Goal: Task Accomplishment & Management: Manage account settings

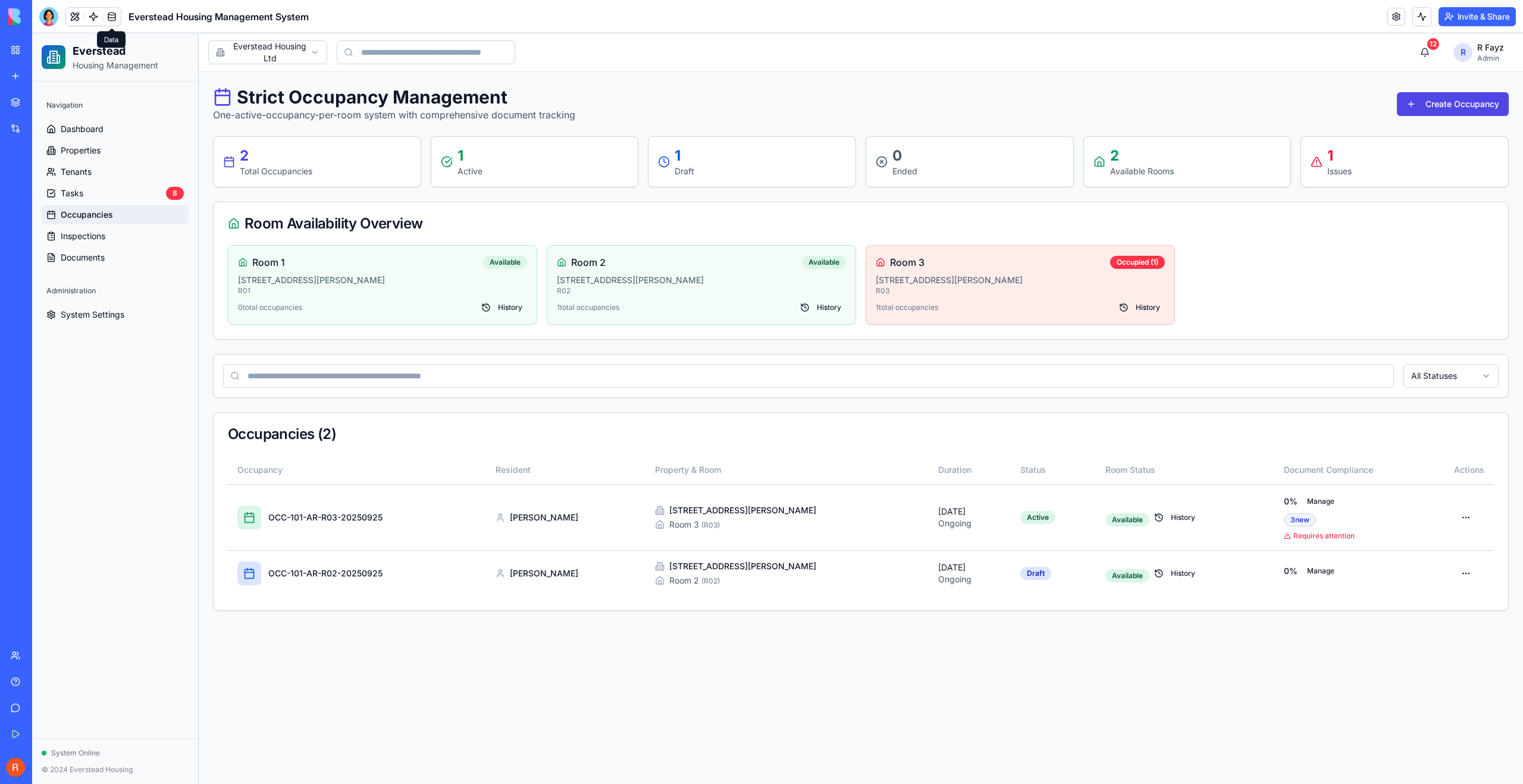
click at [115, 14] on link at bounding box center [112, 17] width 18 height 18
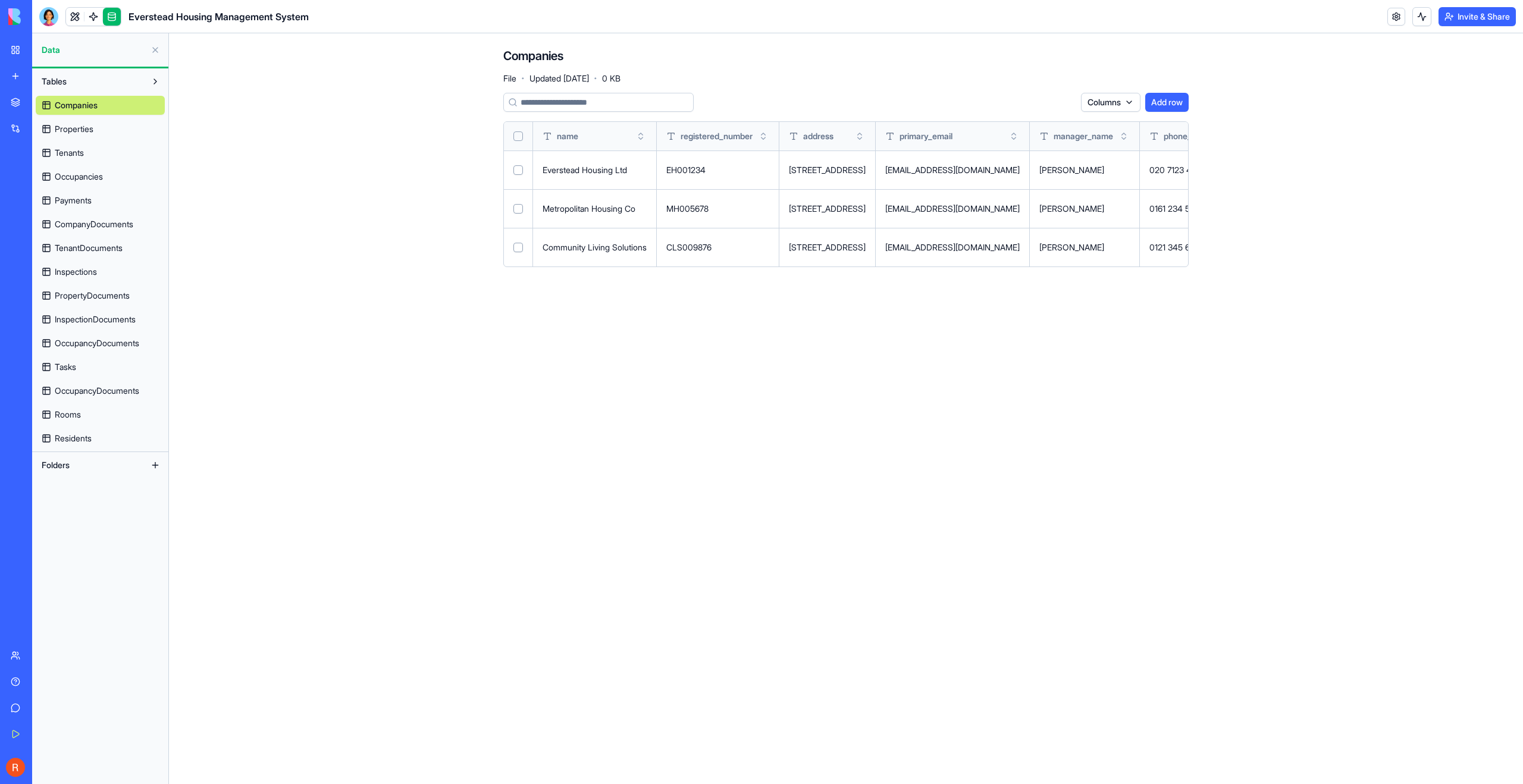
click at [86, 133] on span "Properties" at bounding box center [74, 129] width 39 height 12
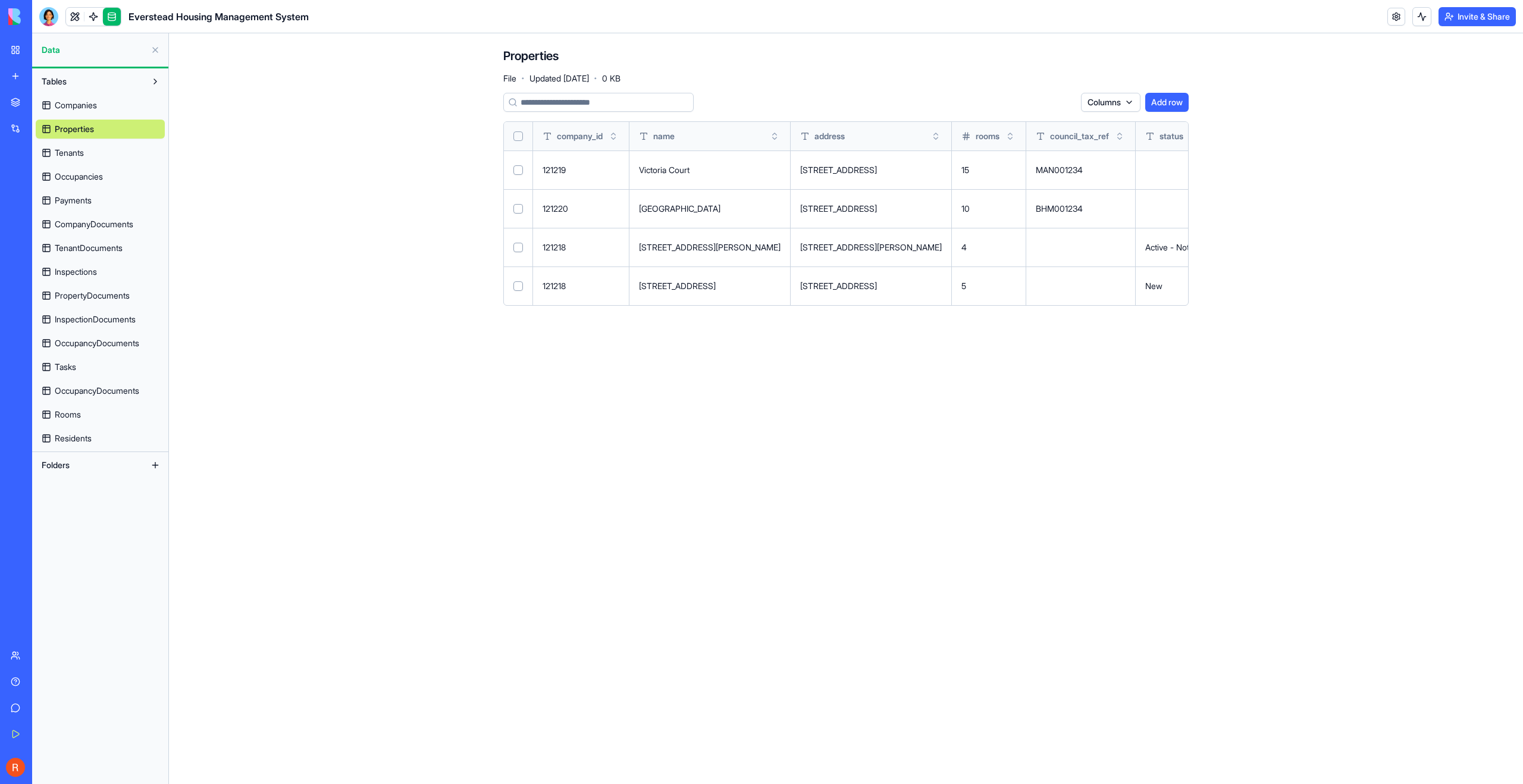
click at [84, 150] on span "Tenants" at bounding box center [69, 152] width 29 height 12
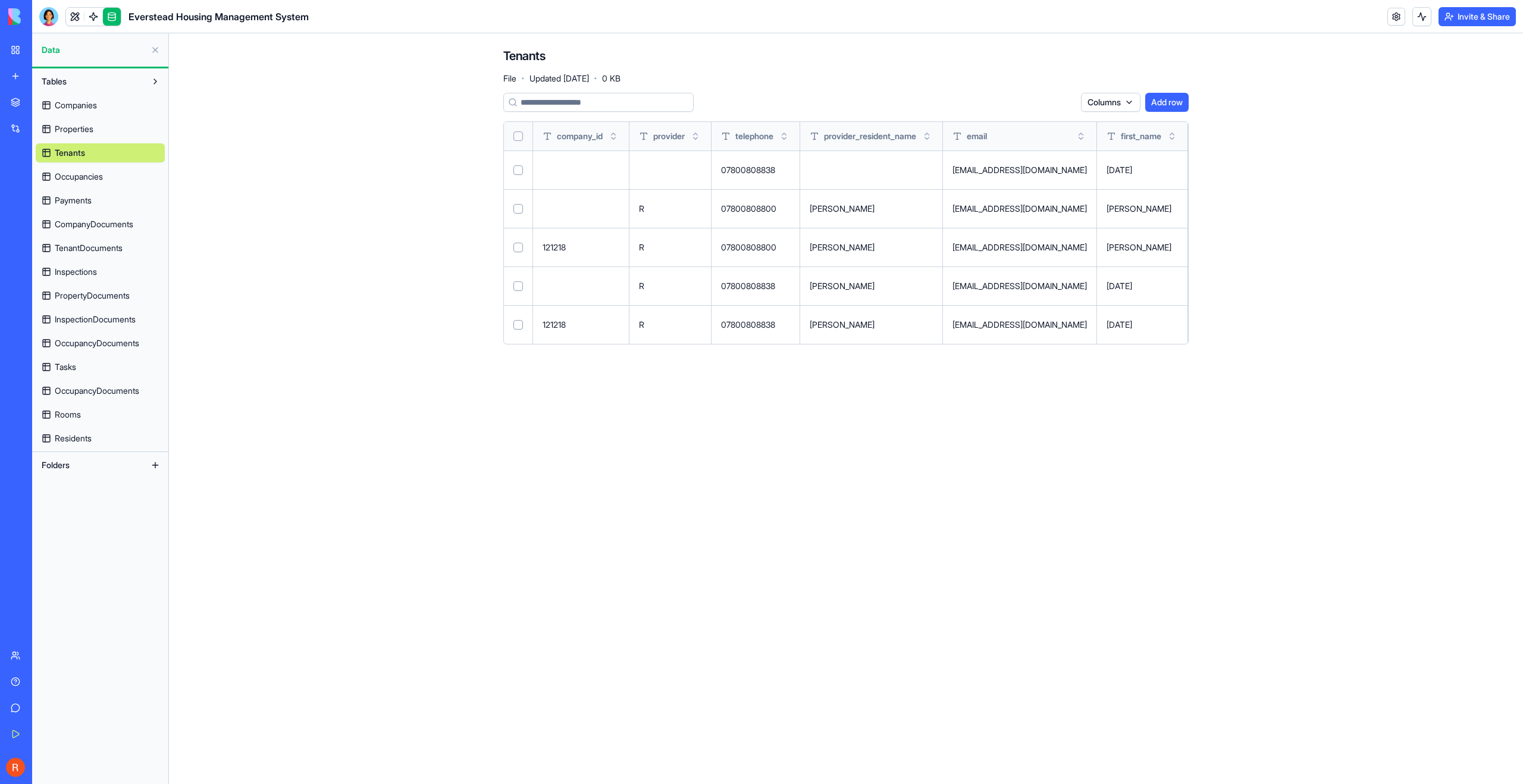
click at [76, 173] on span "Occupancies" at bounding box center [79, 177] width 48 height 12
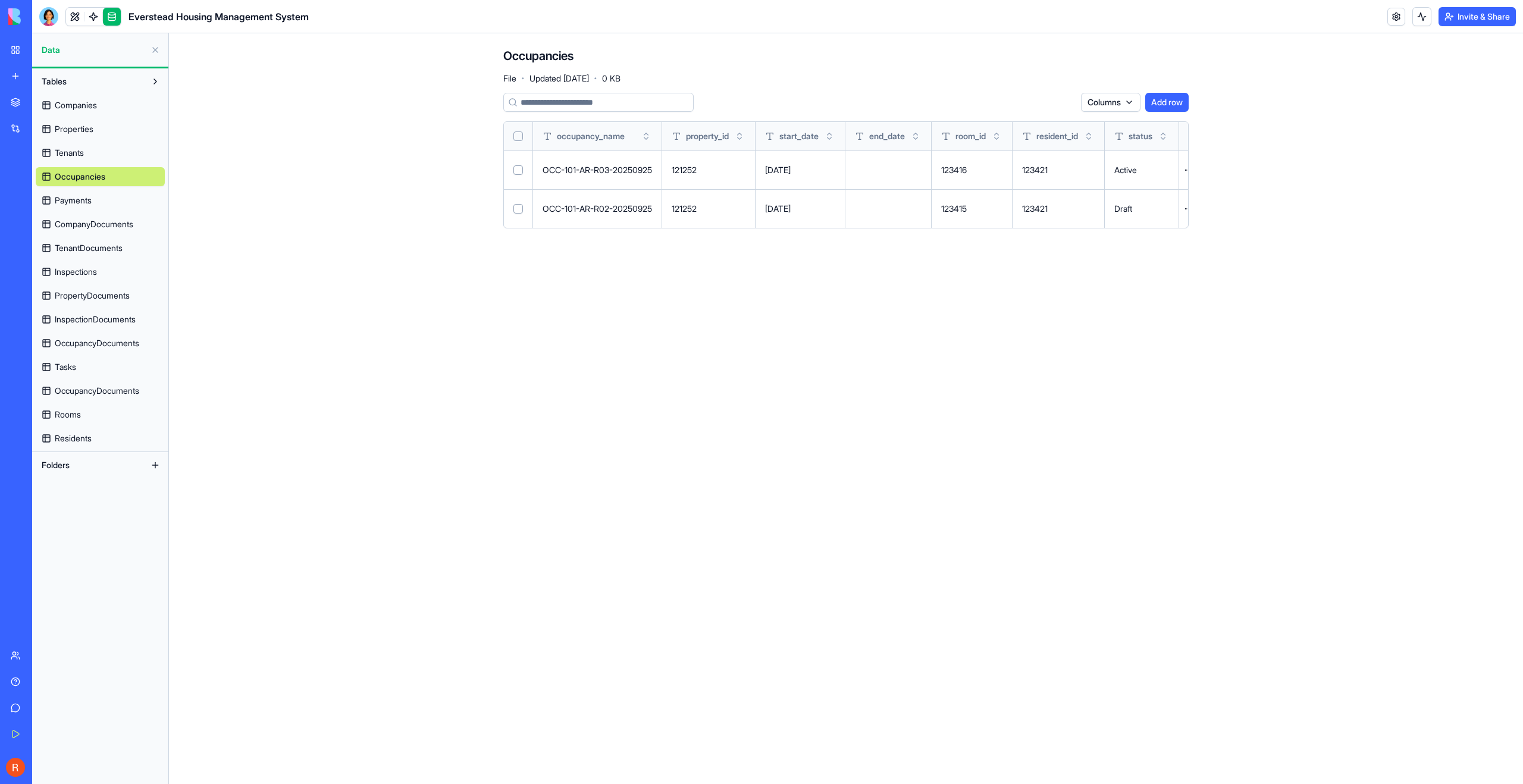
click at [72, 199] on span "Payments" at bounding box center [73, 200] width 37 height 12
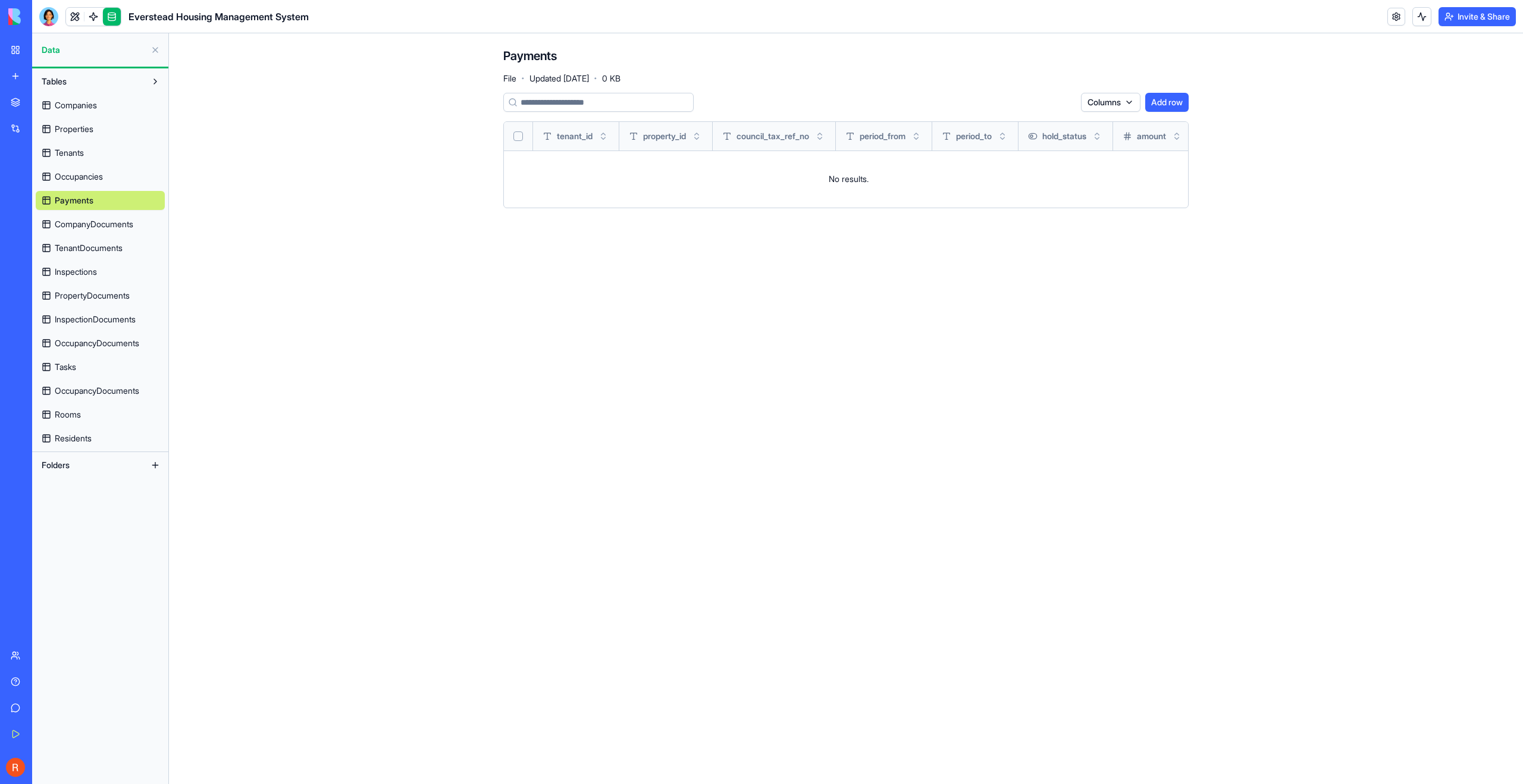
click at [73, 226] on span "CompanyDocuments" at bounding box center [94, 224] width 78 height 12
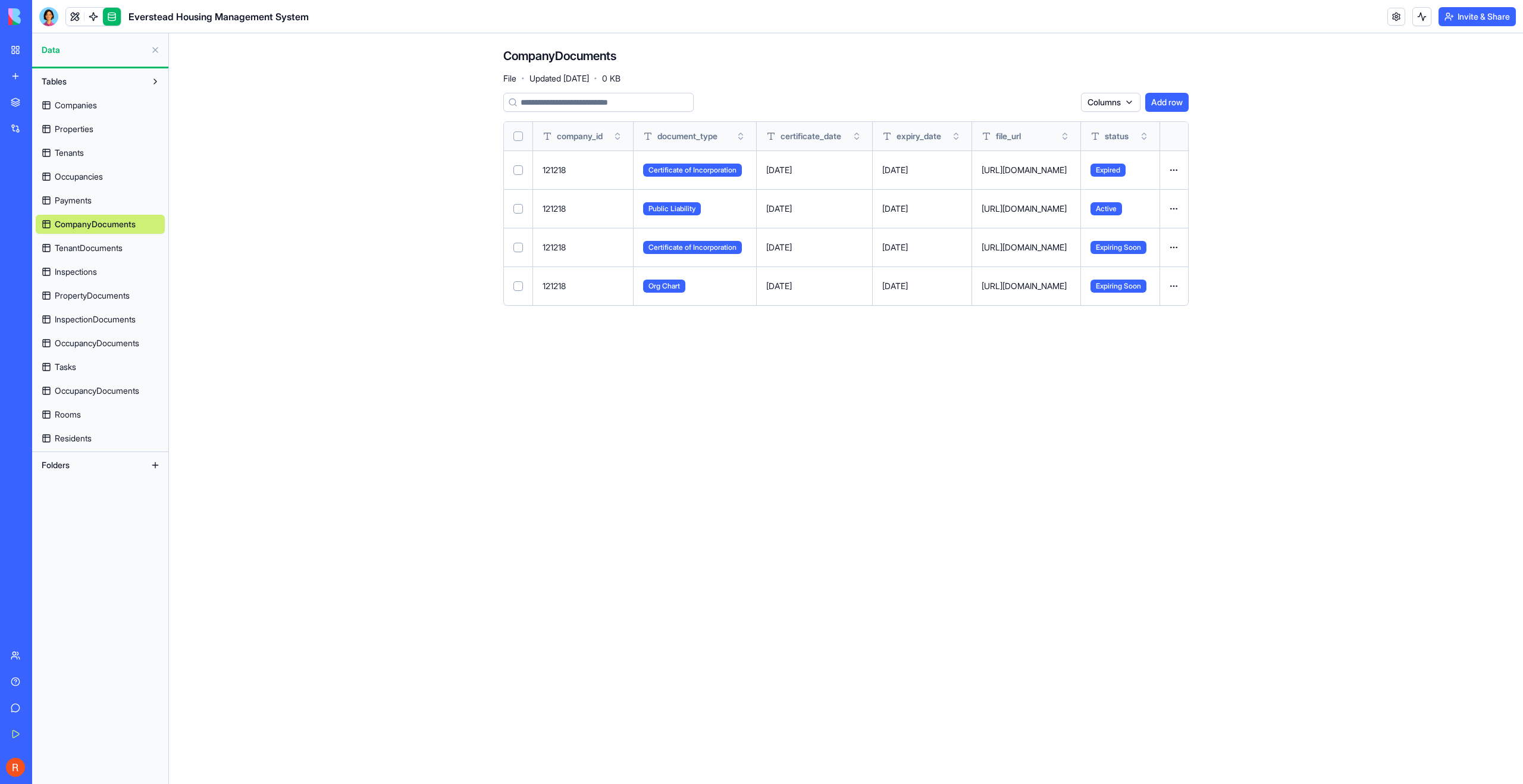
click at [76, 247] on span "TenantDocuments" at bounding box center [89, 248] width 68 height 12
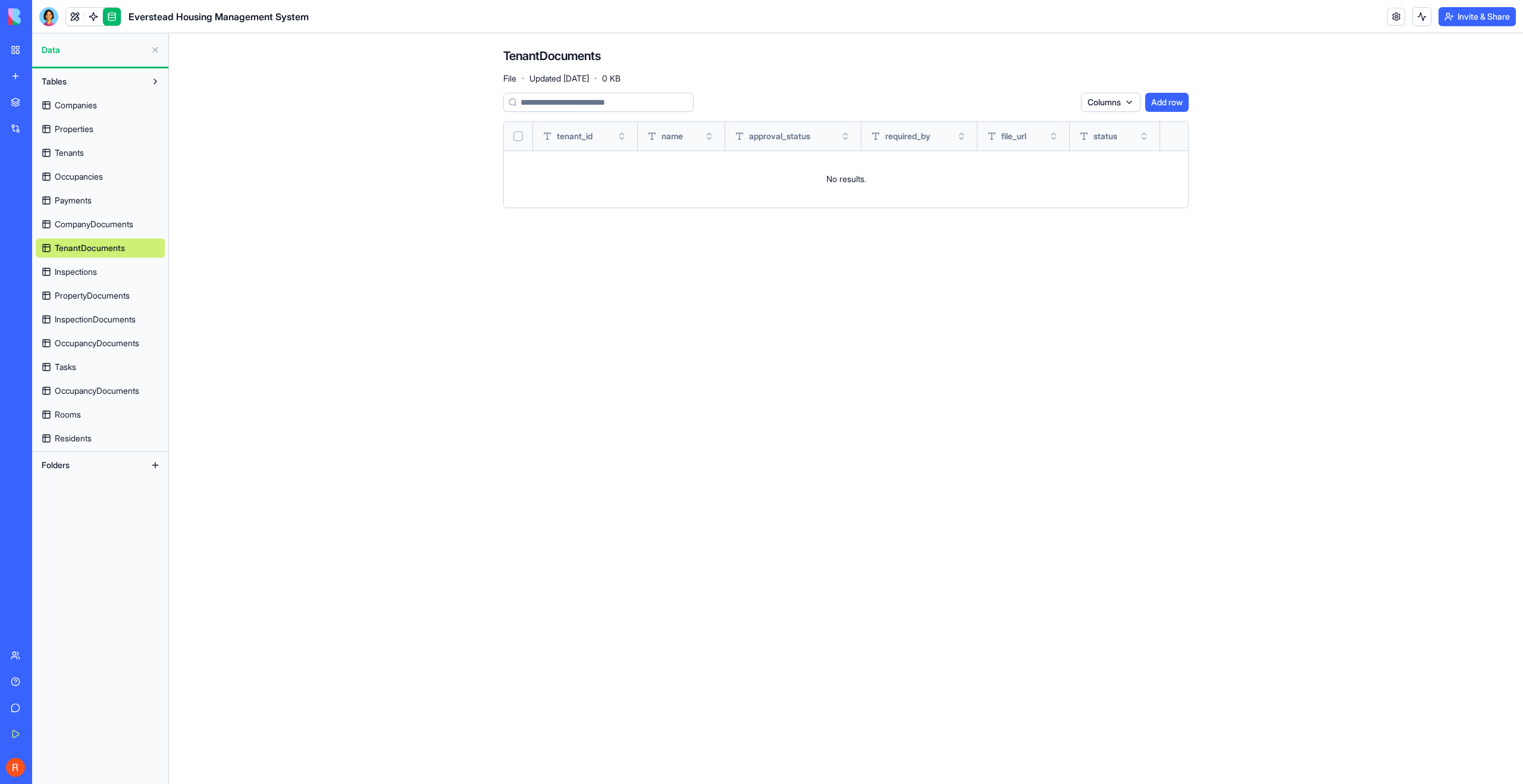
click at [76, 219] on span "CompanyDocuments" at bounding box center [94, 224] width 78 height 12
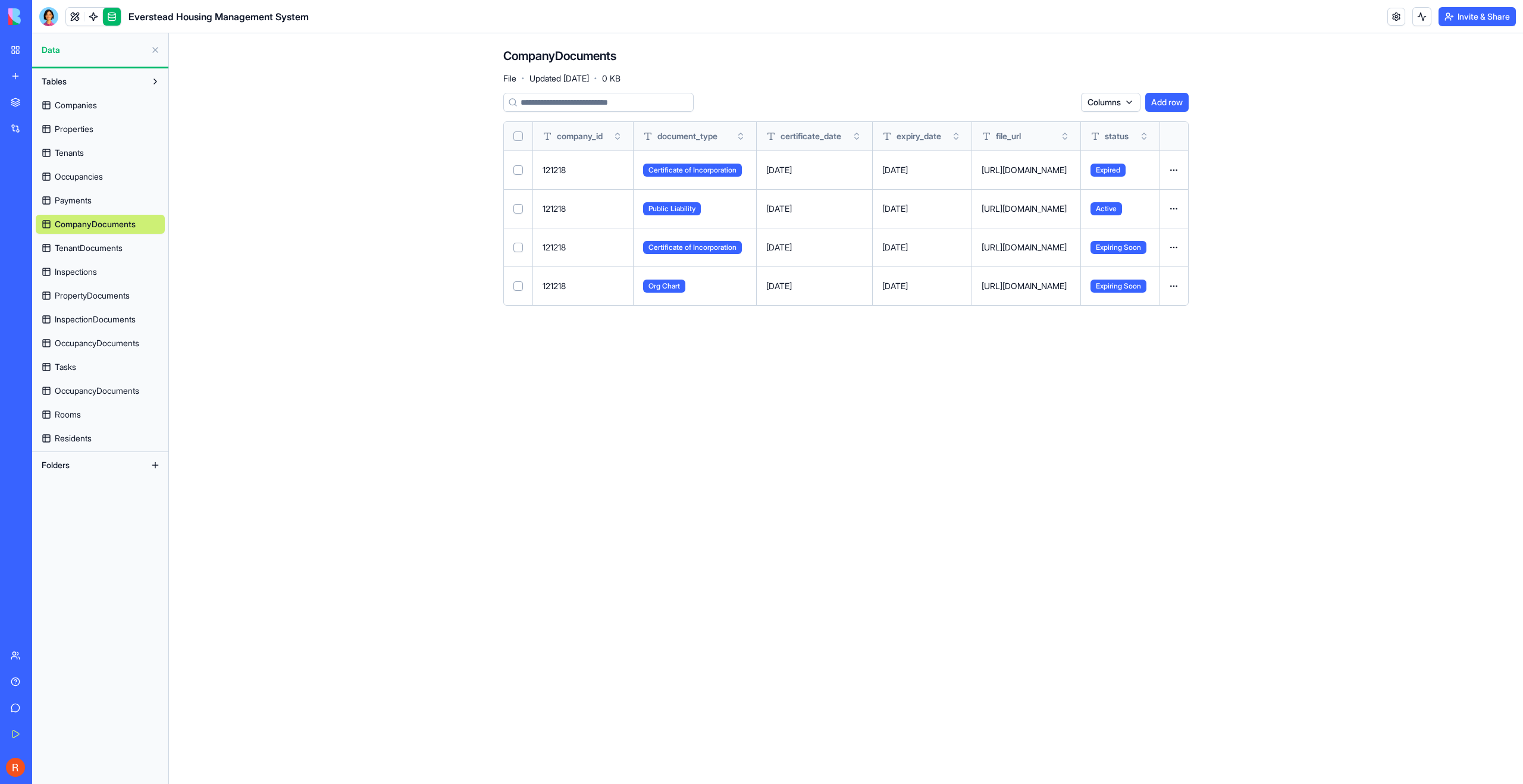
click at [77, 249] on span "TenantDocuments" at bounding box center [89, 248] width 68 height 12
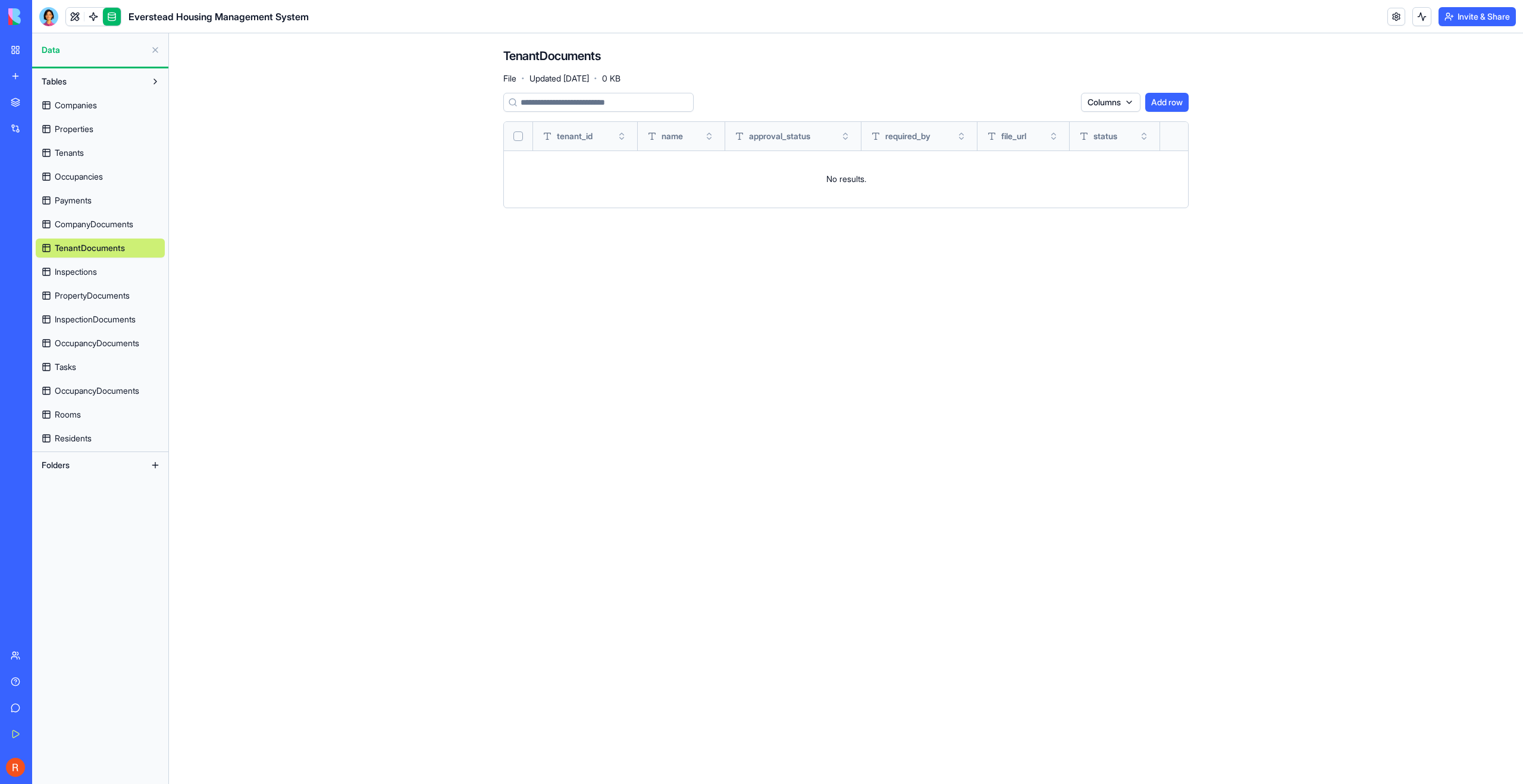
click at [72, 274] on span "Inspections" at bounding box center [76, 272] width 42 height 12
click at [72, 288] on link "PropertyDocuments" at bounding box center [100, 296] width 129 height 19
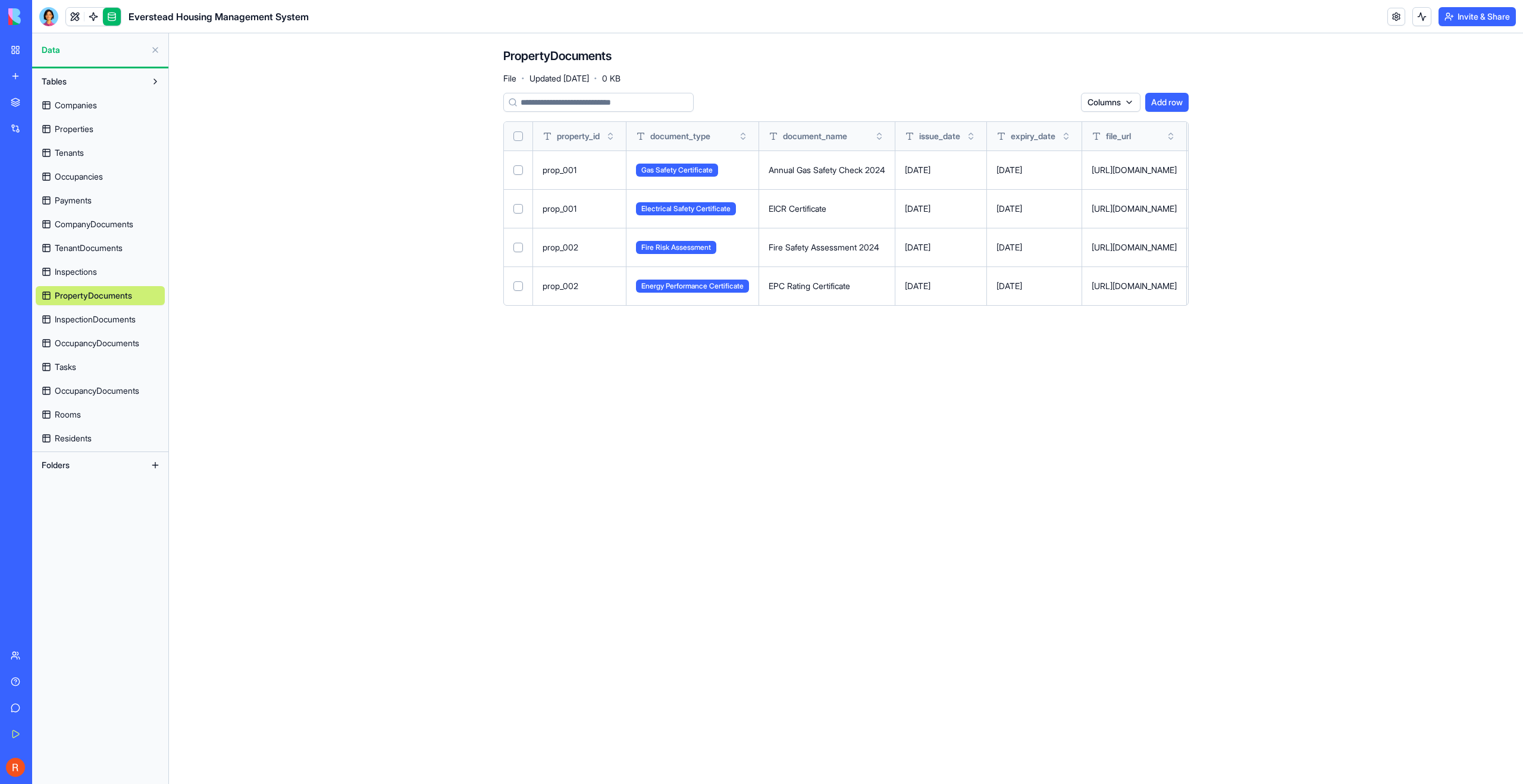
click at [71, 312] on link "InspectionDocuments" at bounding box center [100, 319] width 129 height 19
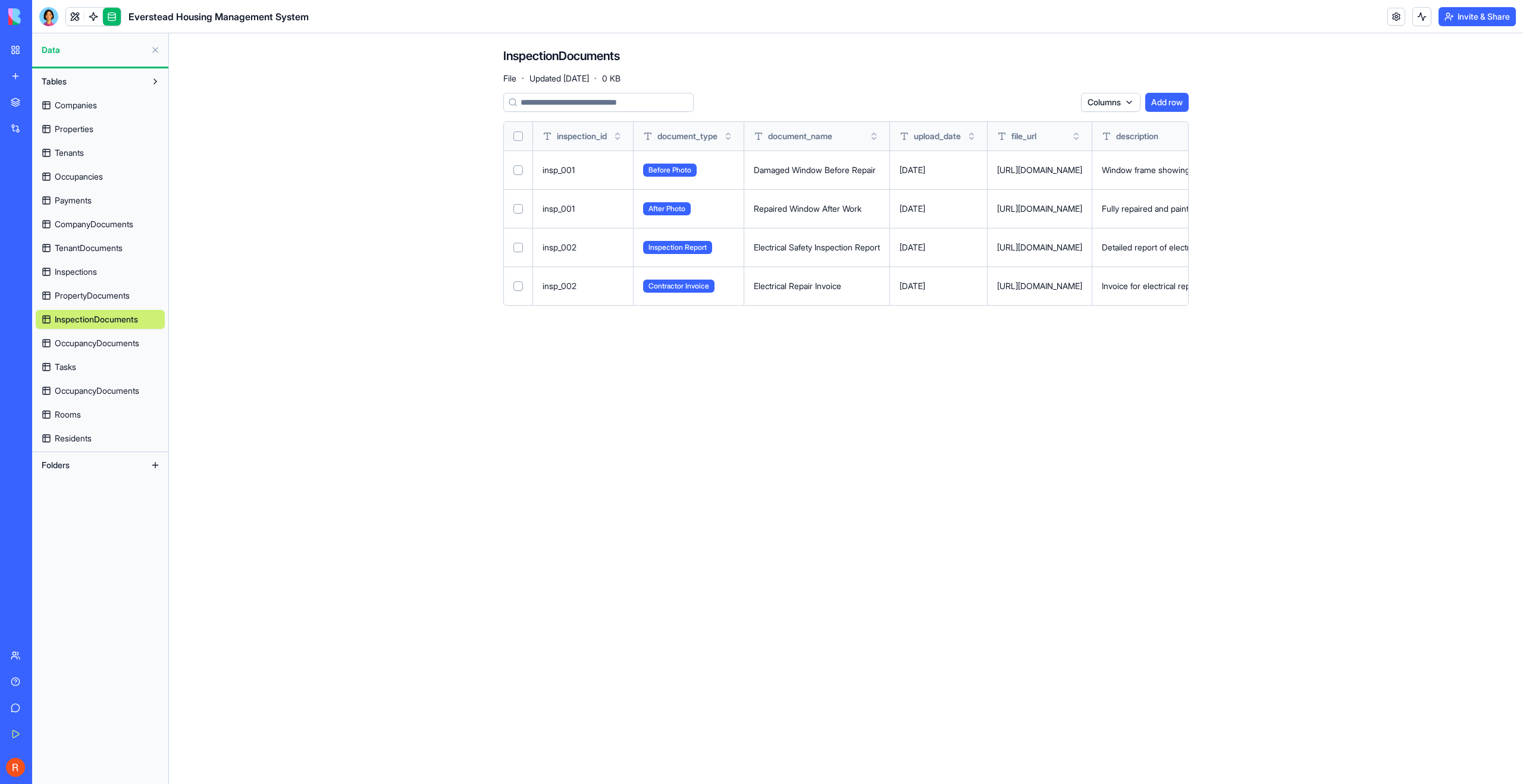
click at [69, 344] on span "OccupancyDocuments" at bounding box center [97, 343] width 85 height 12
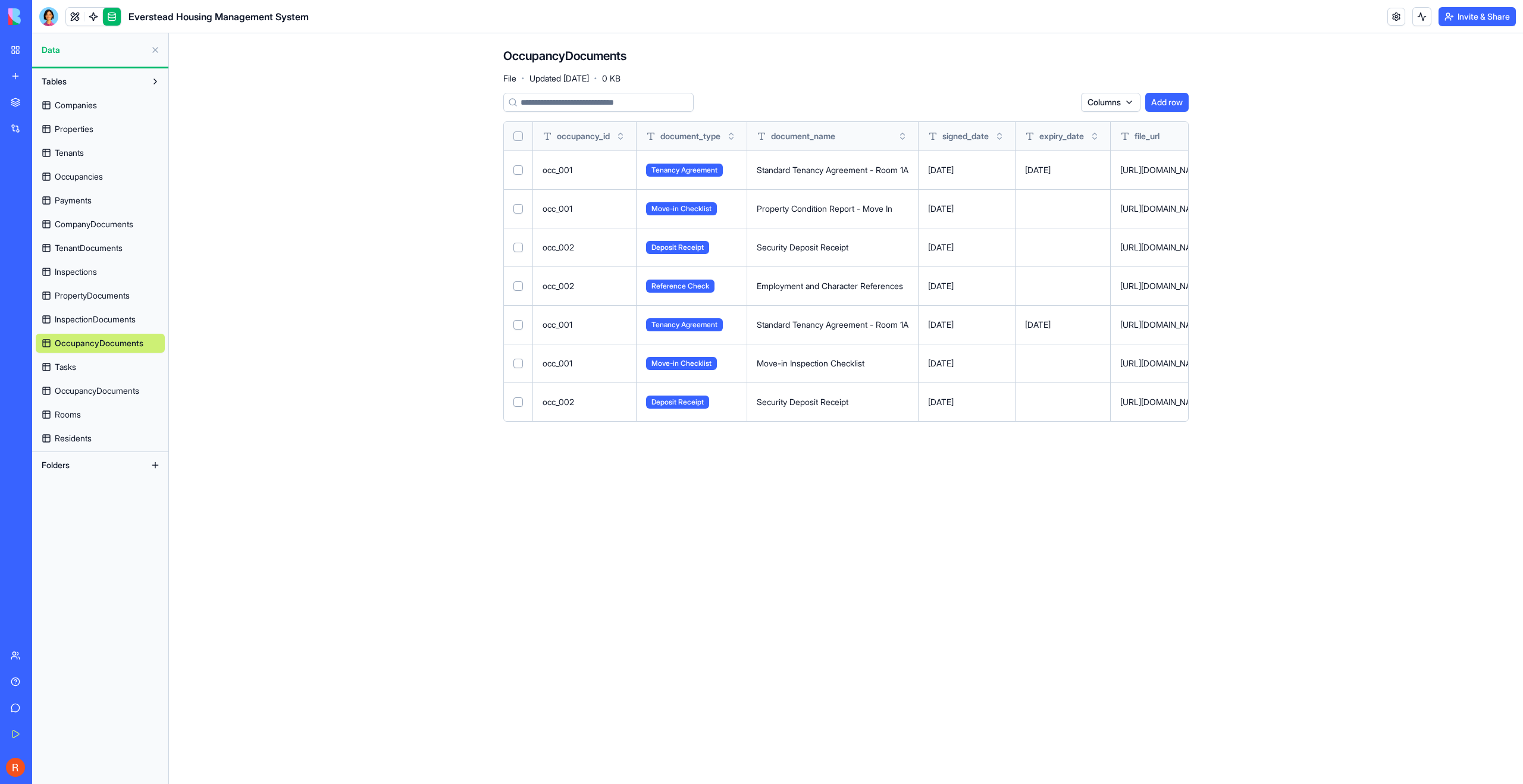
click at [61, 370] on span "Tasks" at bounding box center [65, 367] width 22 height 12
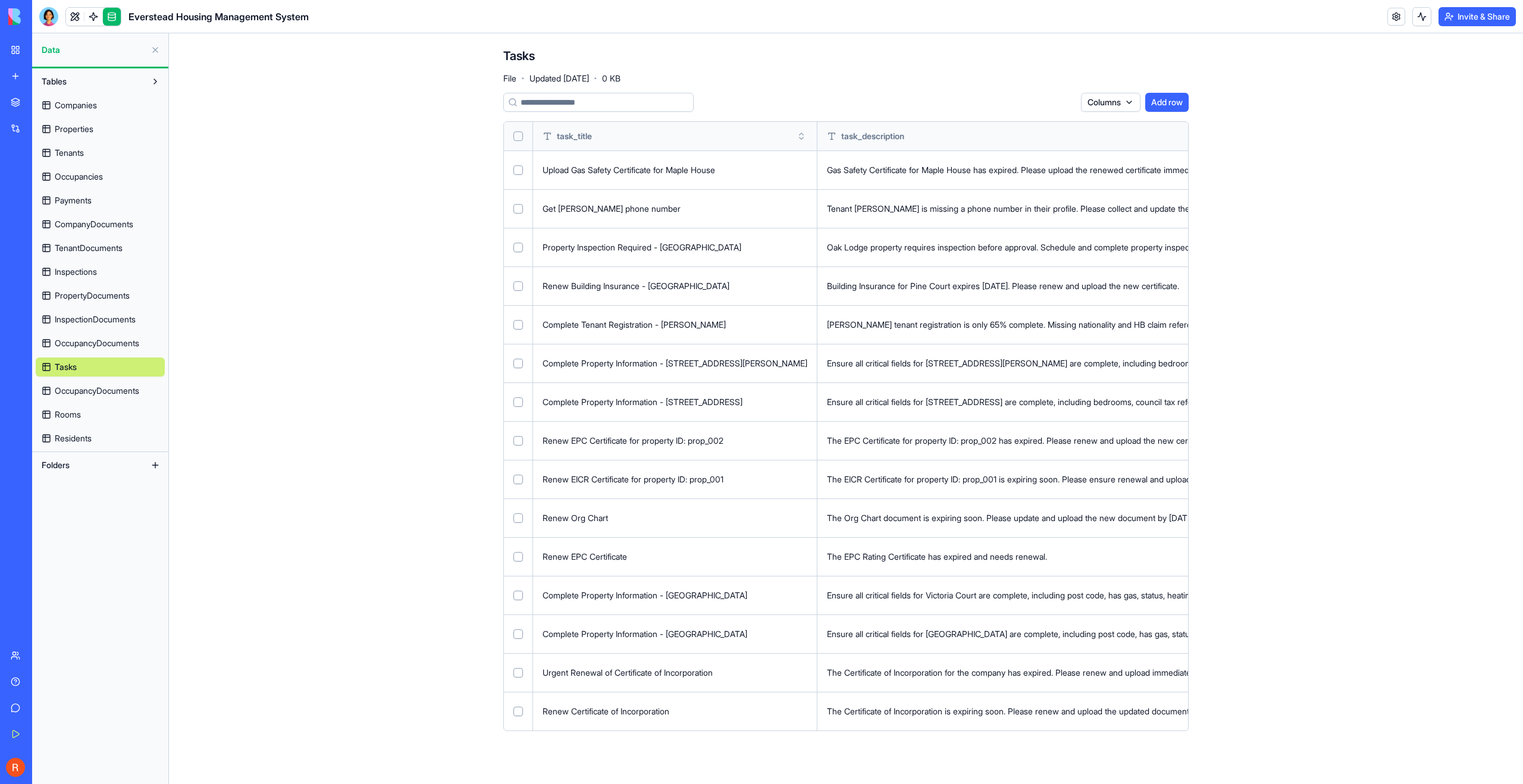
click at [69, 345] on span "OccupancyDocuments" at bounding box center [97, 343] width 85 height 12
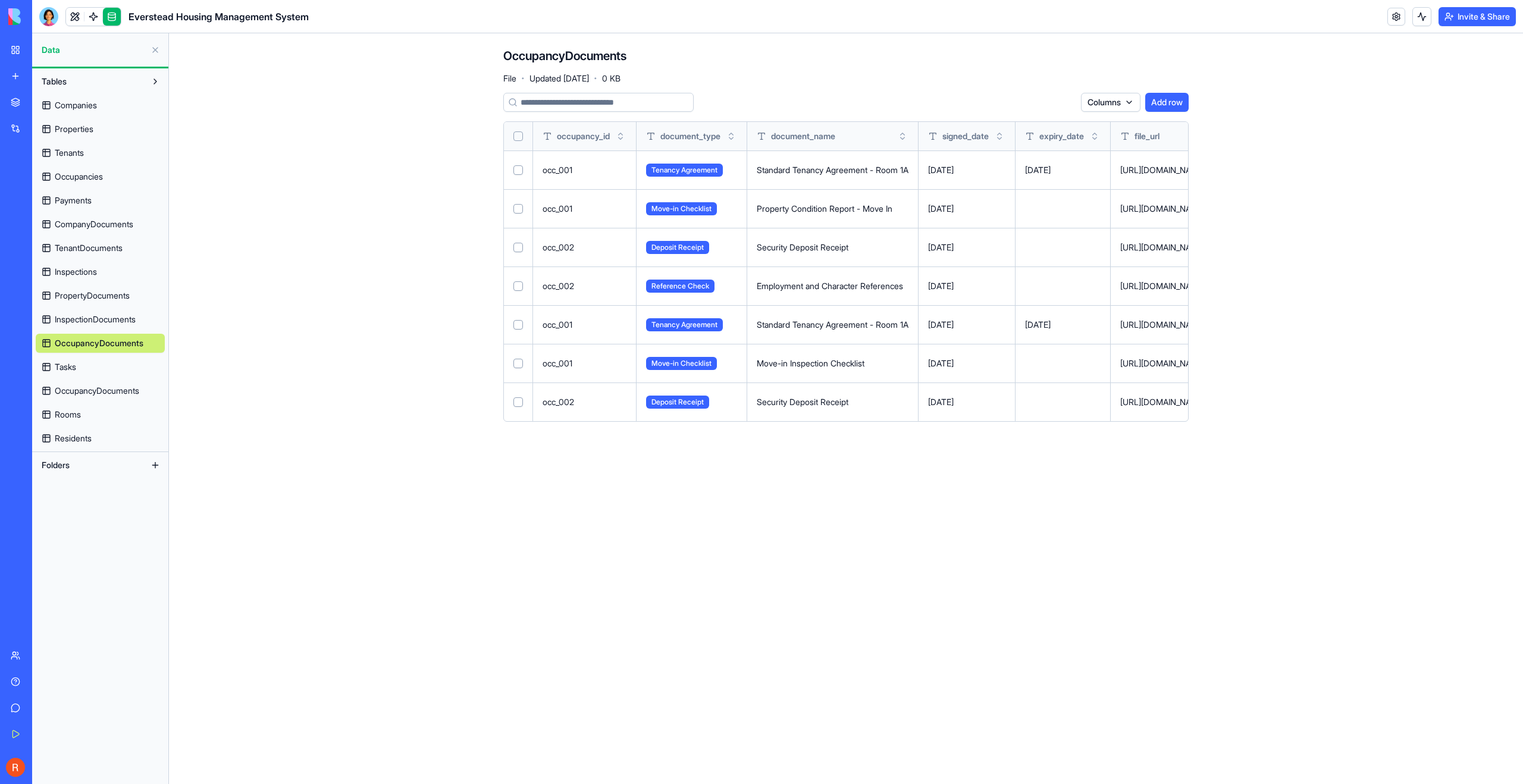
click at [72, 365] on span "Tasks" at bounding box center [65, 367] width 22 height 12
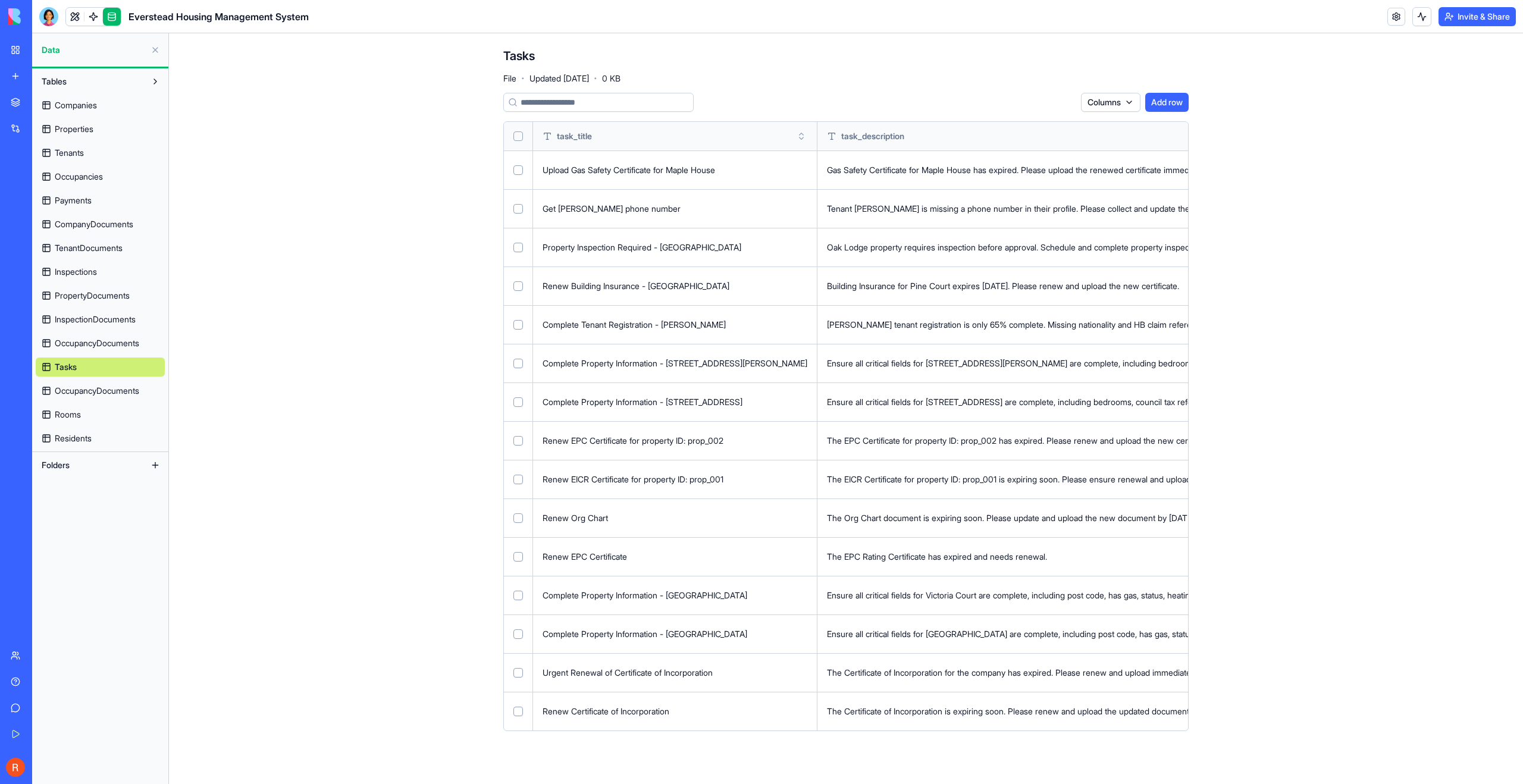
click at [76, 383] on link "OccupancyDocuments" at bounding box center [100, 391] width 129 height 19
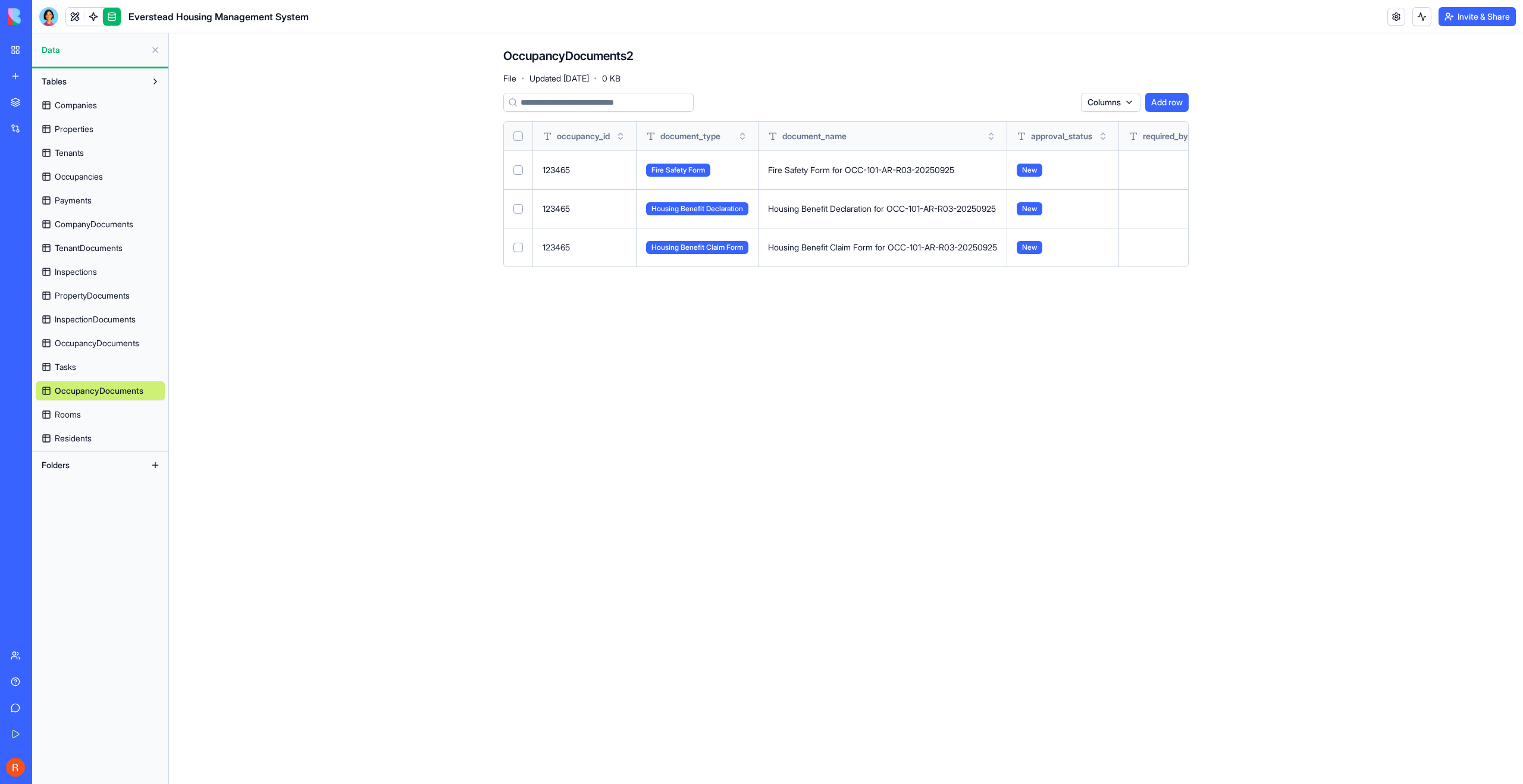
click at [76, 416] on span "Rooms" at bounding box center [68, 415] width 26 height 12
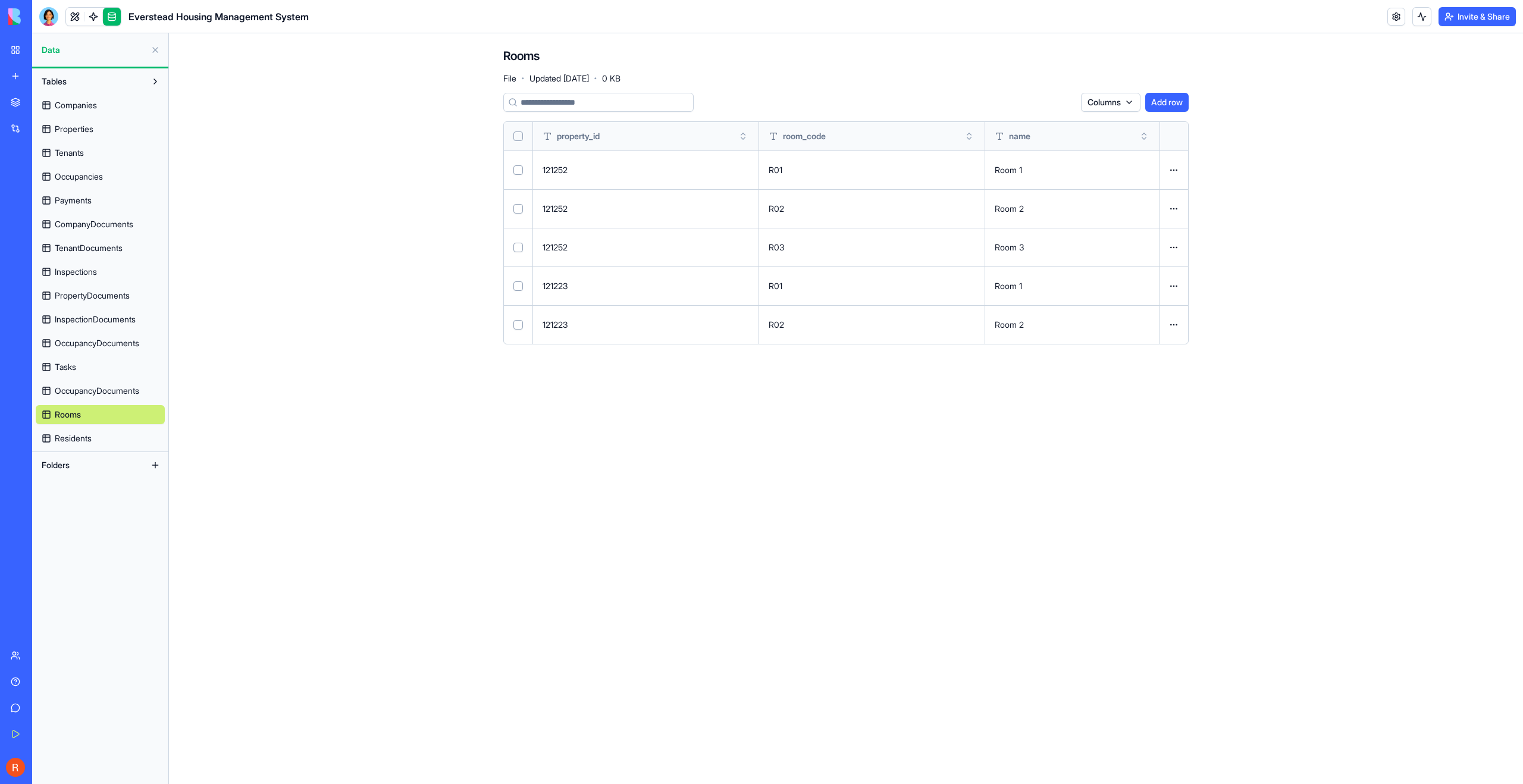
click at [78, 439] on span "Residents" at bounding box center [73, 438] width 37 height 12
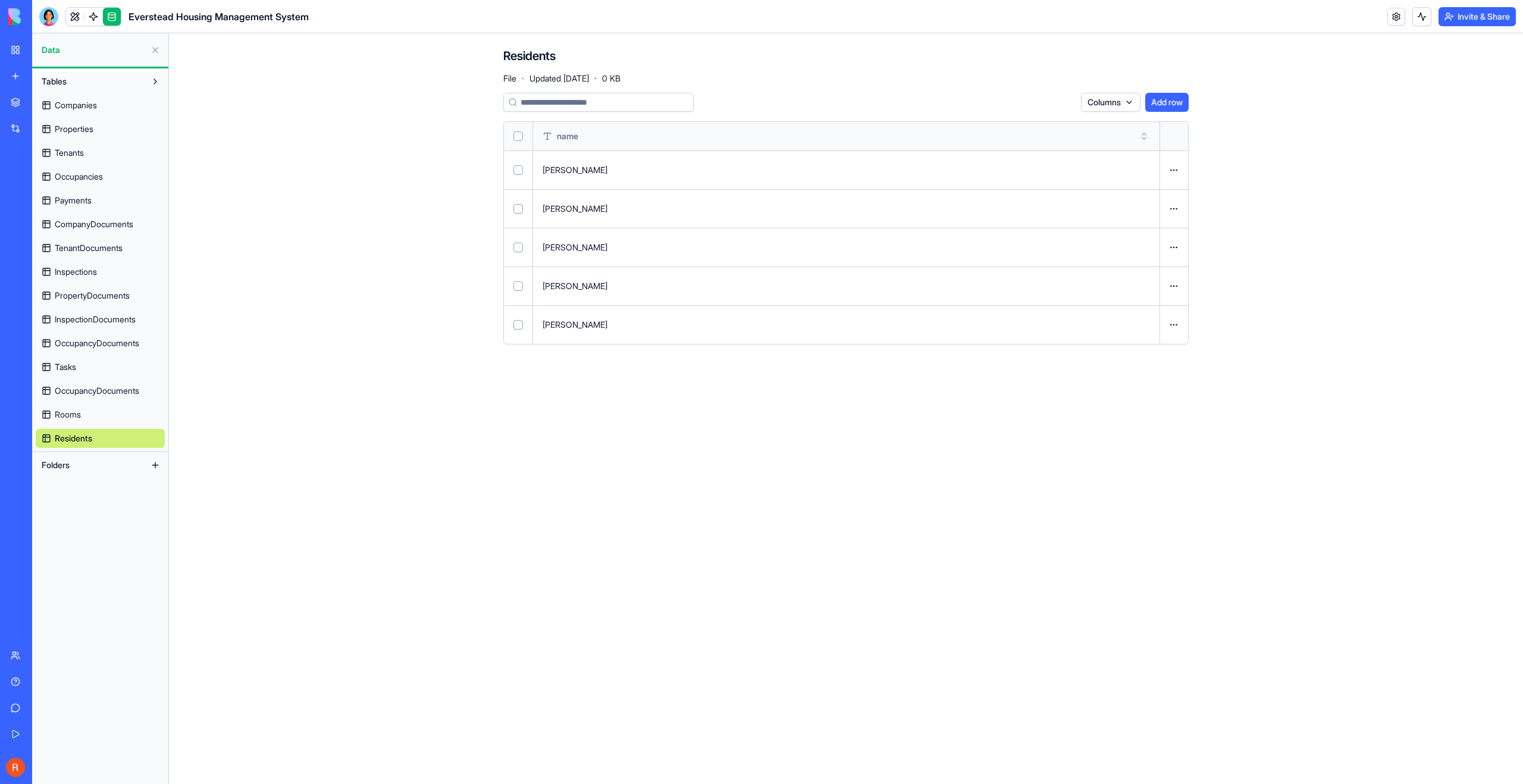
click at [84, 155] on span "Tenants" at bounding box center [69, 152] width 29 height 12
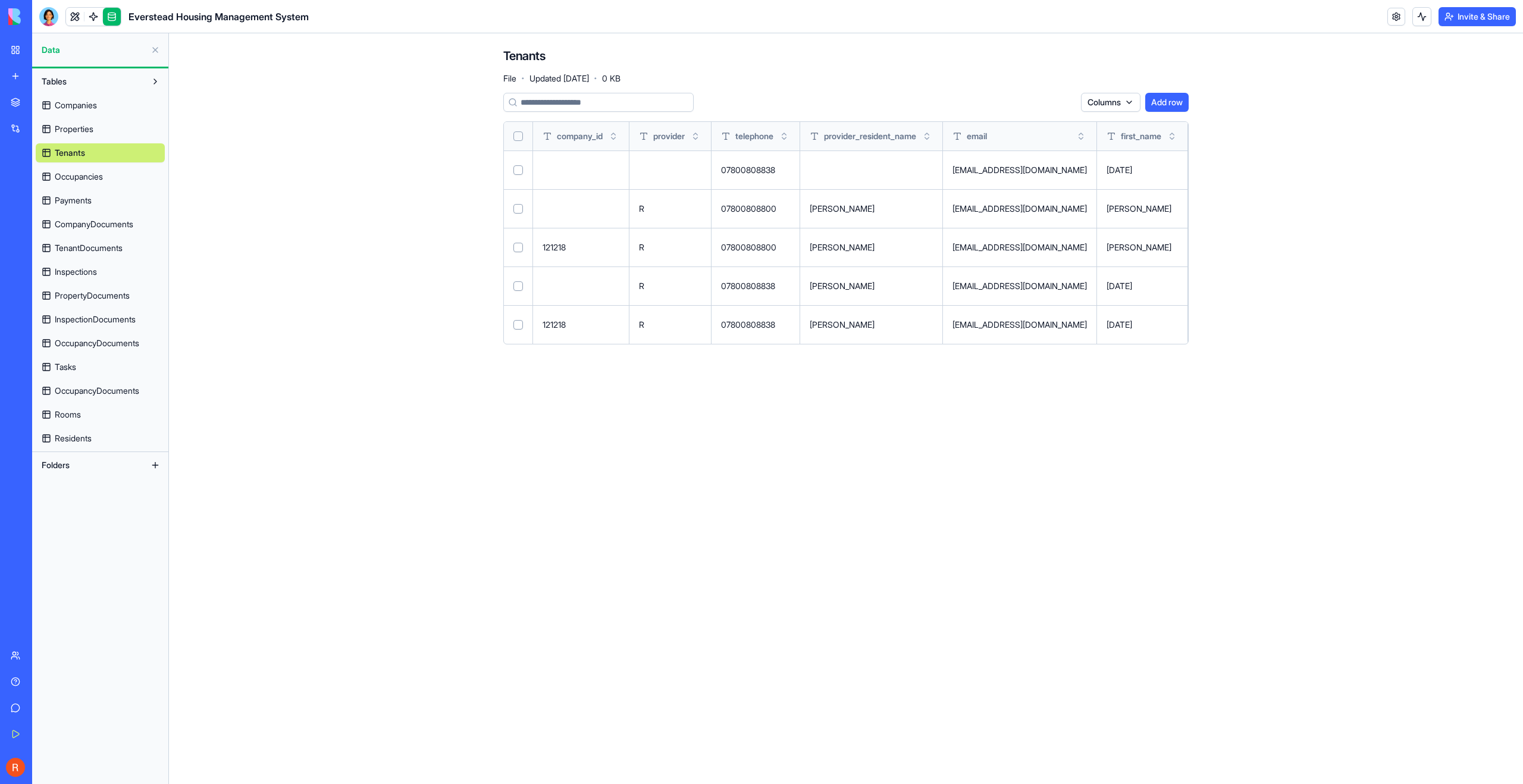
click at [94, 434] on link "Residents" at bounding box center [100, 439] width 129 height 19
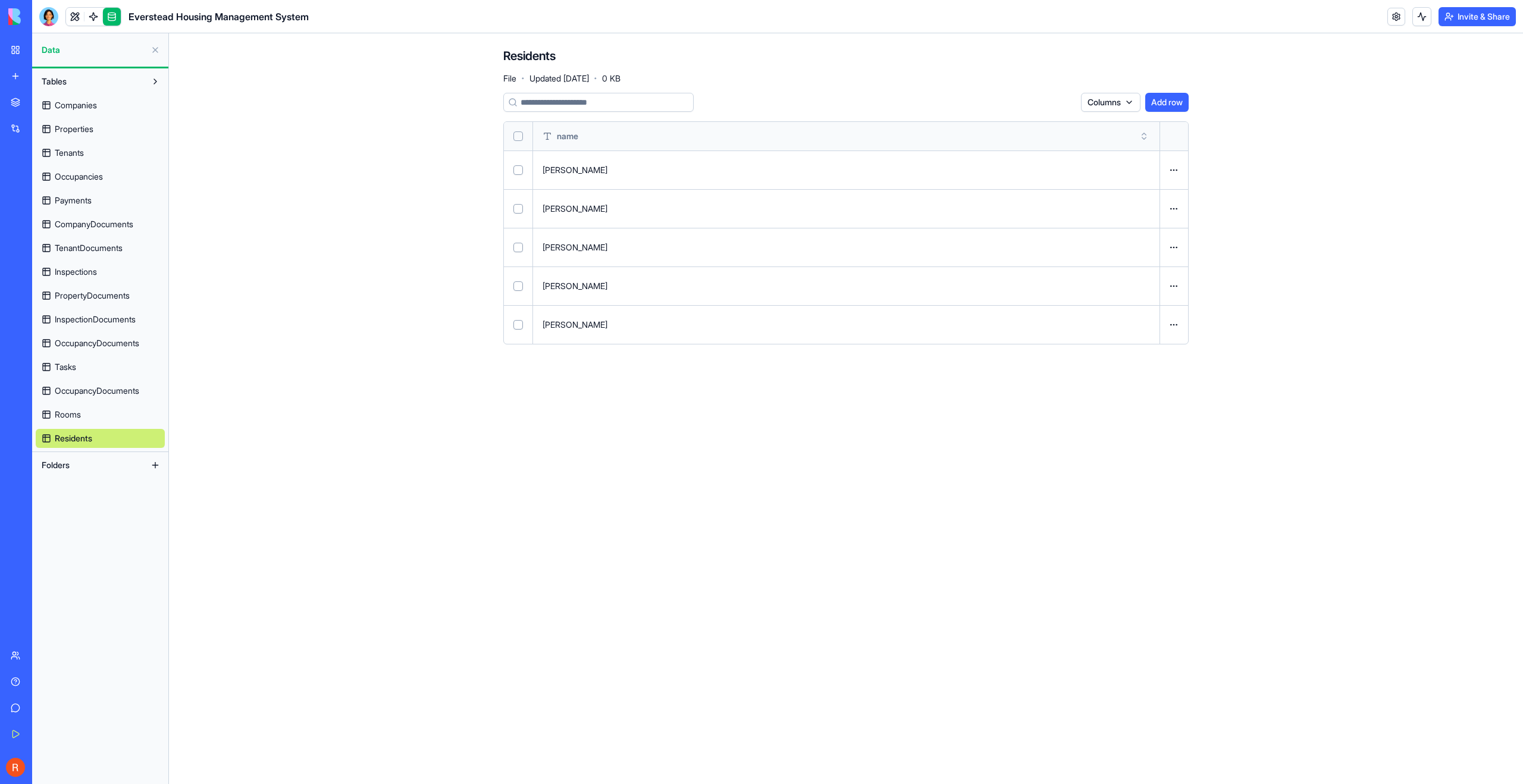
click at [77, 150] on span "Tenants" at bounding box center [69, 152] width 29 height 12
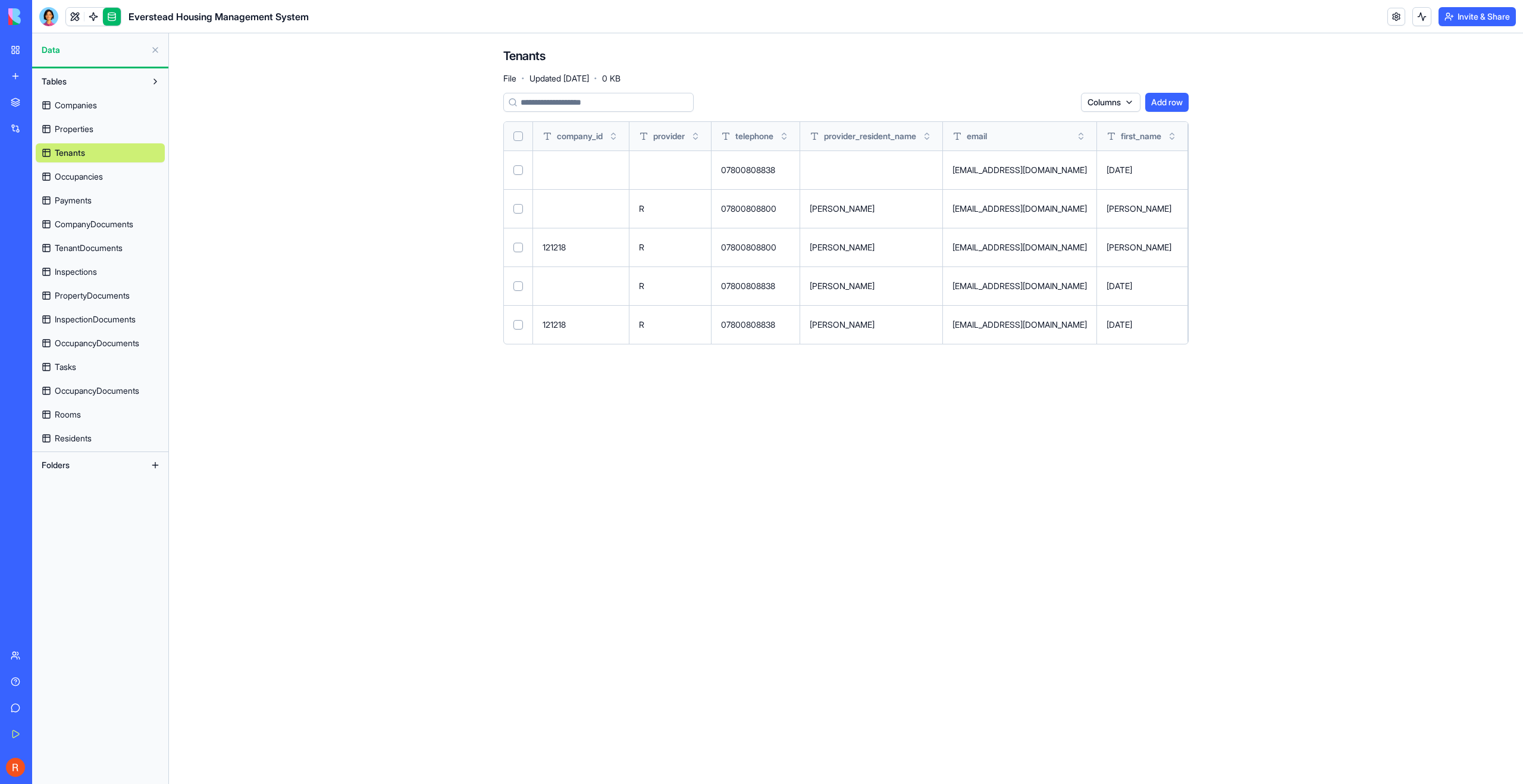
click at [304, 148] on main "Tenants File · Updated Sep 25, 2025 · 0 KB Columns Add row company_id provider …" at bounding box center [845, 408] width 1354 height 751
click at [98, 20] on link at bounding box center [94, 17] width 18 height 18
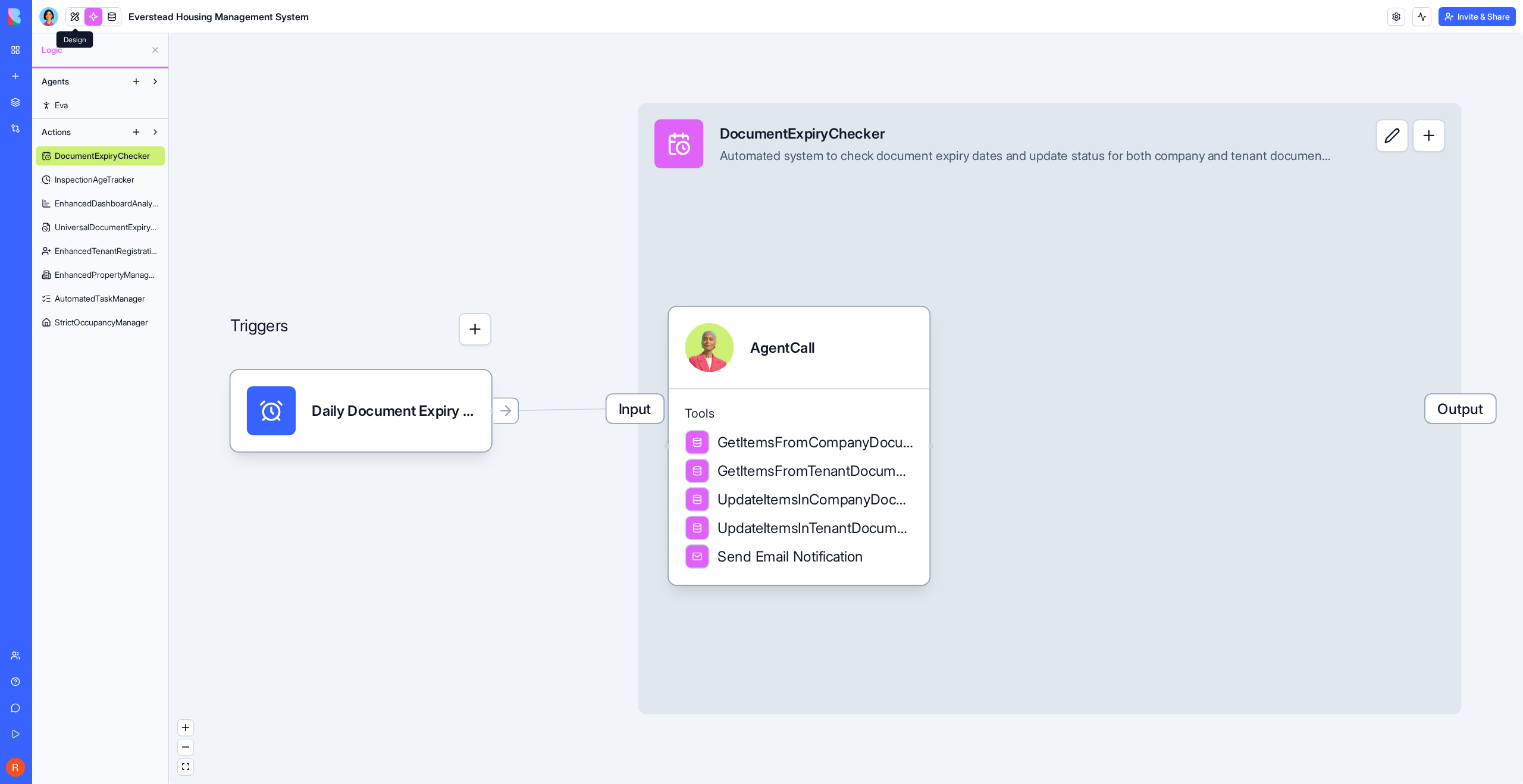
click at [75, 19] on link at bounding box center [75, 17] width 18 height 18
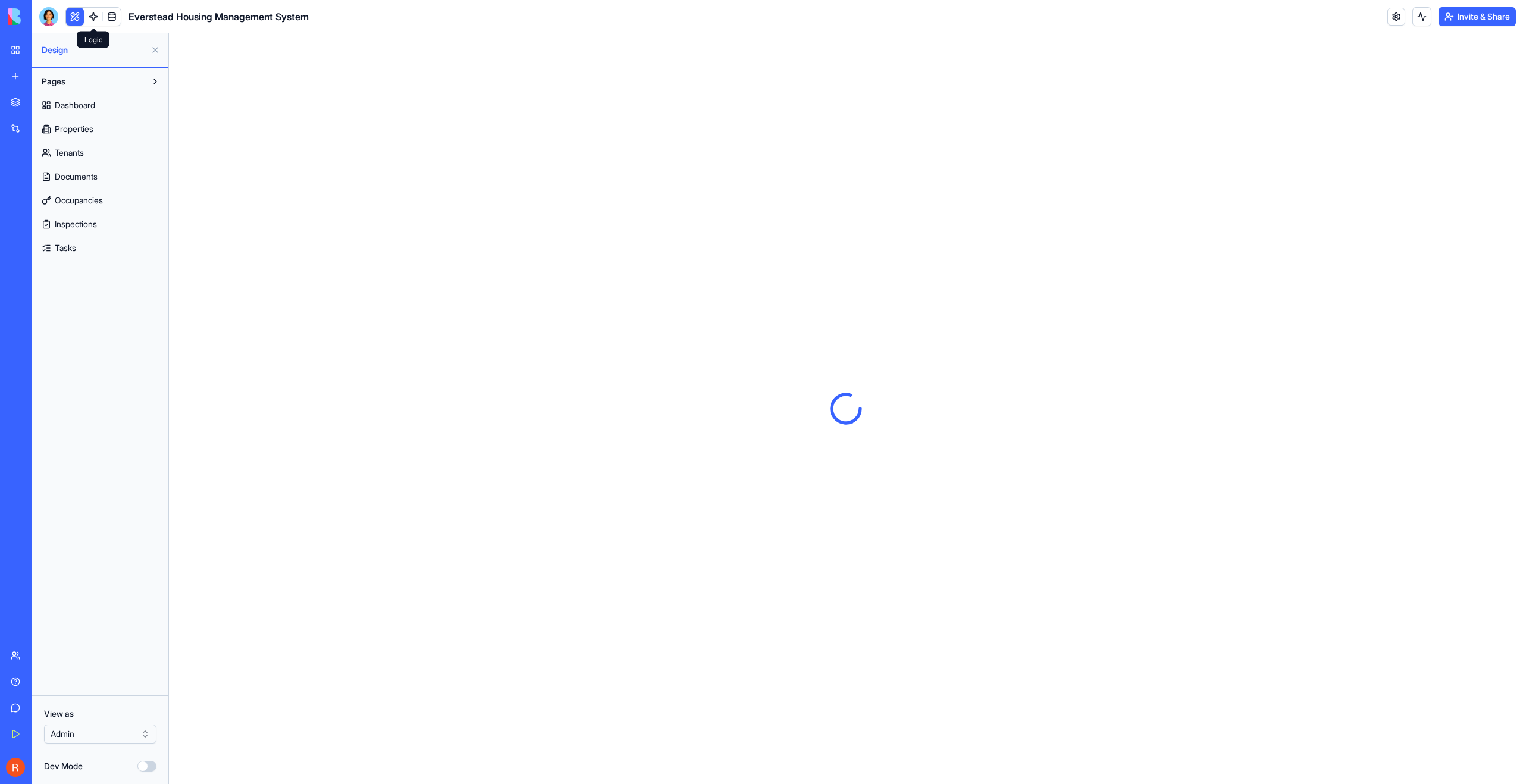
click at [95, 10] on link at bounding box center [94, 17] width 18 height 18
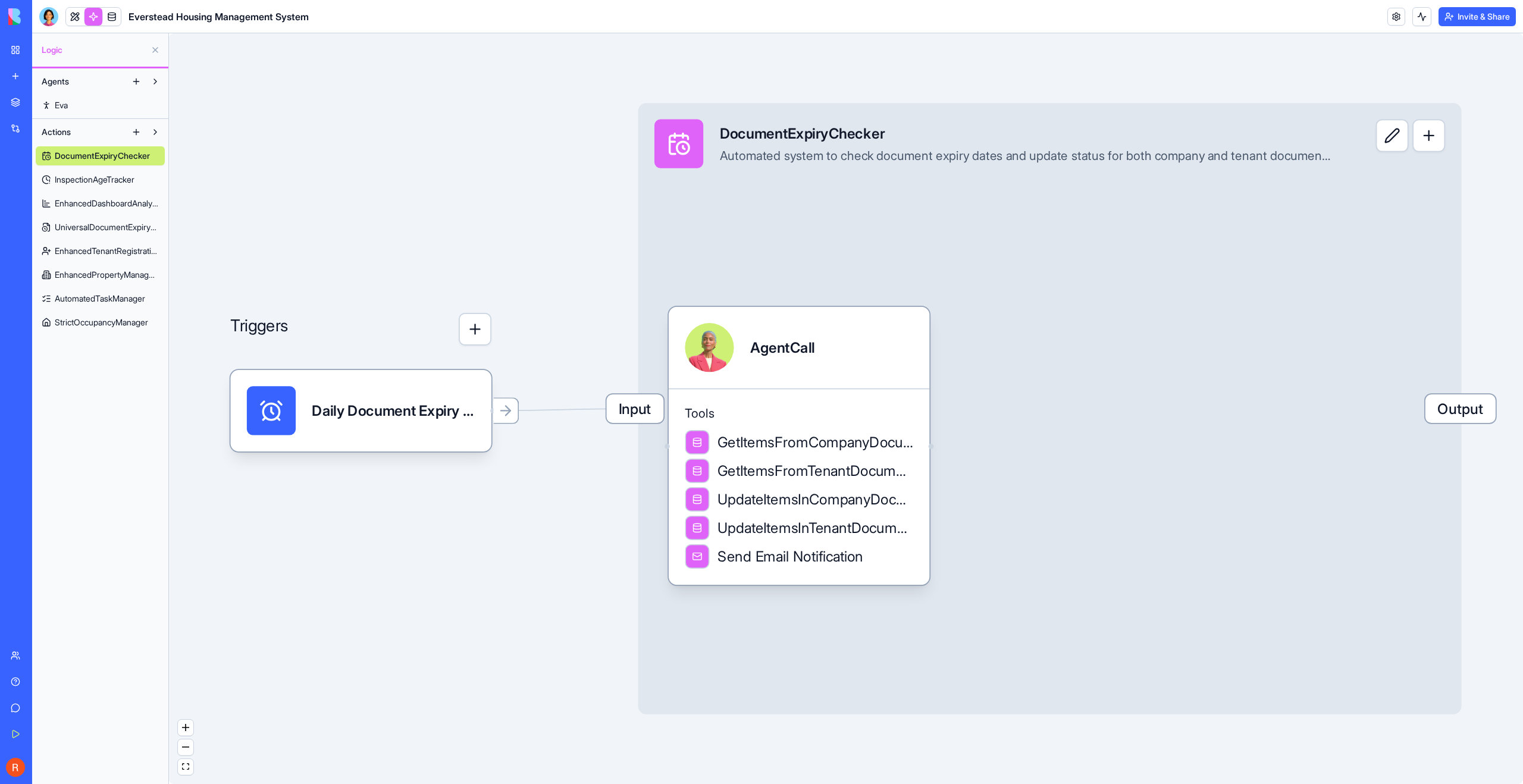
click at [85, 323] on span "StrictOccupancyManager" at bounding box center [102, 322] width 94 height 12
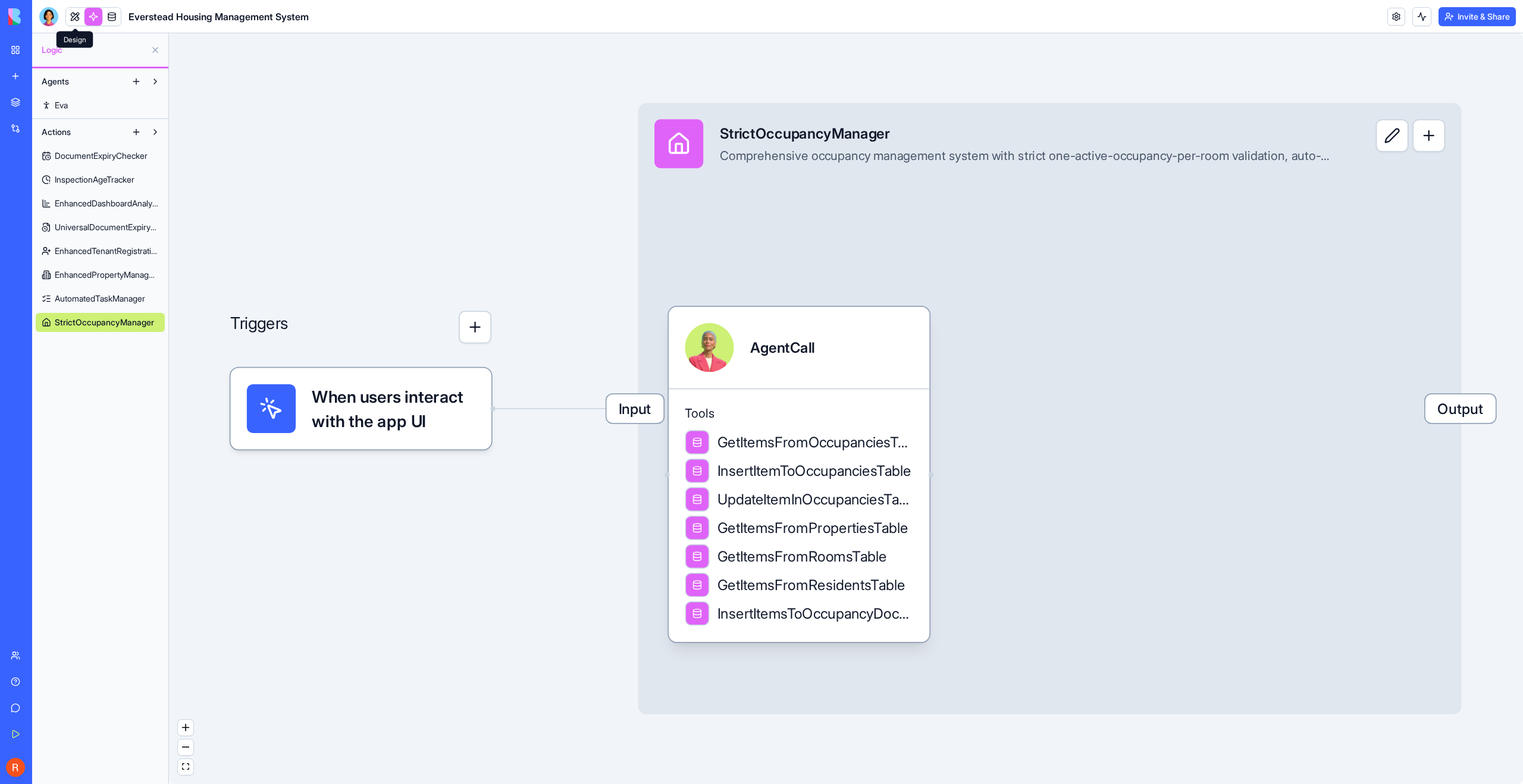
click at [77, 21] on link at bounding box center [75, 17] width 18 height 18
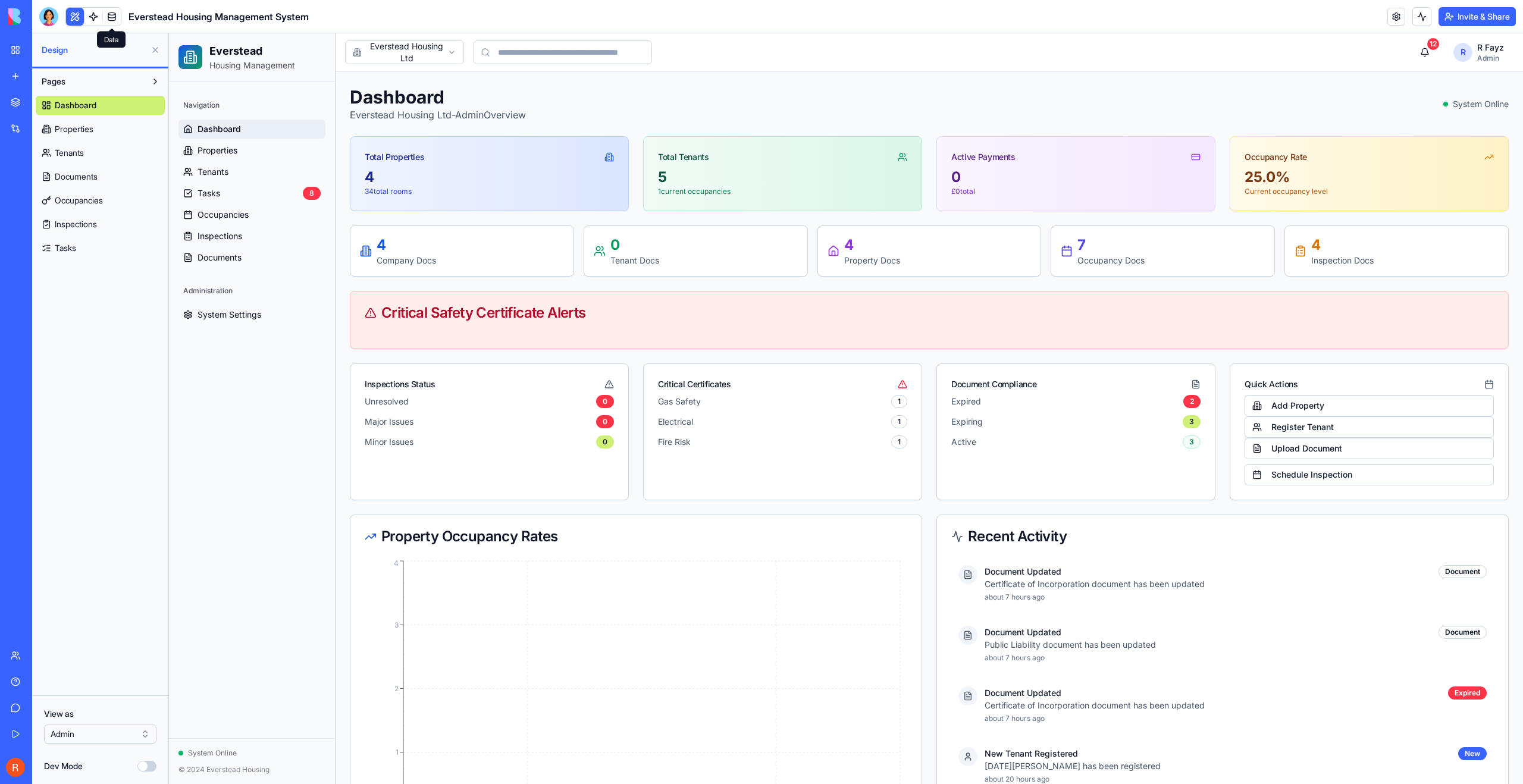
click at [113, 19] on link at bounding box center [112, 17] width 18 height 18
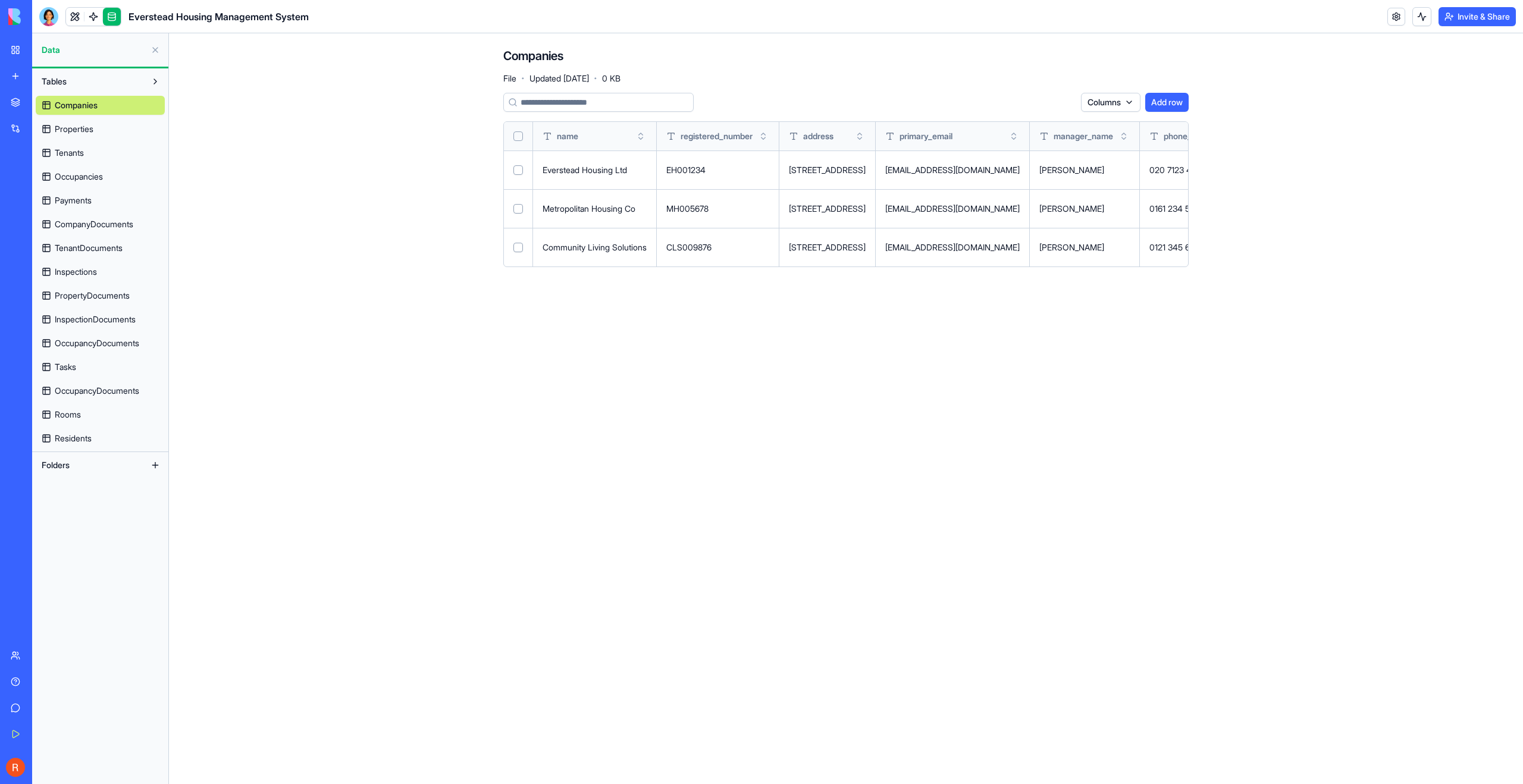
click at [67, 432] on link "Residents" at bounding box center [100, 439] width 129 height 19
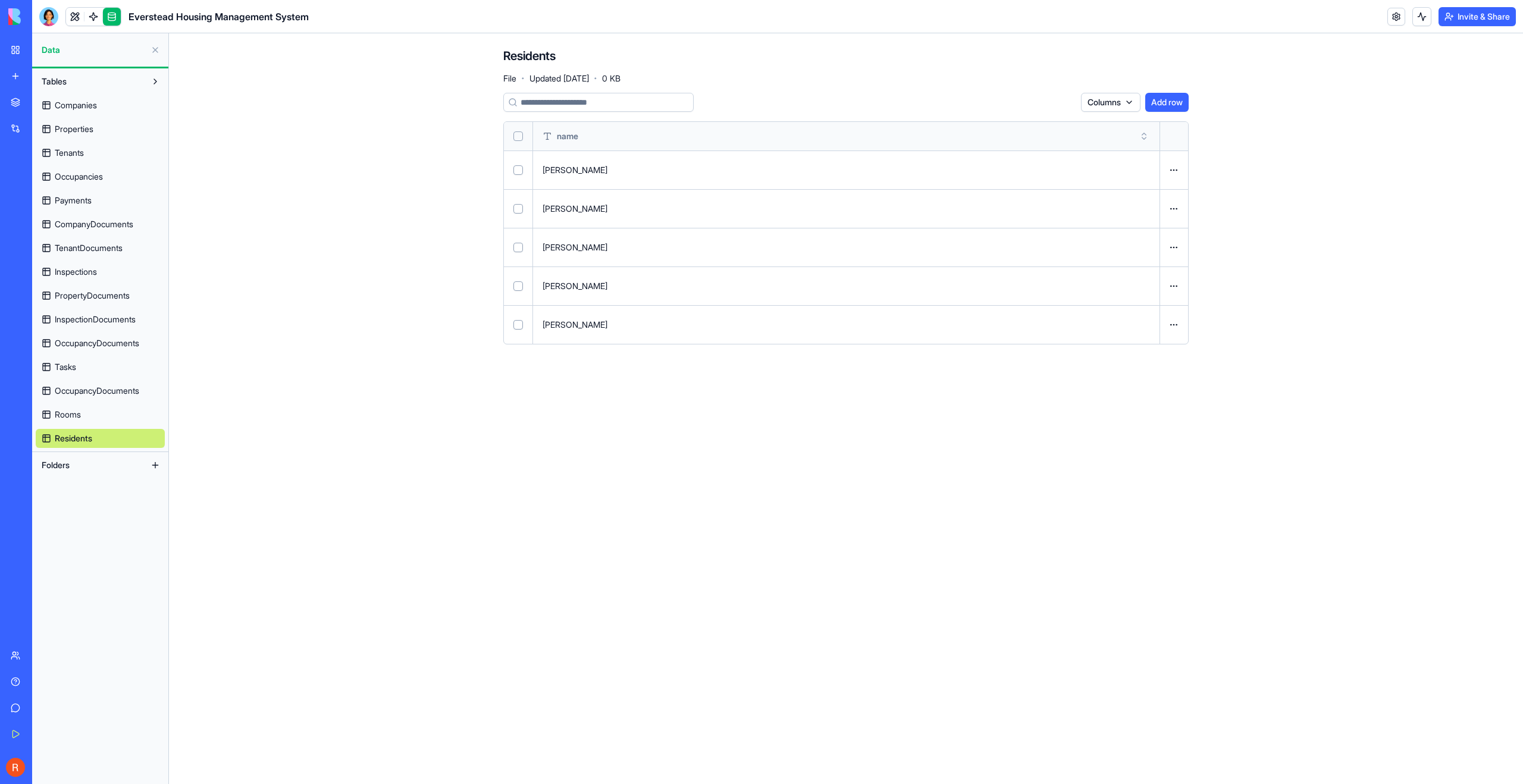
click at [121, 434] on link "Residents" at bounding box center [100, 439] width 129 height 19
click at [42, 439] on link "Residents" at bounding box center [100, 439] width 129 height 19
click at [44, 579] on html "BETA My Workspace New app Marketplace Integrations Recent Everstead Housing Man…" at bounding box center [762, 392] width 1523 height 784
click at [84, 147] on span "Tenants" at bounding box center [69, 152] width 29 height 12
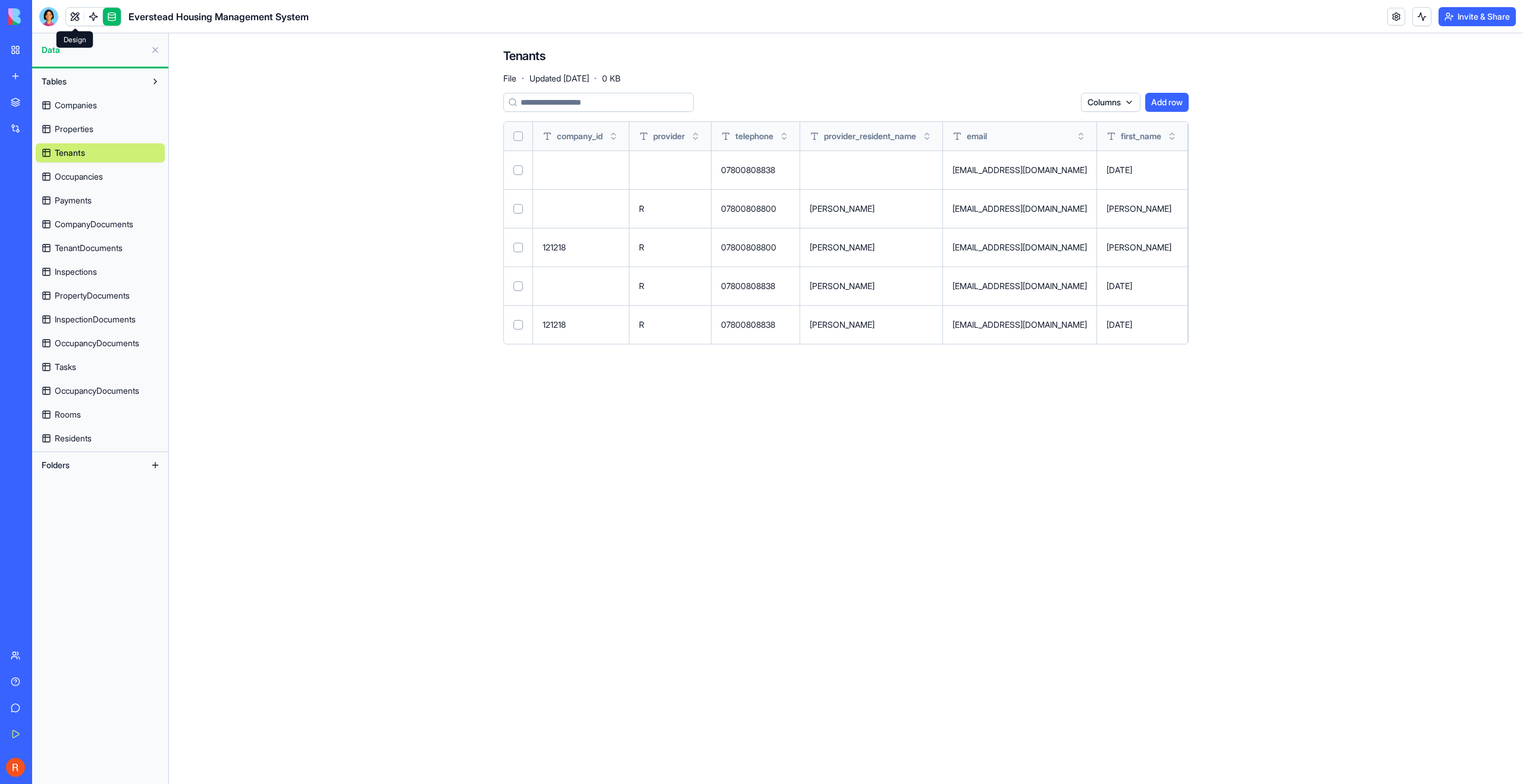
click at [69, 14] on link at bounding box center [75, 17] width 18 height 18
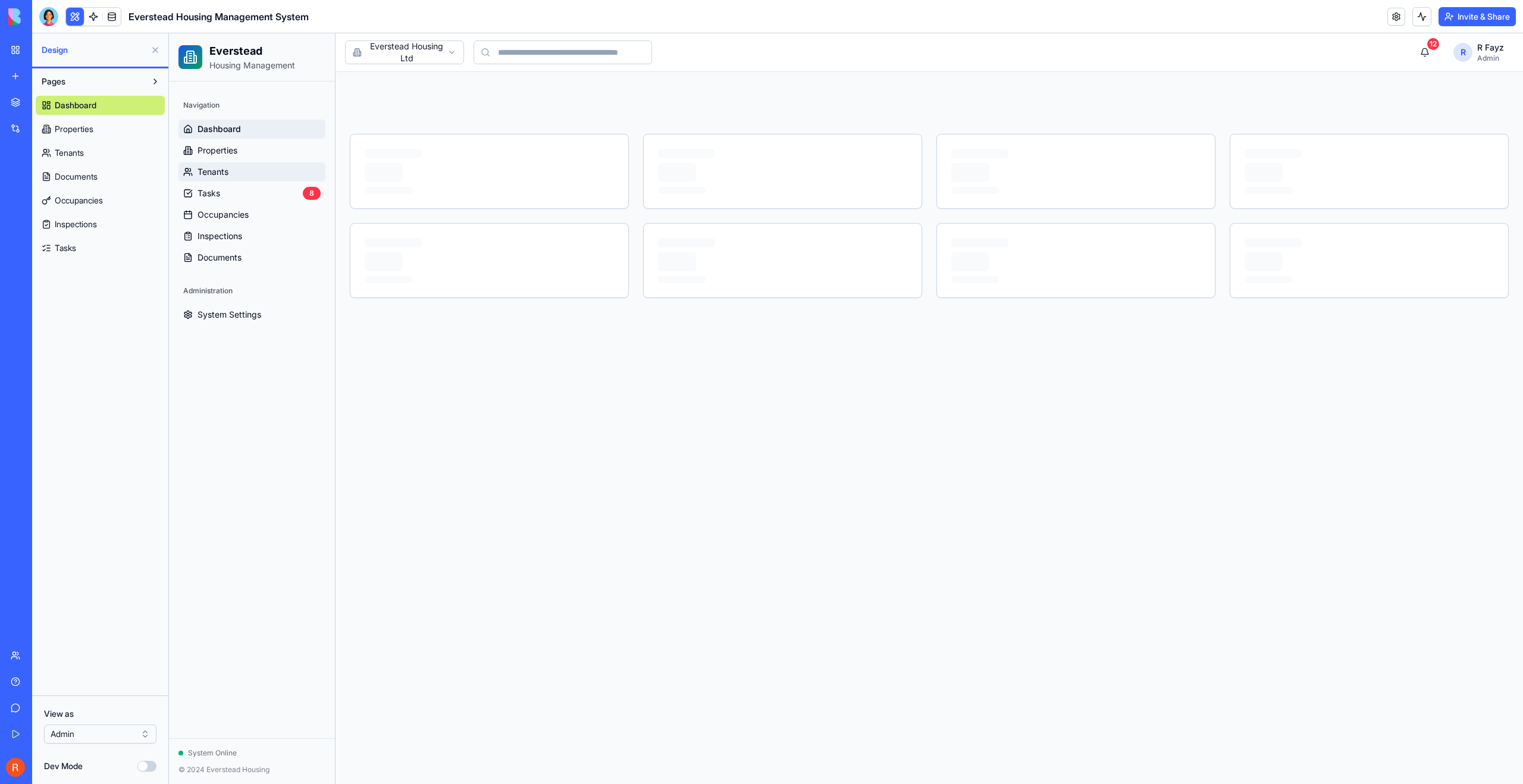
click at [215, 174] on span "Tenants" at bounding box center [213, 172] width 31 height 12
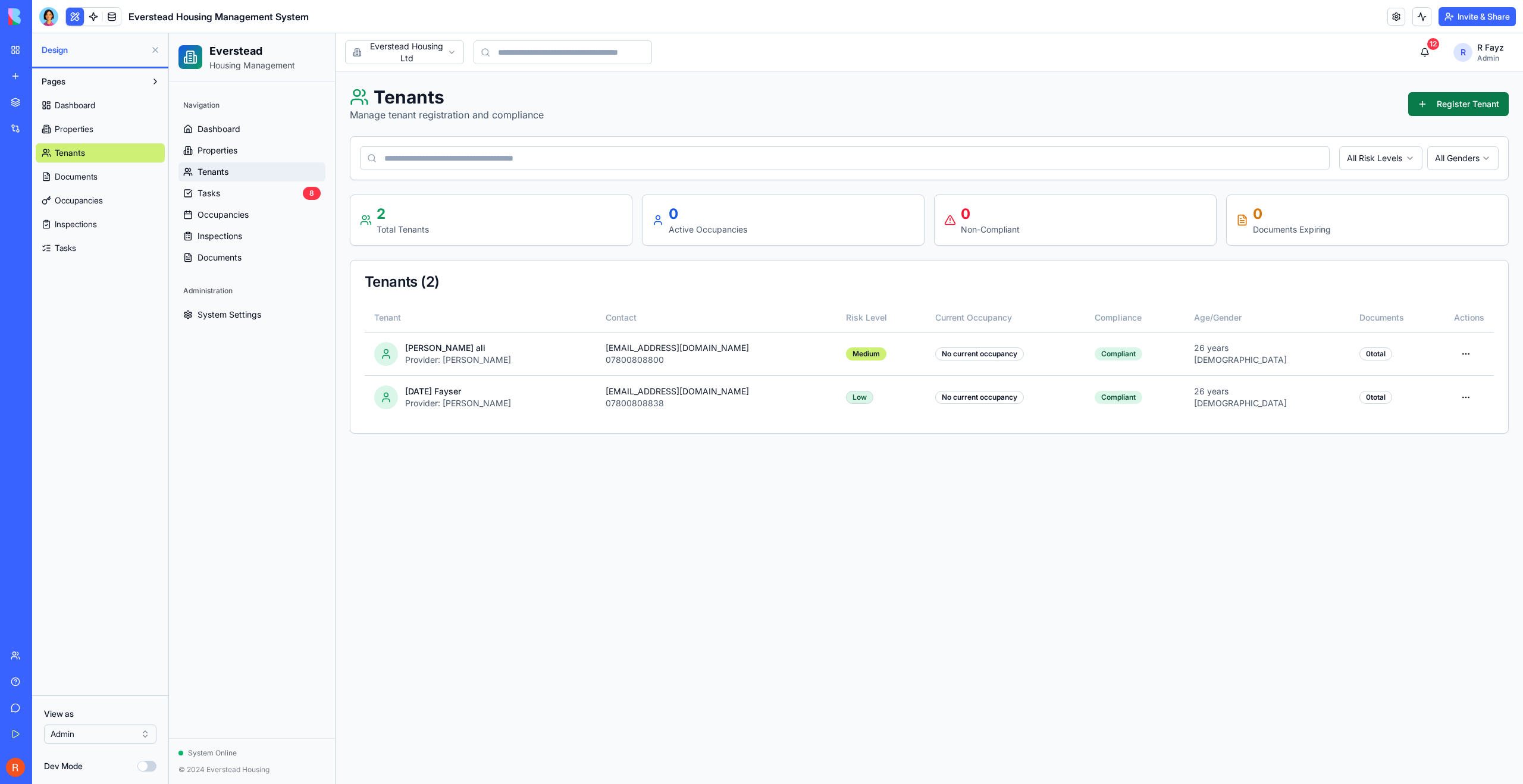
click at [1441, 110] on button "Register Tenant" at bounding box center [1458, 104] width 101 height 24
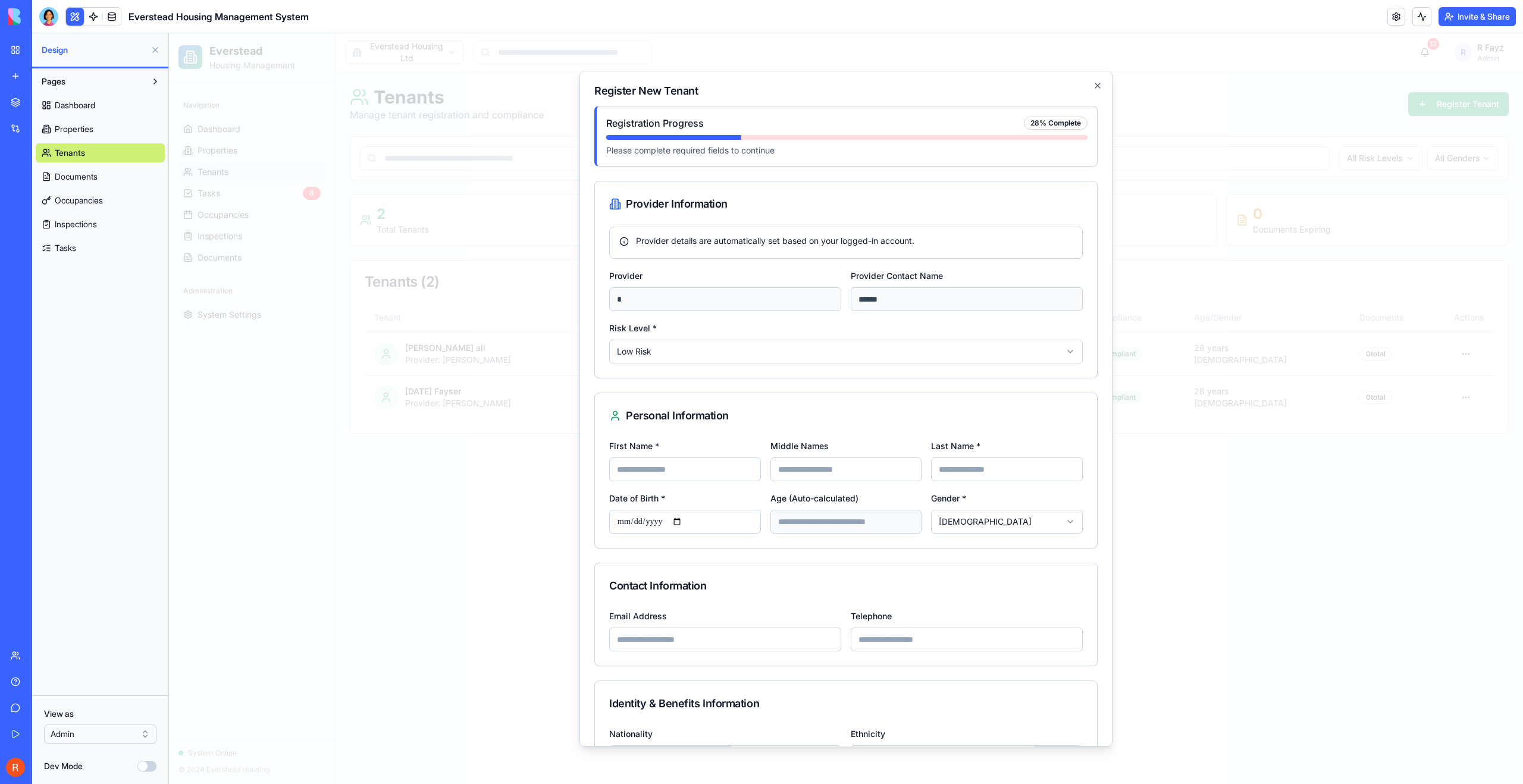
click at [459, 531] on div at bounding box center [845, 408] width 1354 height 751
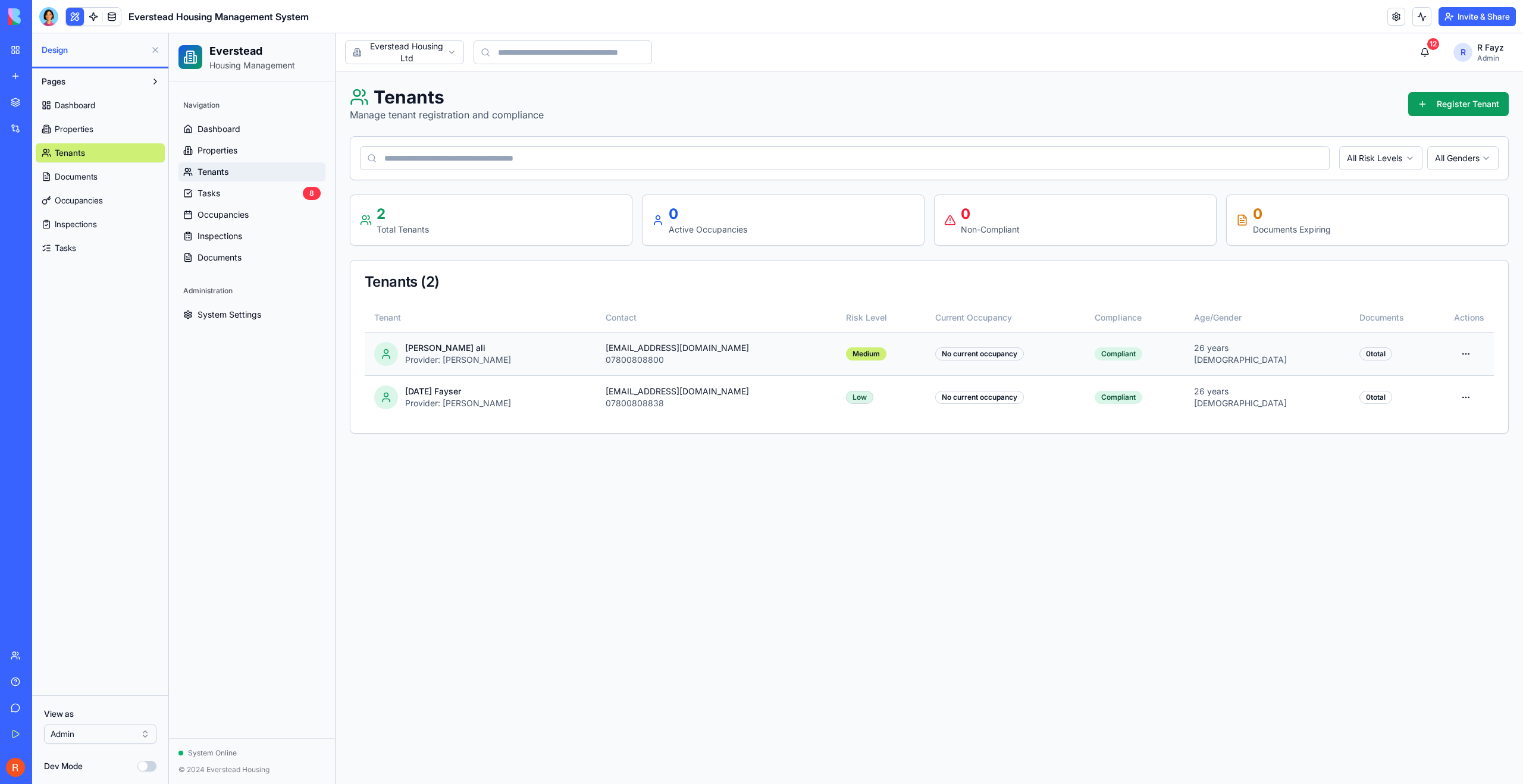
click at [1296, 357] on div "Male" at bounding box center [1267, 360] width 147 height 12
click at [419, 350] on div "Amjad ali" at bounding box center [457, 348] width 106 height 12
click at [386, 353] on circle at bounding box center [386, 351] width 4 height 4
click at [623, 357] on div "07800808800" at bounding box center [716, 360] width 222 height 12
drag, startPoint x: 623, startPoint y: 357, endPoint x: 1350, endPoint y: 360, distance: 727.0
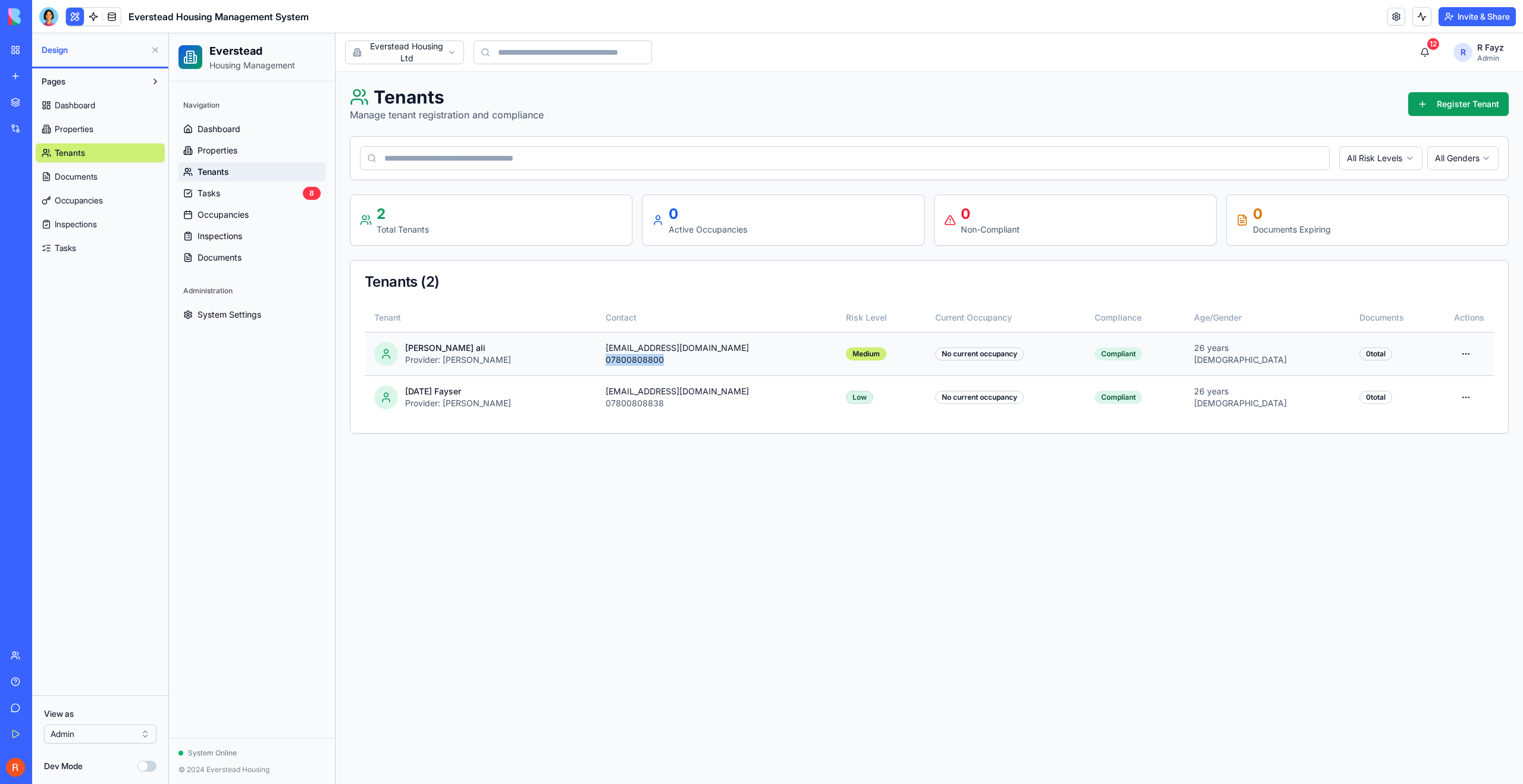
click at [624, 357] on div "07800808800" at bounding box center [716, 360] width 222 height 12
click at [1461, 352] on html "Everstead Housing Management Navigation Dashboard Properties Tenants Tasks 8 Oc…" at bounding box center [845, 408] width 1354 height 751
click at [1454, 375] on div "View Details" at bounding box center [1436, 381] width 76 height 19
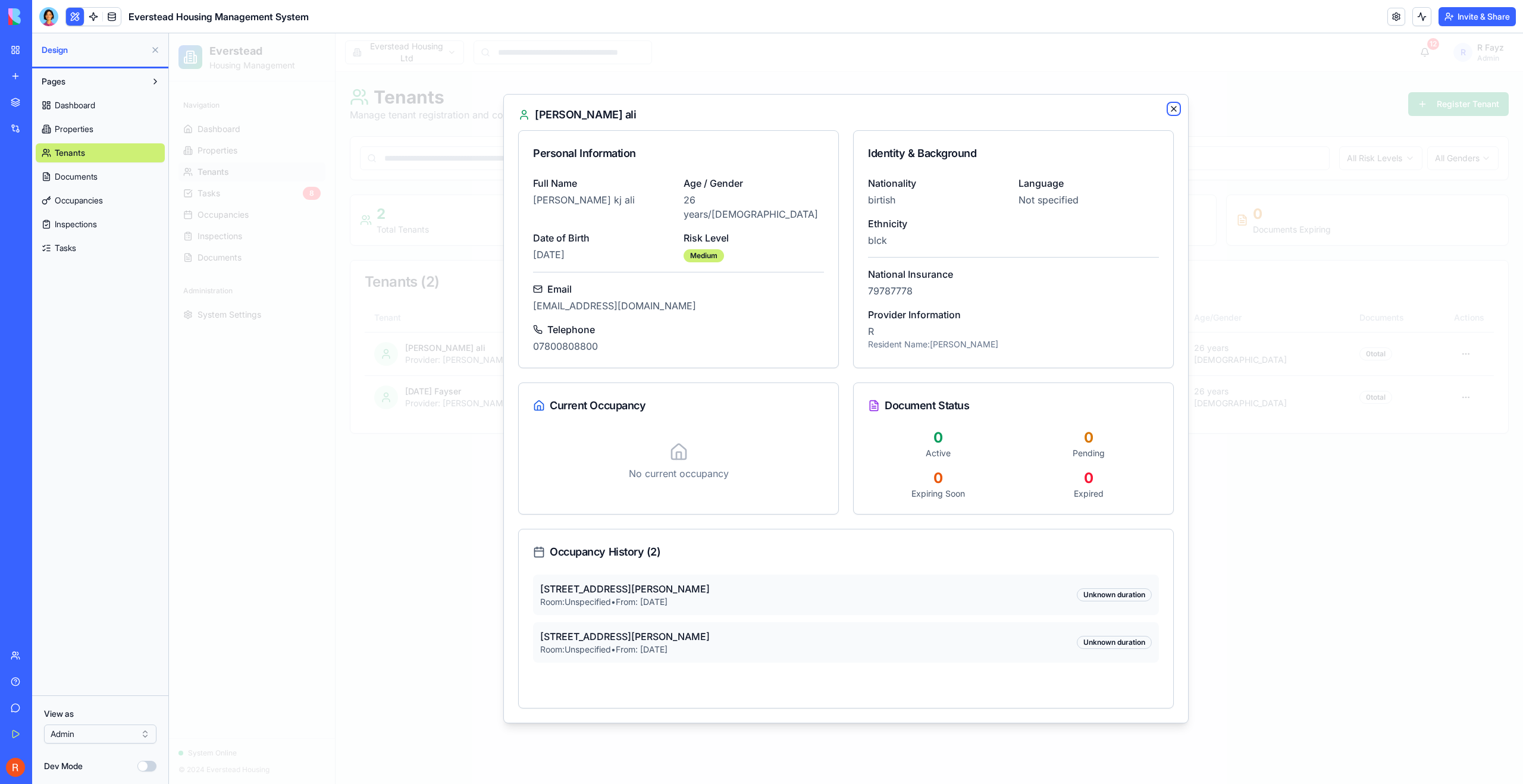
click at [1171, 106] on icon "button" at bounding box center [1174, 109] width 10 height 10
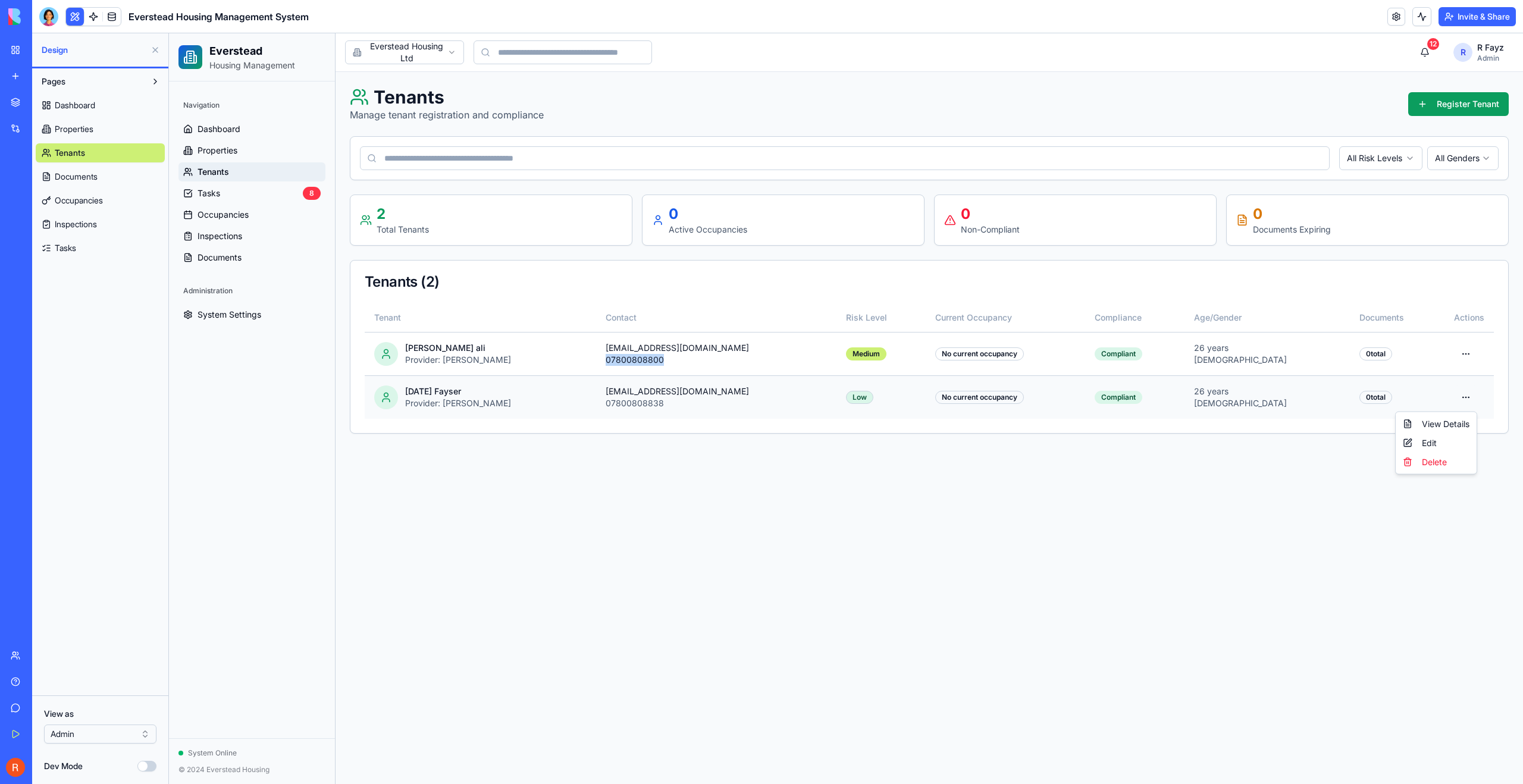
click at [1470, 393] on html "Everstead Housing Management Navigation Dashboard Properties Tenants Tasks 8 Oc…" at bounding box center [845, 408] width 1354 height 751
click at [113, 19] on link at bounding box center [112, 17] width 18 height 18
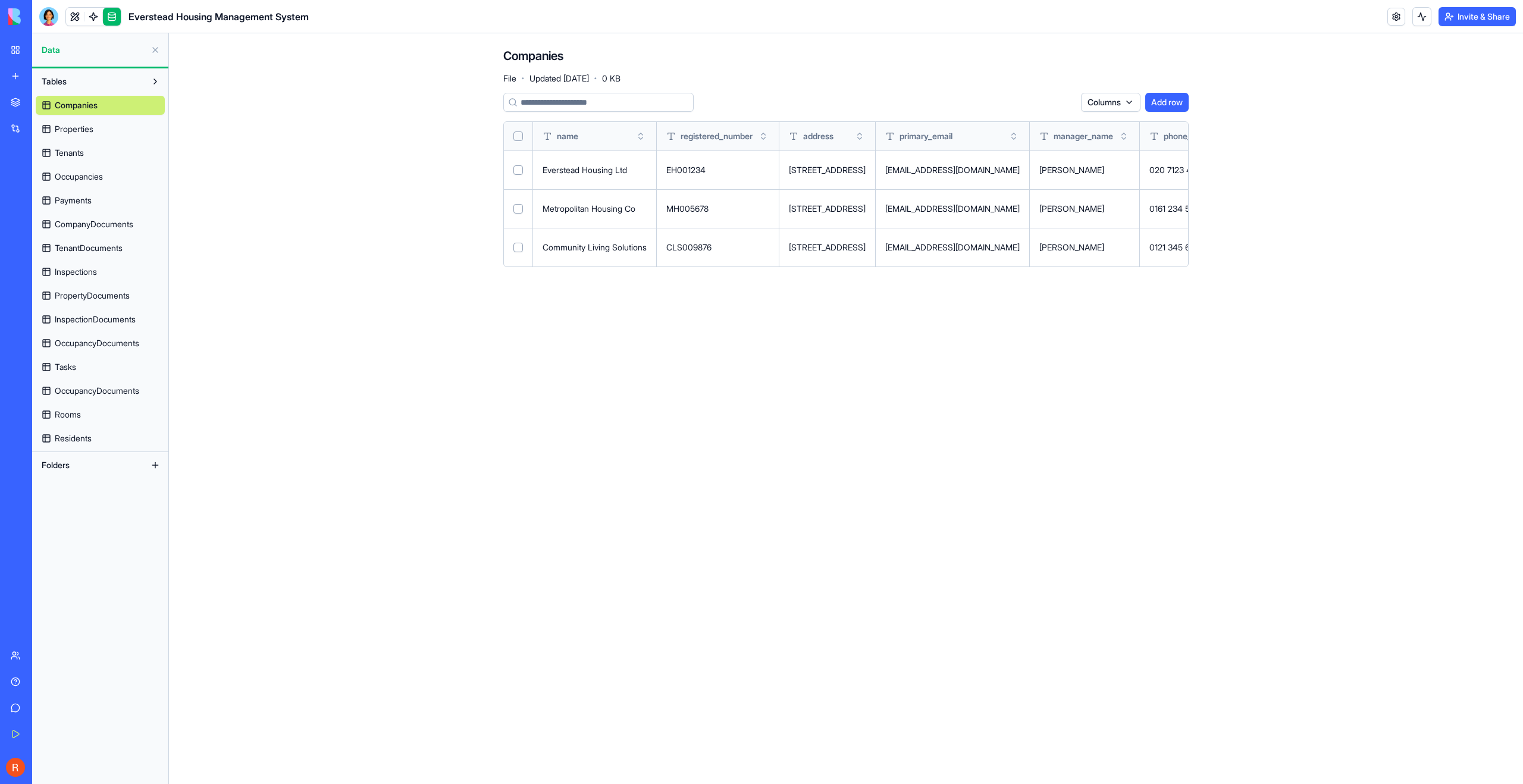
click at [88, 248] on span "TenantDocuments" at bounding box center [89, 248] width 68 height 12
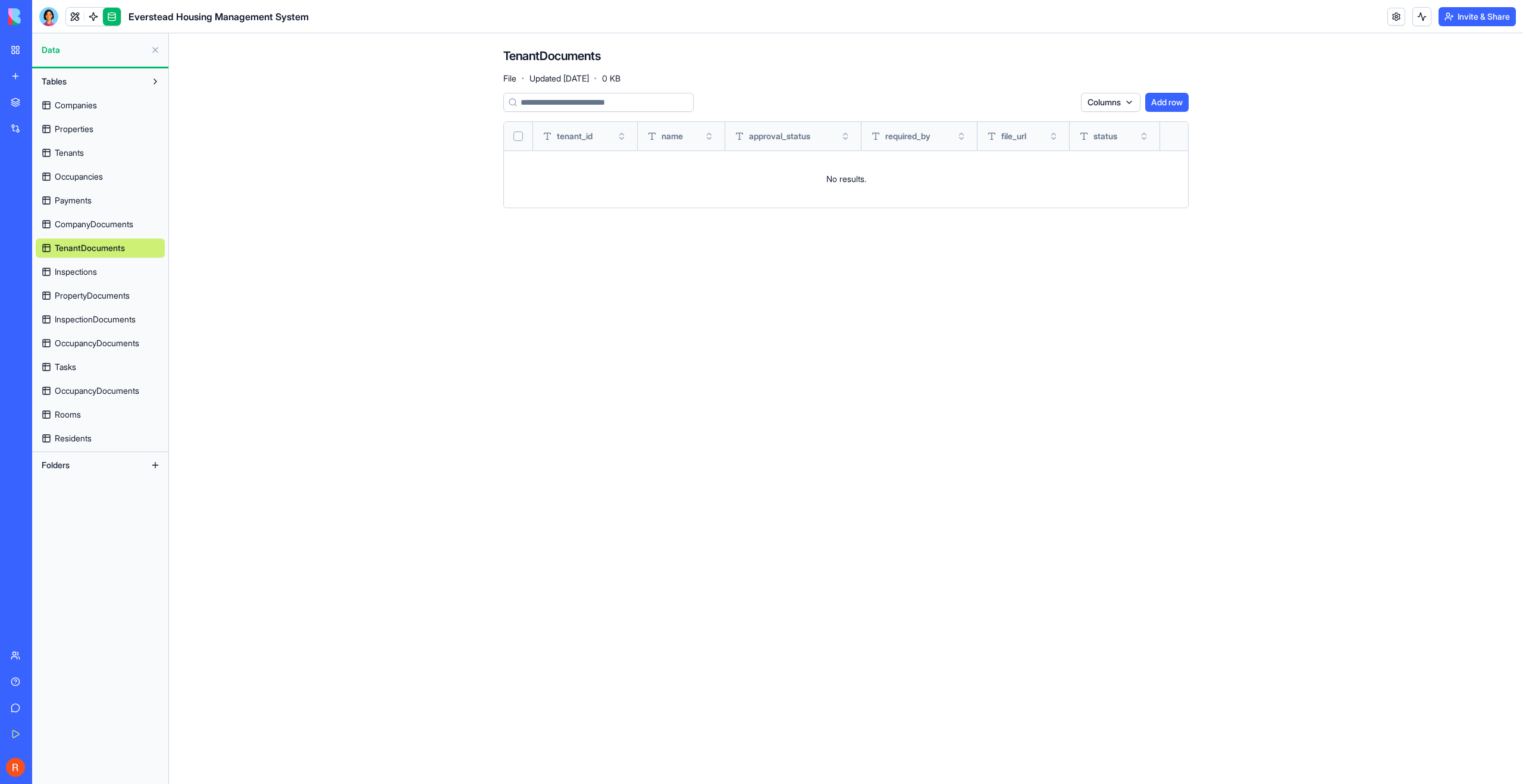
click at [86, 152] on link "Tenants" at bounding box center [100, 153] width 129 height 19
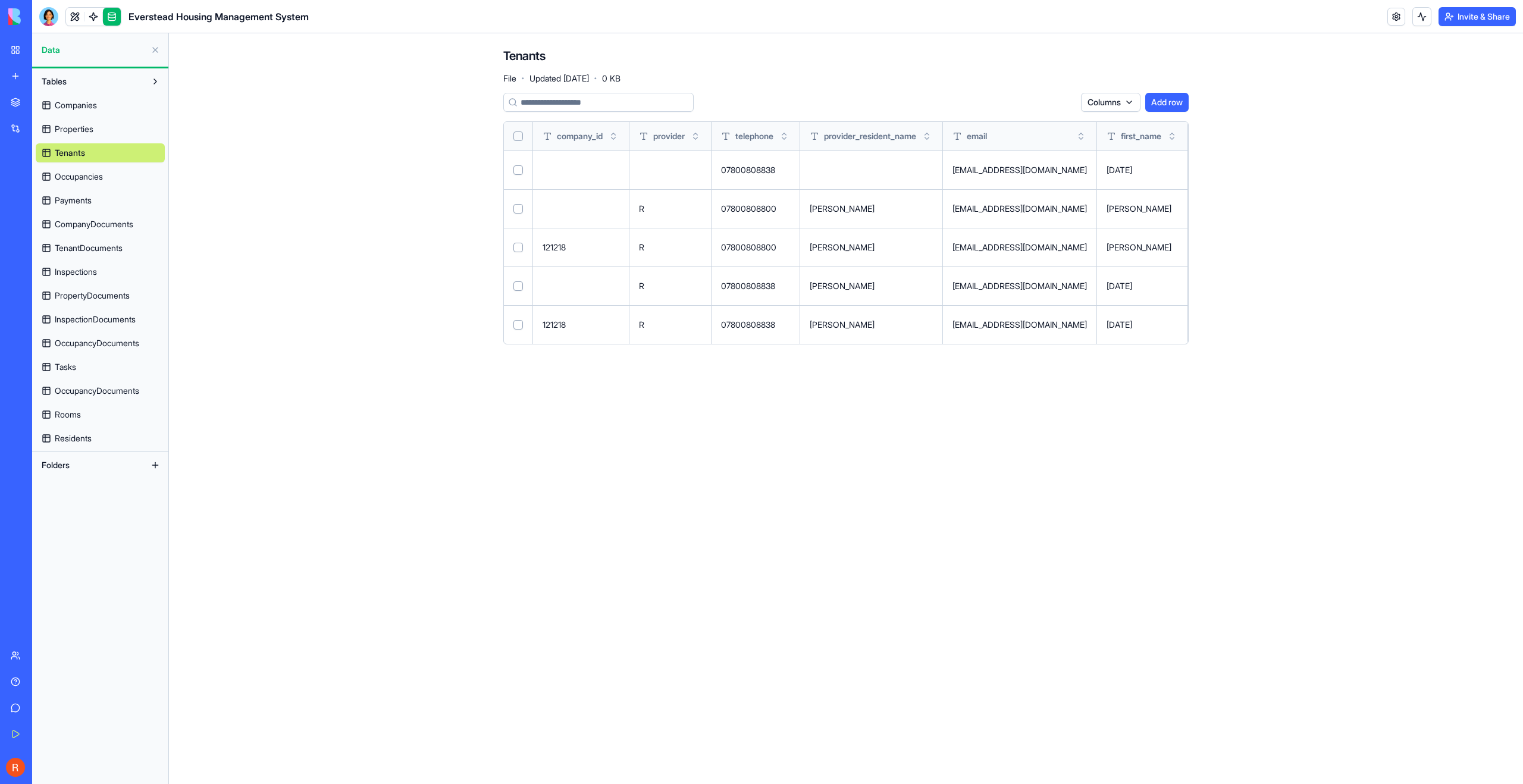
click at [1100, 331] on td "Raja" at bounding box center [1142, 324] width 91 height 39
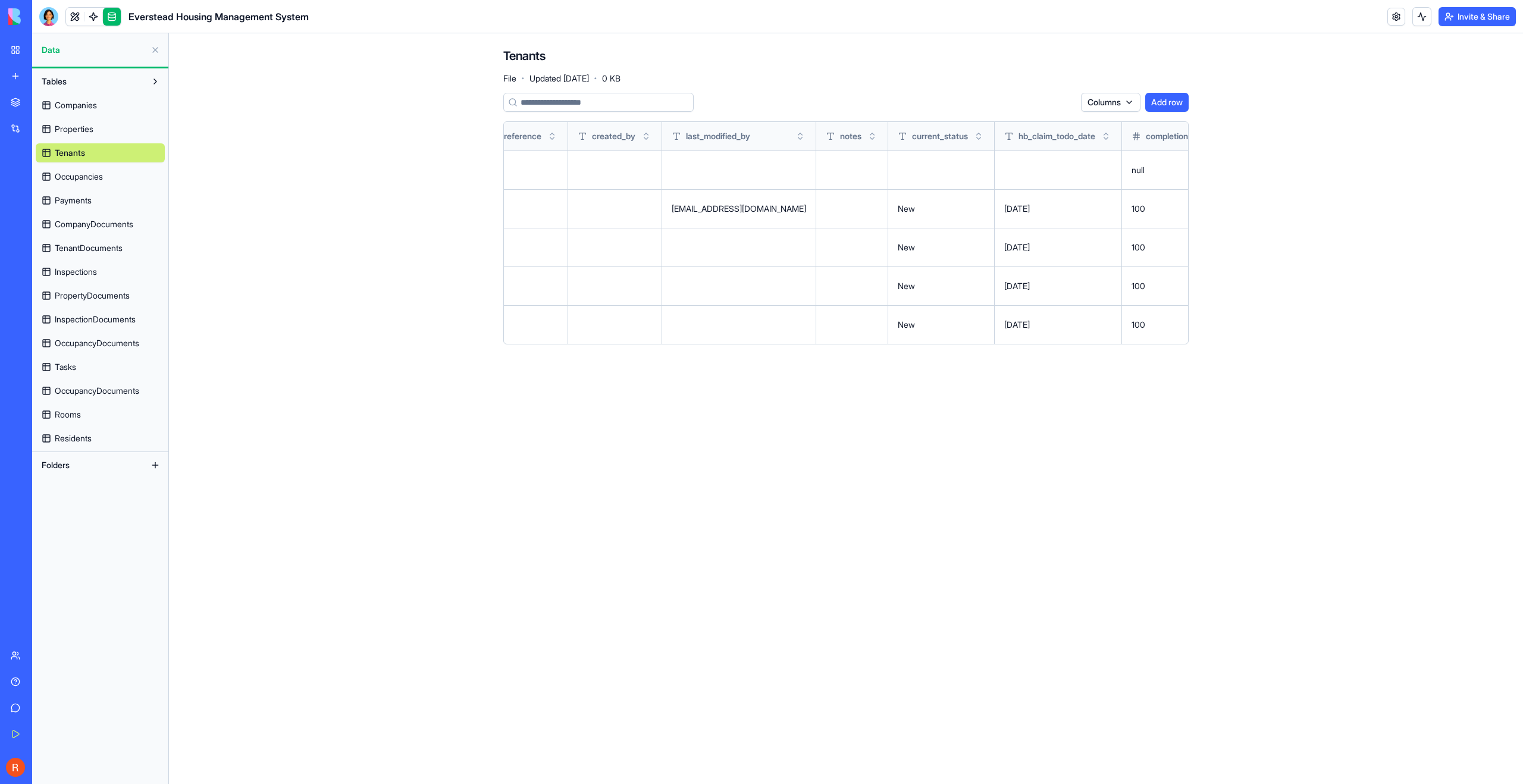
scroll to position [0, 1882]
click at [98, 251] on span "TenantDocuments" at bounding box center [89, 248] width 68 height 12
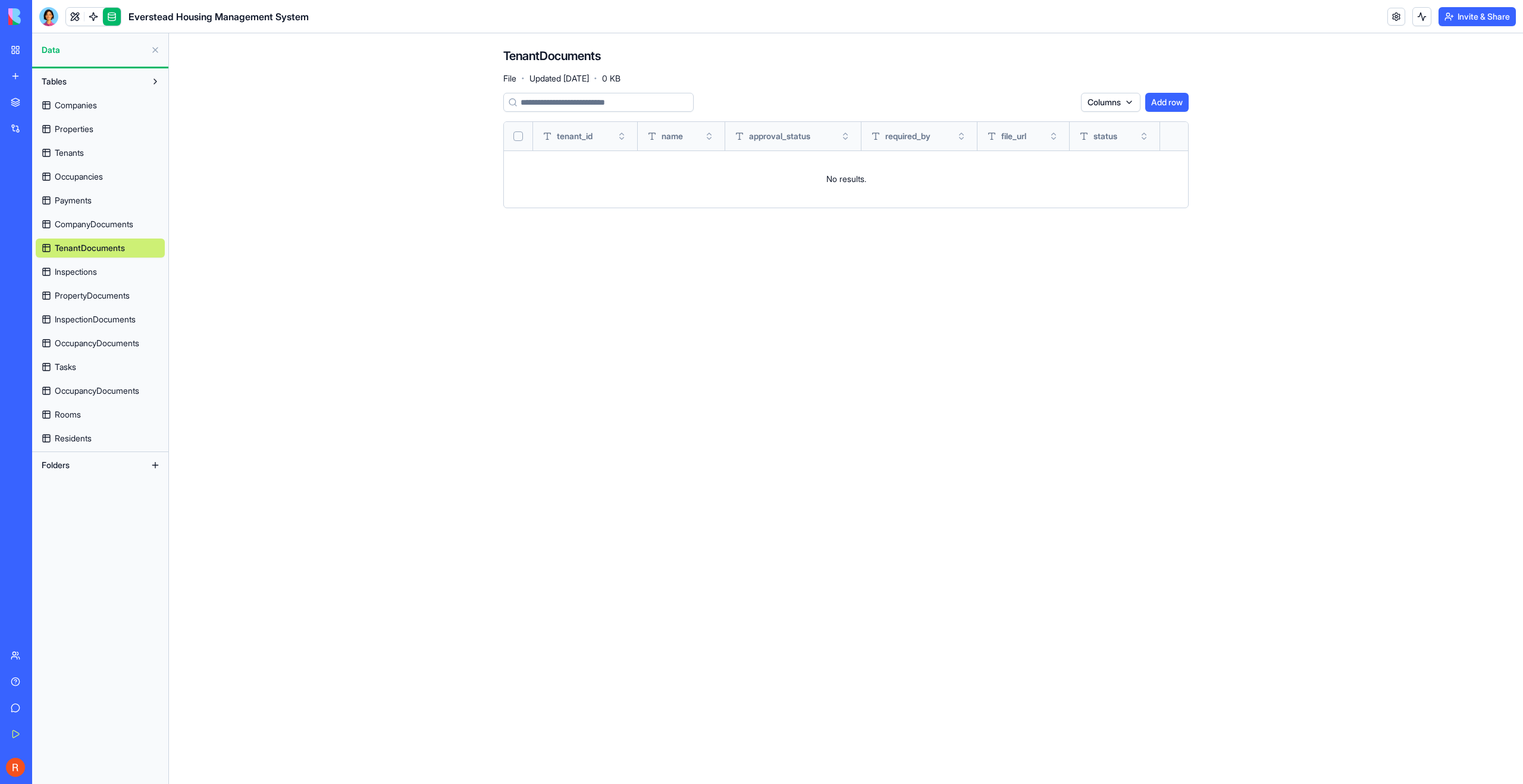
click at [85, 177] on span "Occupancies" at bounding box center [79, 177] width 48 height 12
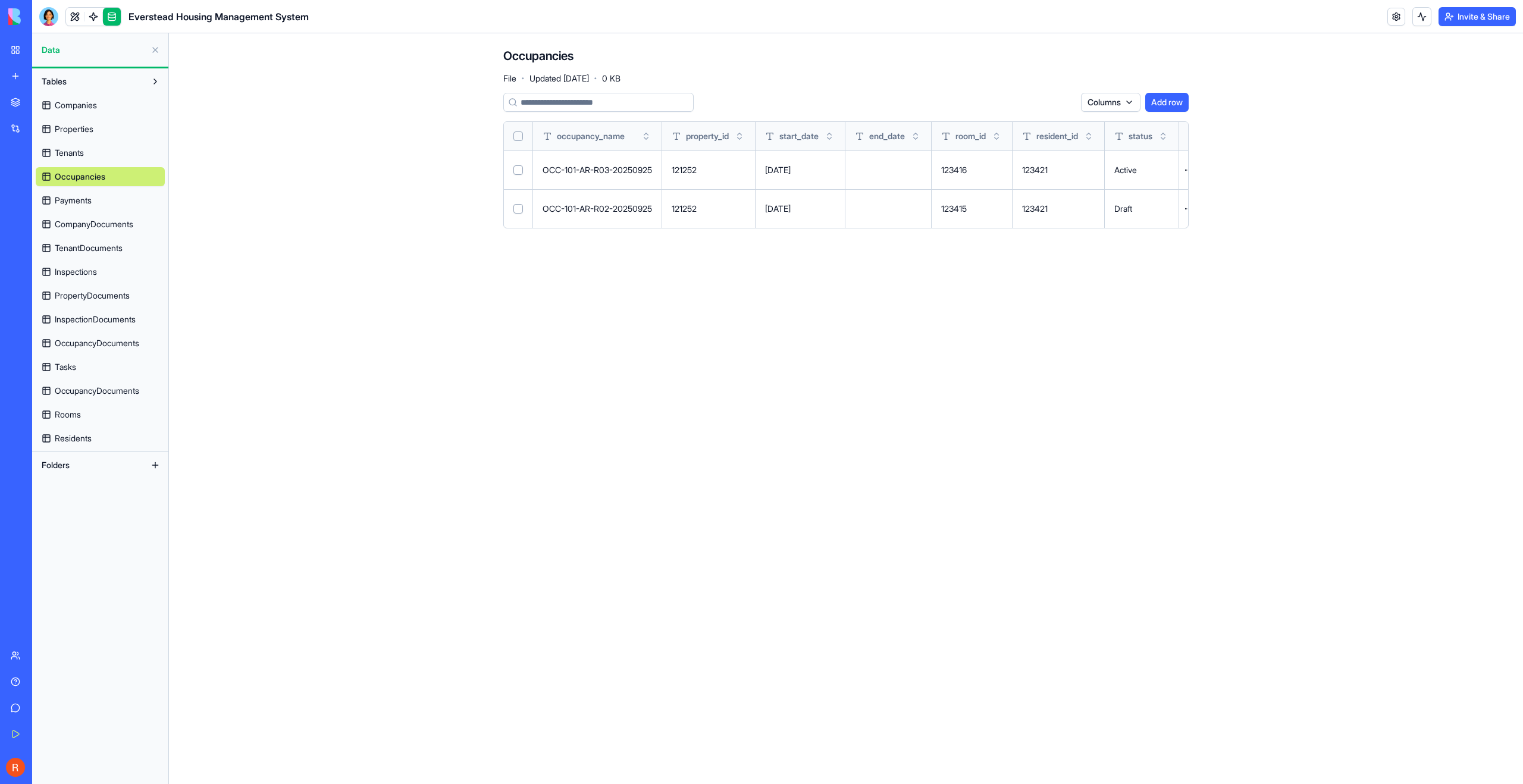
click at [871, 166] on td at bounding box center [888, 170] width 86 height 39
click at [76, 15] on link at bounding box center [75, 17] width 18 height 18
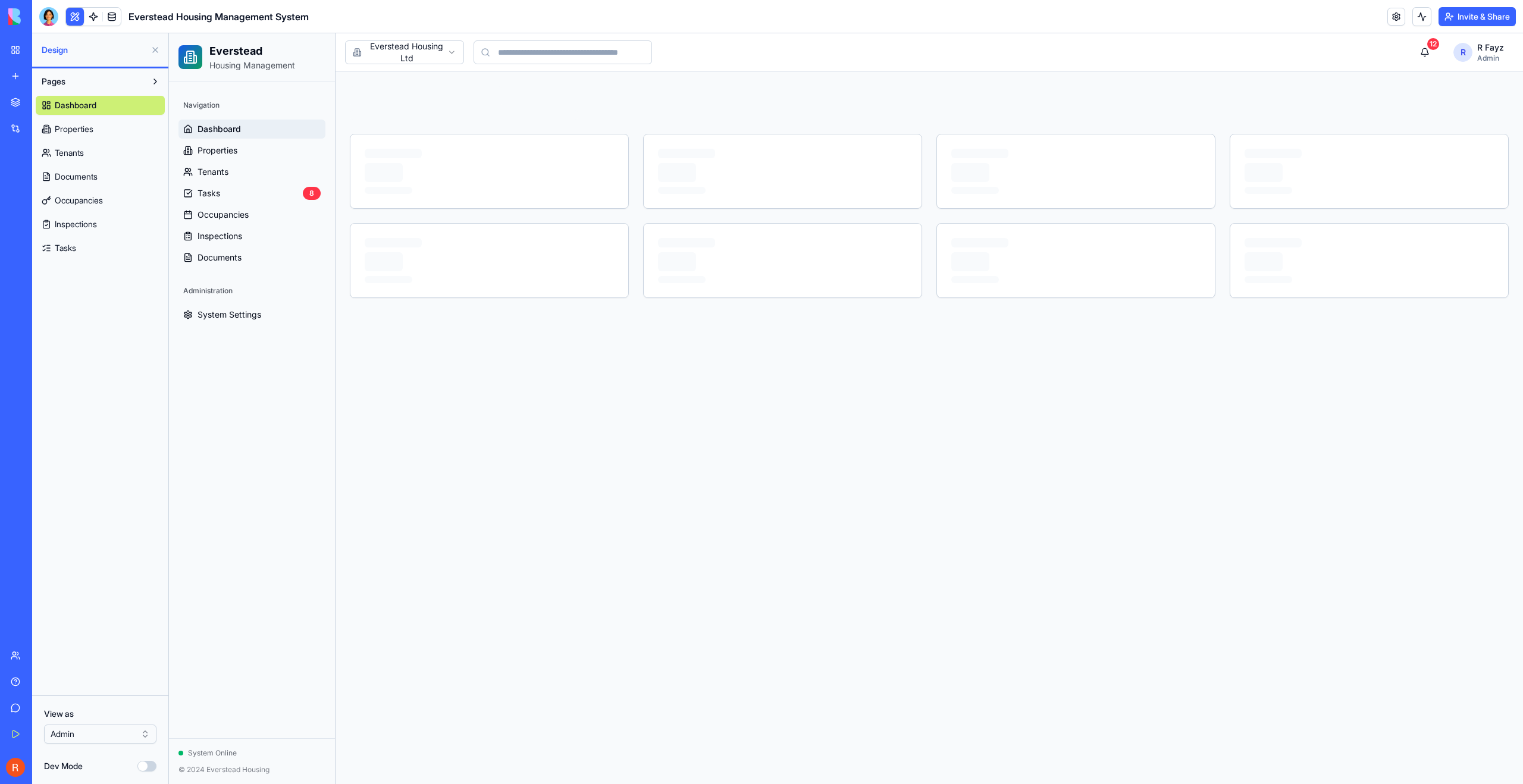
click at [78, 226] on span "Inspections" at bounding box center [76, 224] width 42 height 12
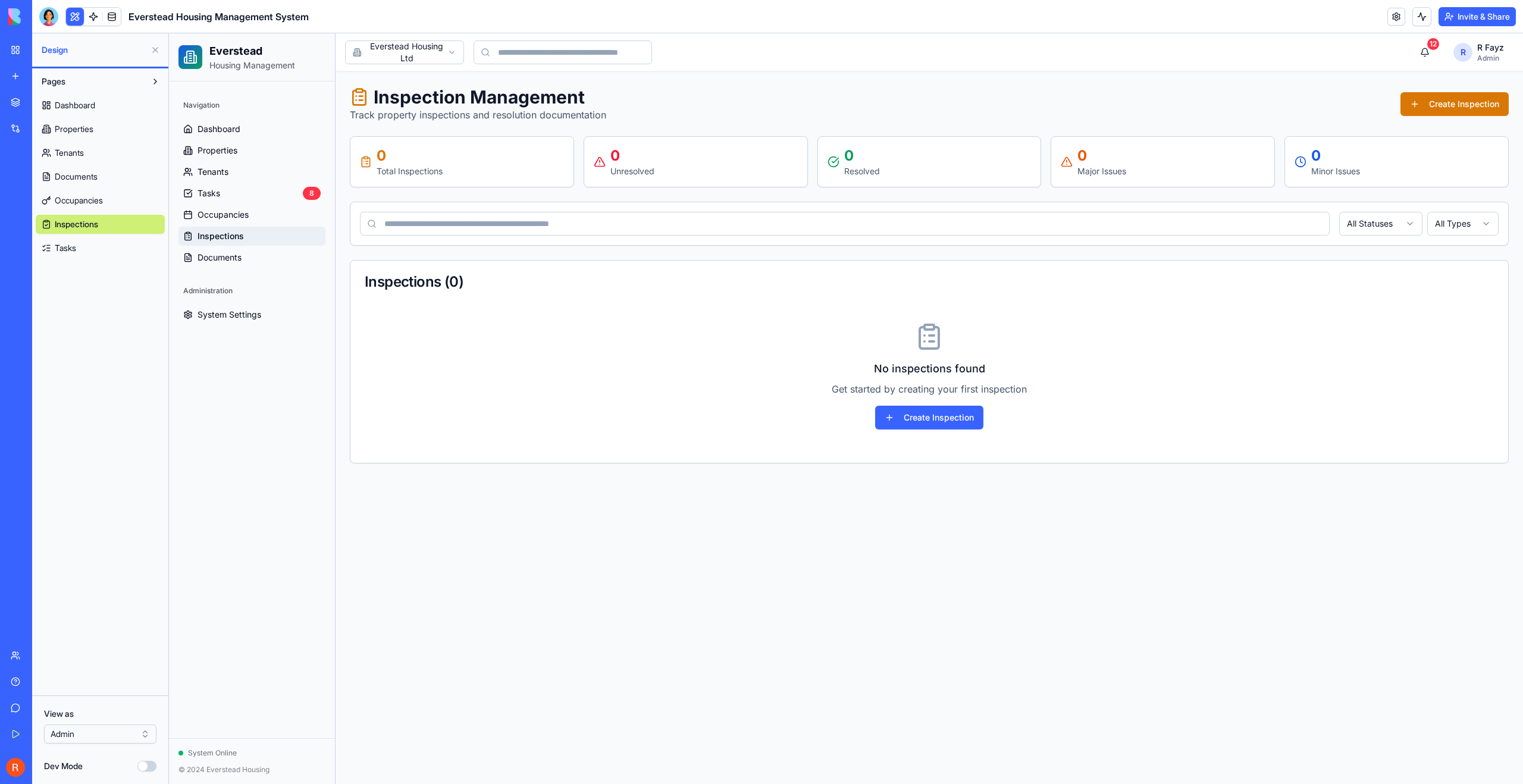
click at [62, 248] on span "Tasks" at bounding box center [65, 248] width 22 height 12
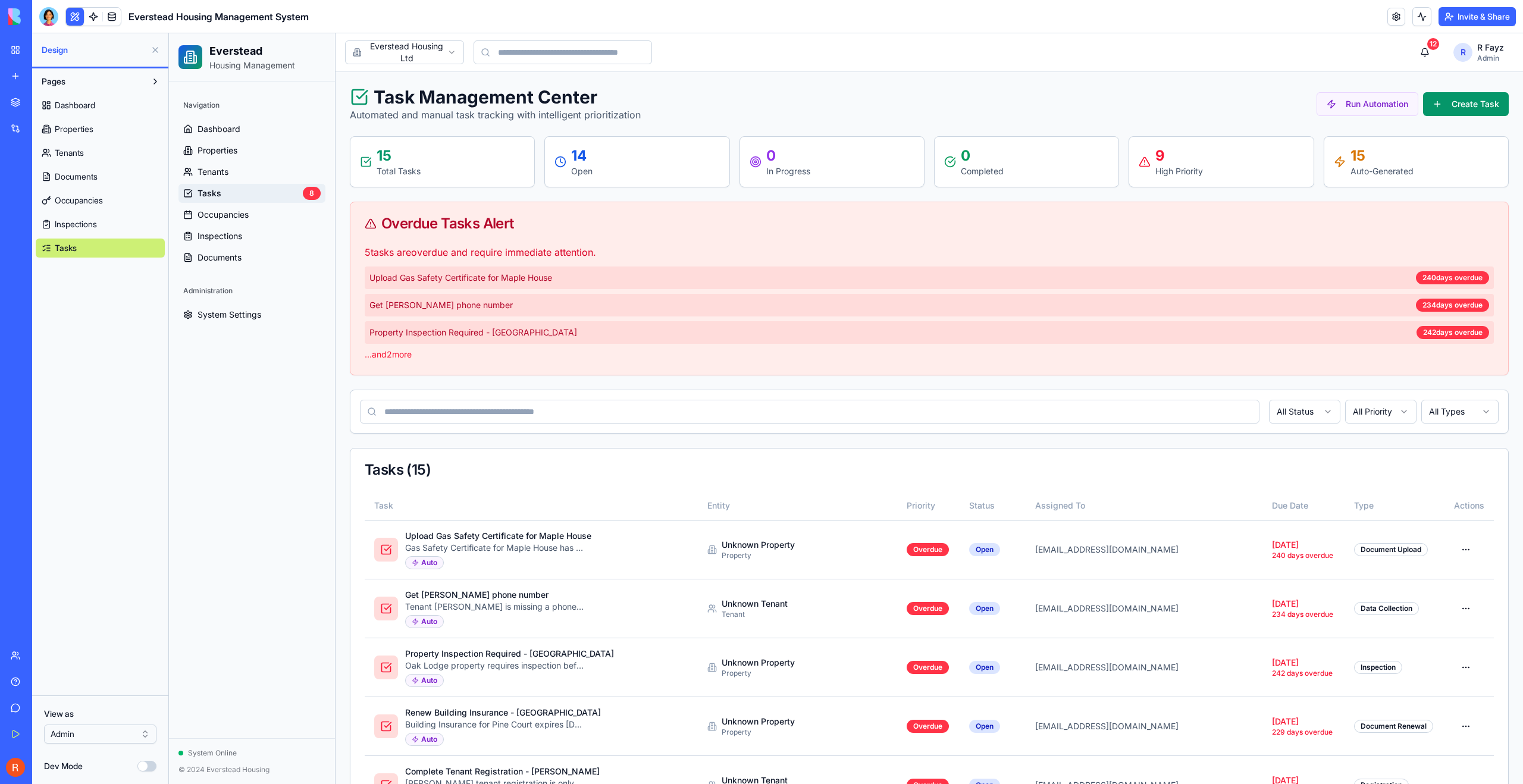
click at [73, 227] on span "Inspections" at bounding box center [76, 224] width 42 height 12
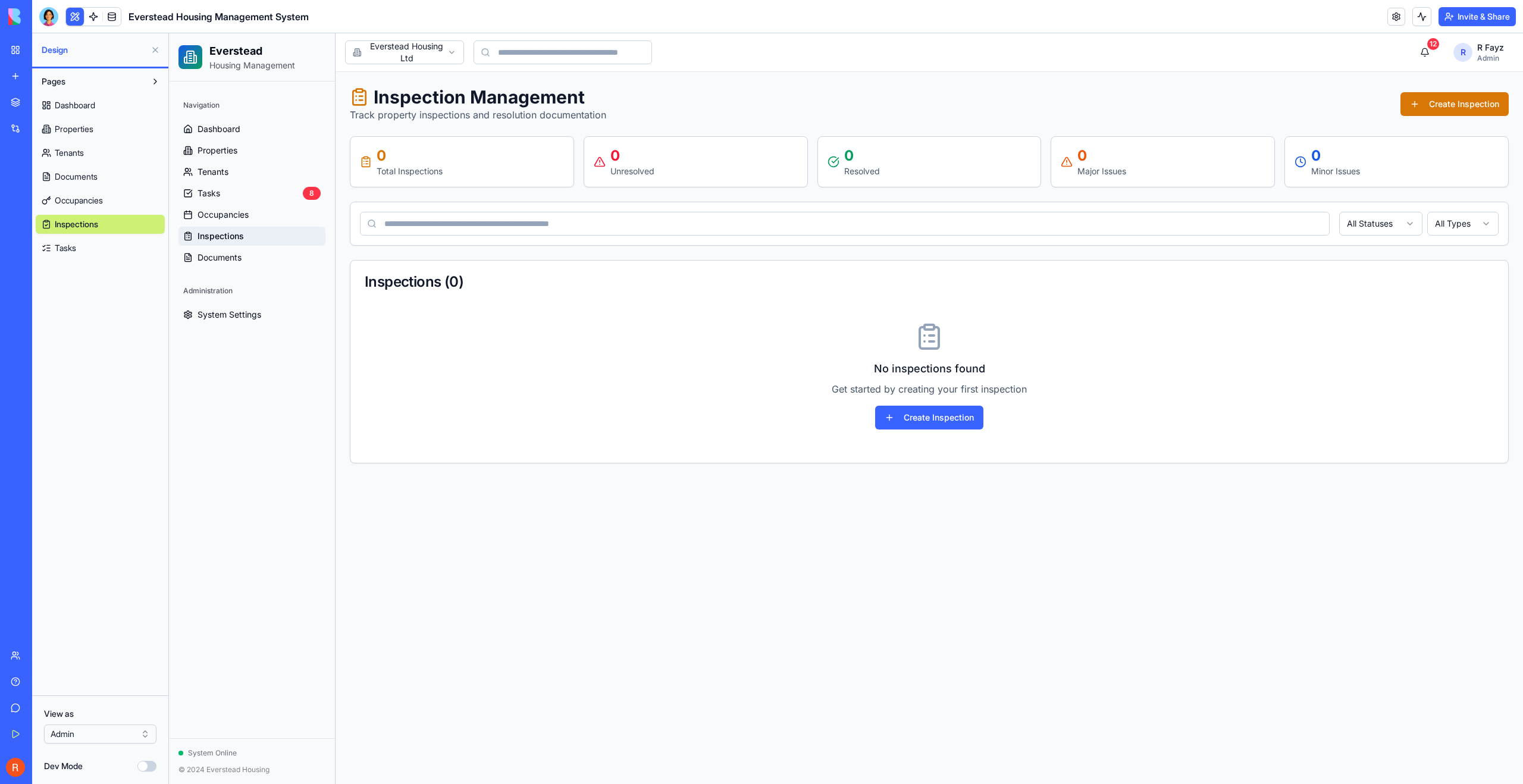
click at [69, 199] on span "Occupancies" at bounding box center [79, 200] width 48 height 12
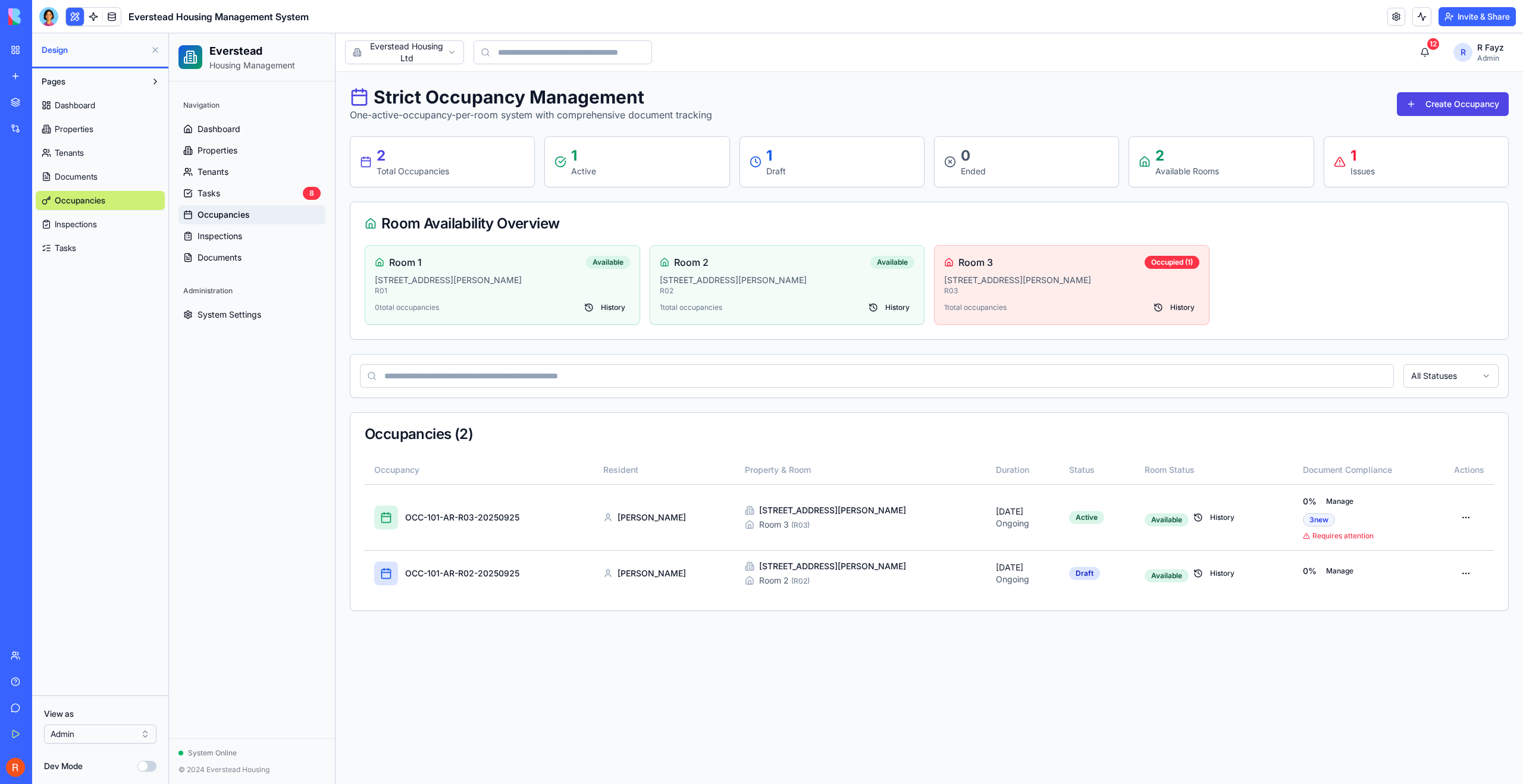
click at [73, 245] on span "Tasks" at bounding box center [65, 248] width 22 height 12
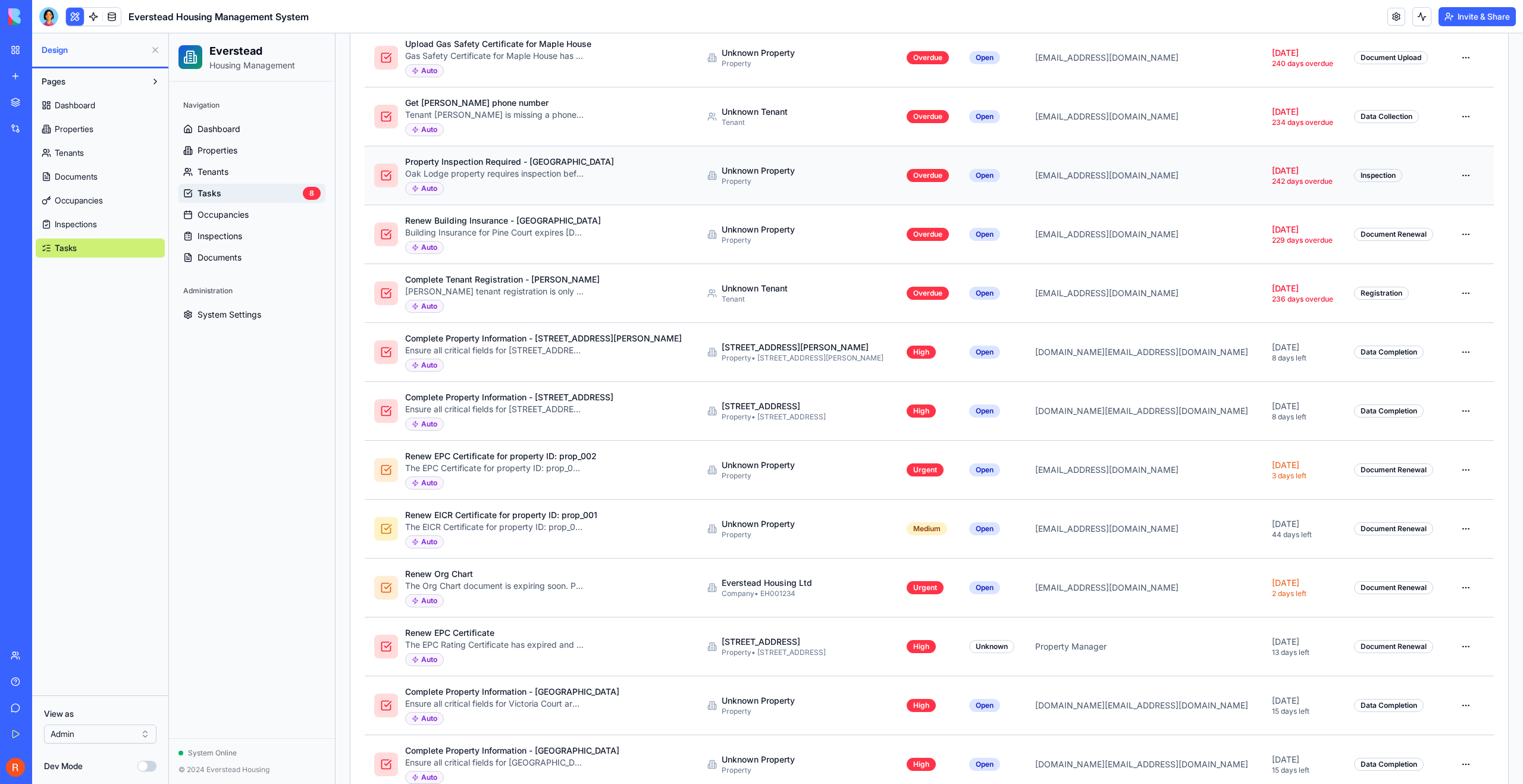
scroll to position [587, 0]
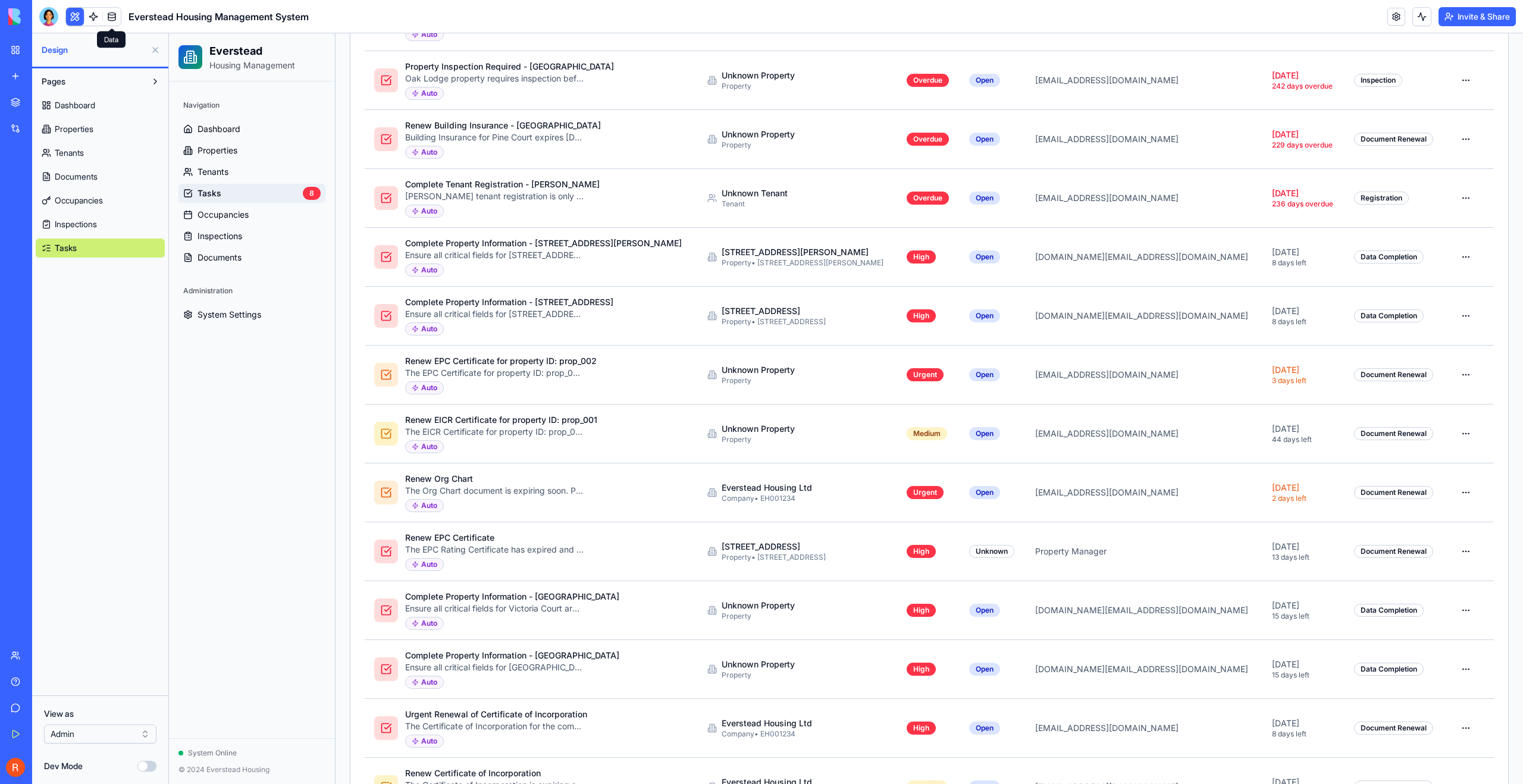
click at [112, 17] on link at bounding box center [112, 17] width 18 height 18
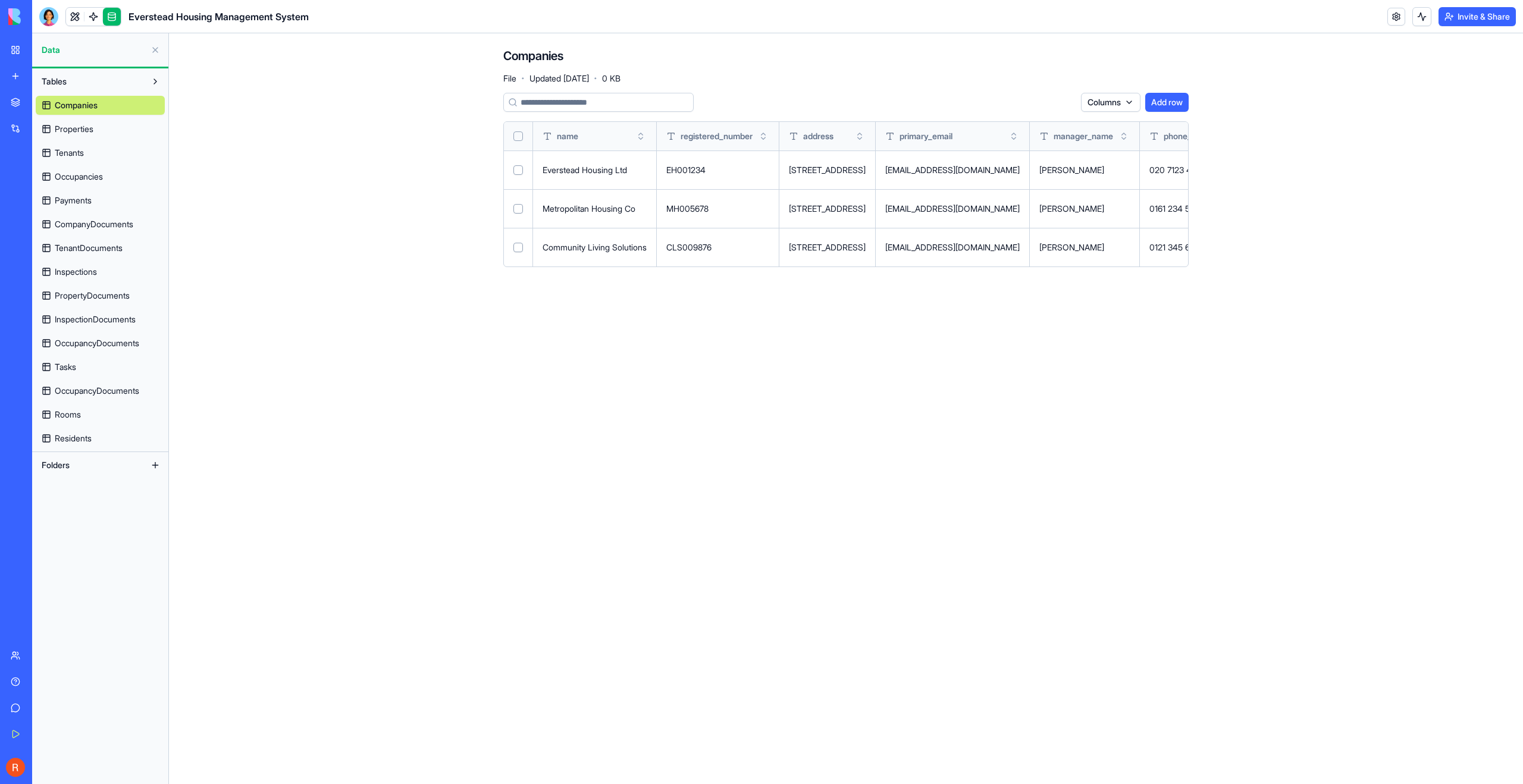
click at [518, 208] on button "Select row" at bounding box center [519, 209] width 10 height 10
click at [521, 252] on td at bounding box center [519, 248] width 29 height 39
click at [520, 248] on button "Select row" at bounding box center [519, 248] width 10 height 10
type button "on"
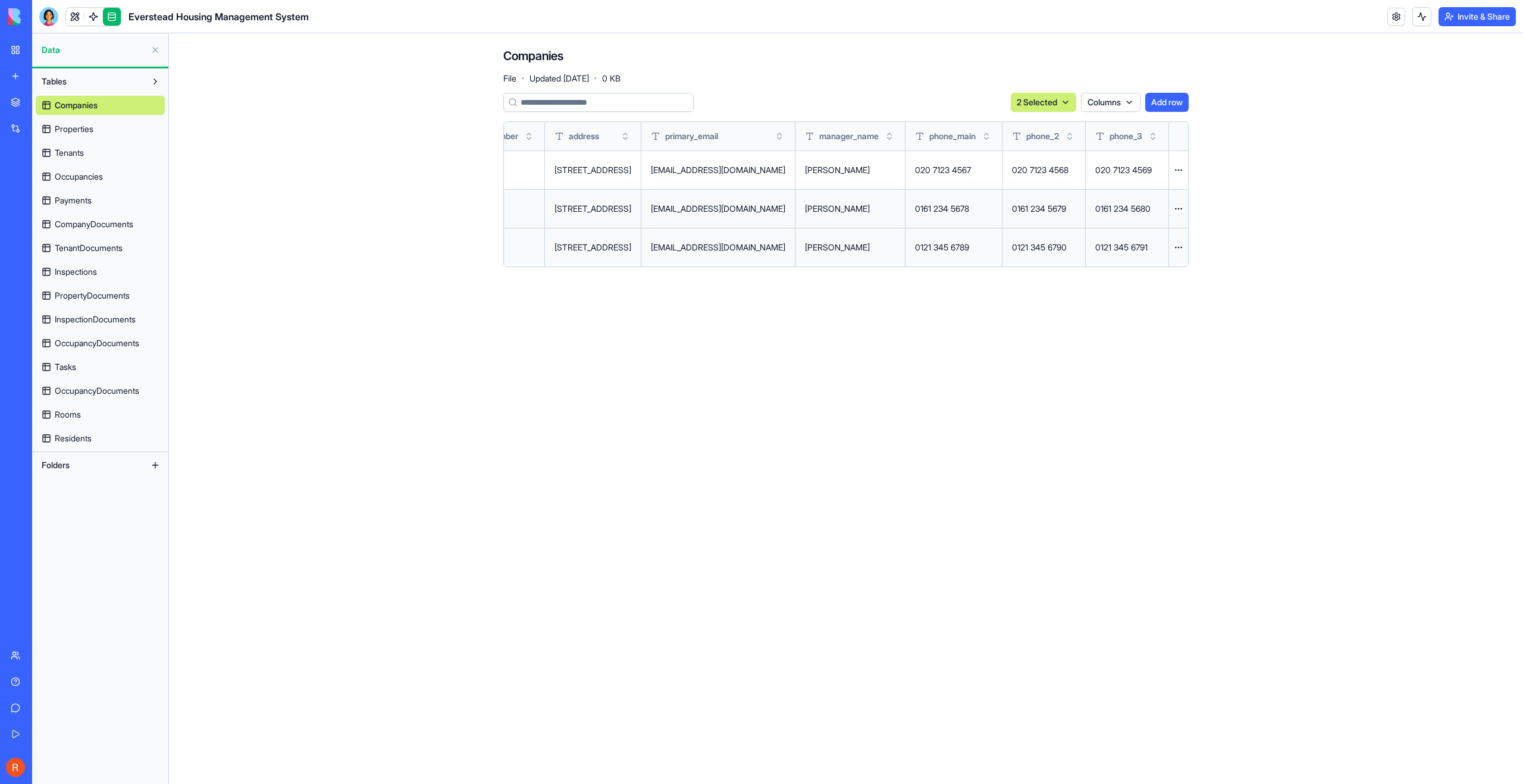
scroll to position [0, 339]
click at [1185, 209] on html "BETA My Workspace New app Marketplace Integrations Recent Everstead Housing Man…" at bounding box center [762, 392] width 1523 height 784
click at [1154, 232] on div "Delete" at bounding box center [1150, 233] width 70 height 19
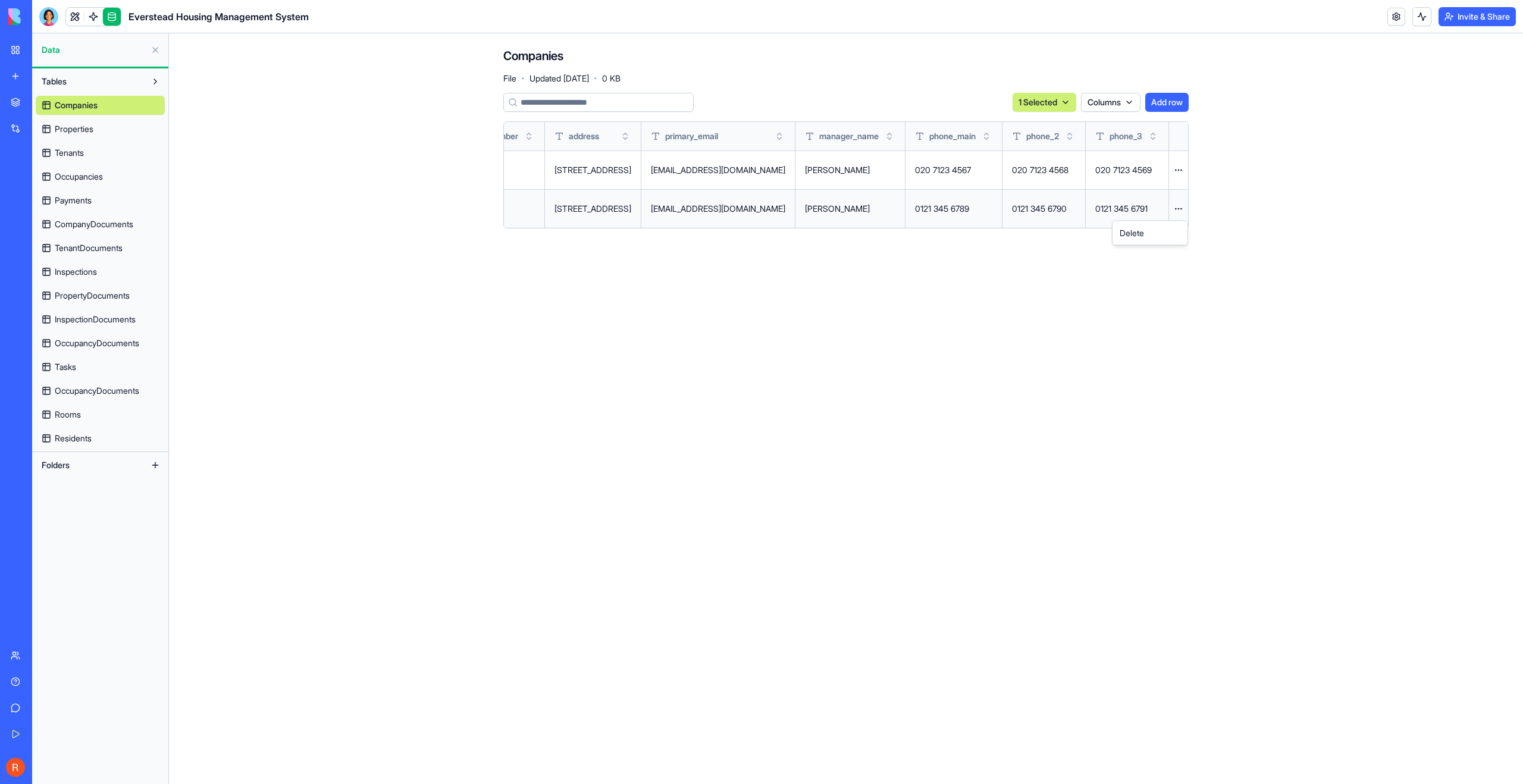
click at [1179, 212] on html "BETA My Workspace New app Marketplace Integrations Recent Everstead Housing Man…" at bounding box center [762, 392] width 1523 height 784
click at [802, 315] on html "BETA My Workspace New app Marketplace Integrations Recent Everstead Housing Man…" at bounding box center [762, 392] width 1523 height 784
click at [0, 0] on button at bounding box center [0, 0] width 0 height 0
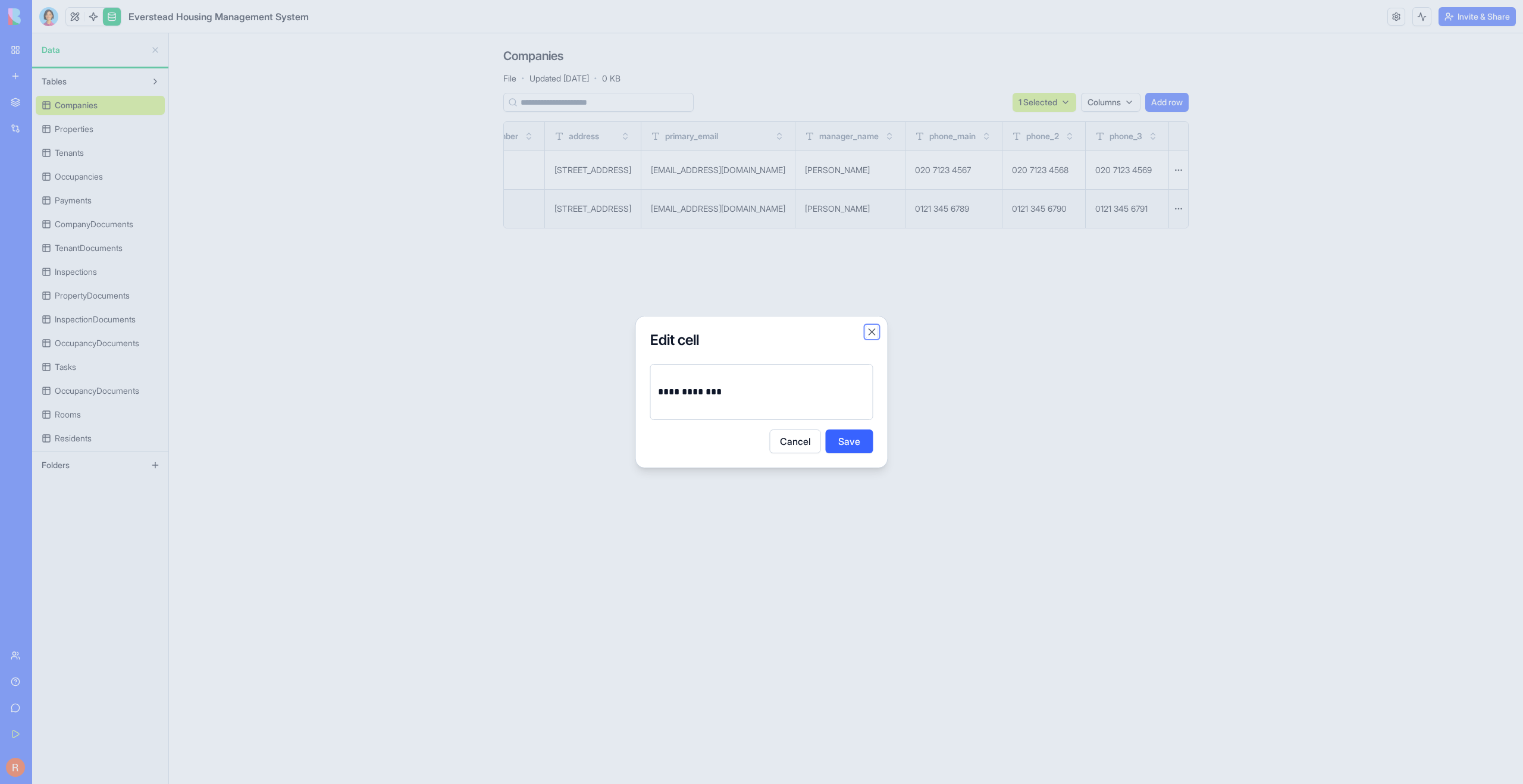
click at [869, 330] on button "Close" at bounding box center [872, 332] width 12 height 12
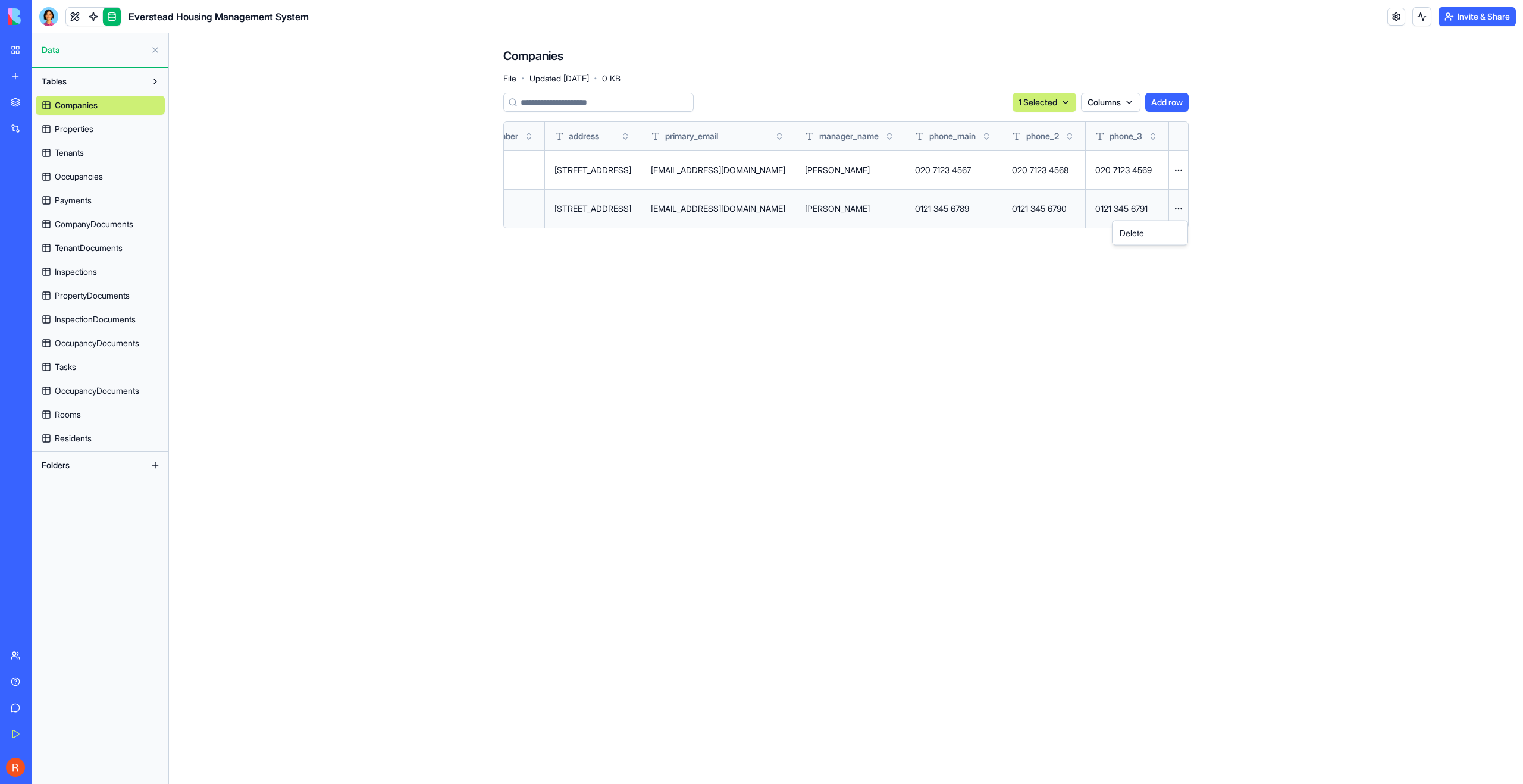
click at [1176, 211] on html "BETA My Workspace New app Marketplace Integrations Recent Everstead Housing Man…" at bounding box center [762, 392] width 1523 height 784
click at [1169, 226] on div "Delete" at bounding box center [1150, 233] width 70 height 19
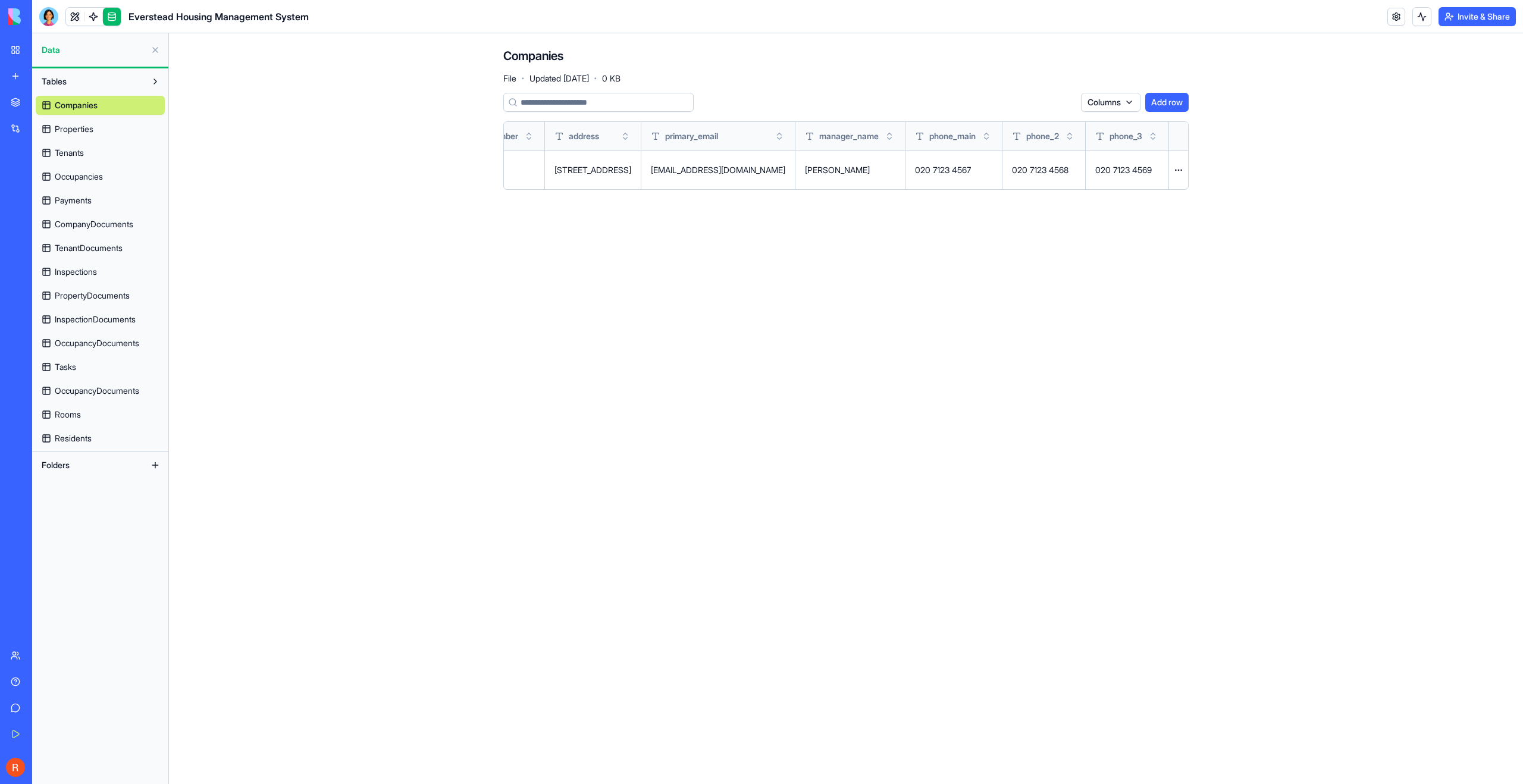
scroll to position [0, 270]
click at [855, 177] on td "Sarah Johnson" at bounding box center [850, 170] width 110 height 39
click at [684, 180] on td "admin@everstead.co.uk" at bounding box center [718, 170] width 154 height 39
click at [0, 0] on button at bounding box center [0, 0] width 0 height 0
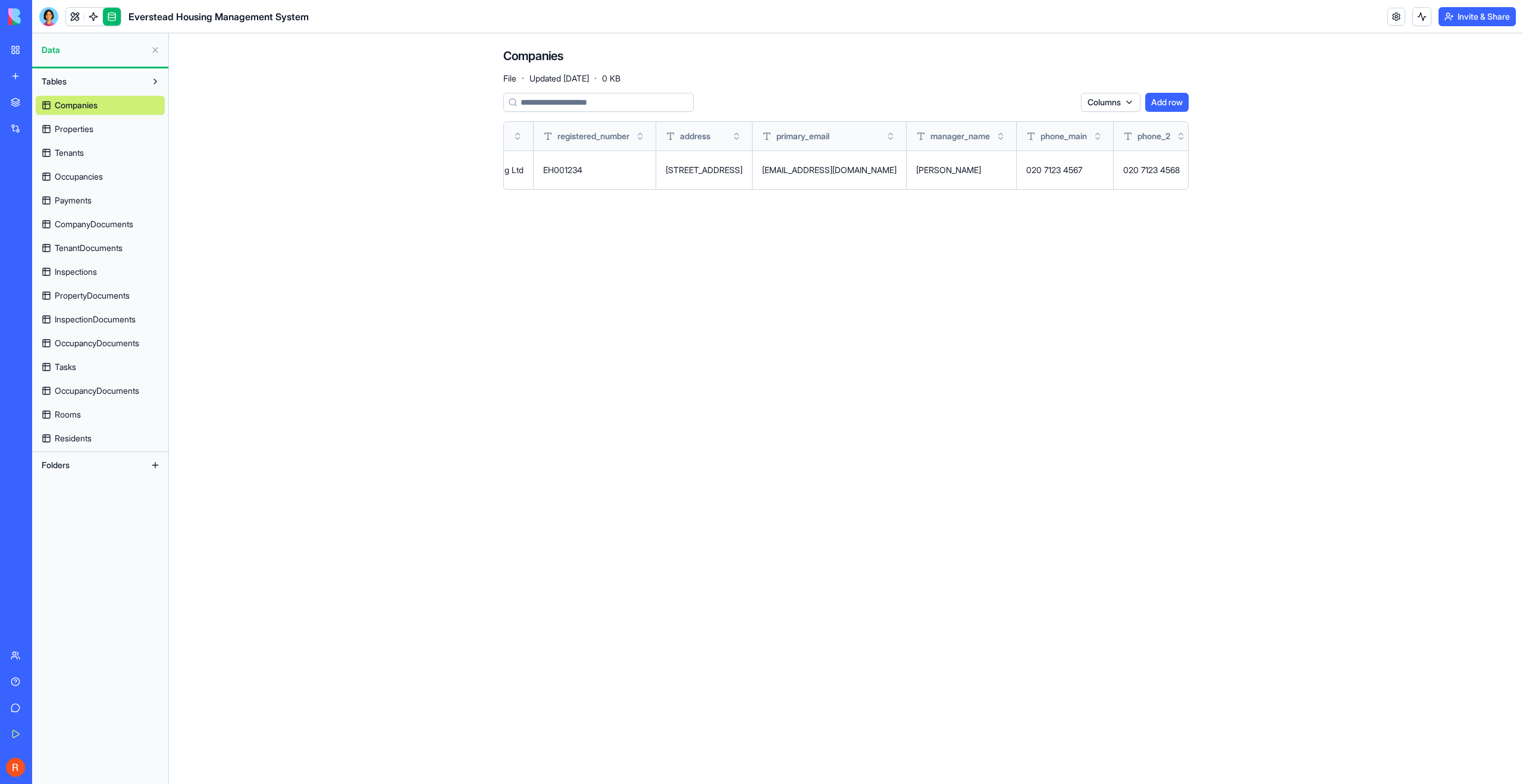
click at [548, 171] on div "EH001234" at bounding box center [595, 170] width 103 height 12
click at [692, 172] on div "EH001234" at bounding box center [699, 170] width 103 height 12
click at [811, 169] on div "123 Housing Street, London, SW1A 1AA" at bounding box center [807, 170] width 77 height 12
click at [997, 173] on div "admin@everstead.co.uk" at bounding box center [933, 170] width 135 height 12
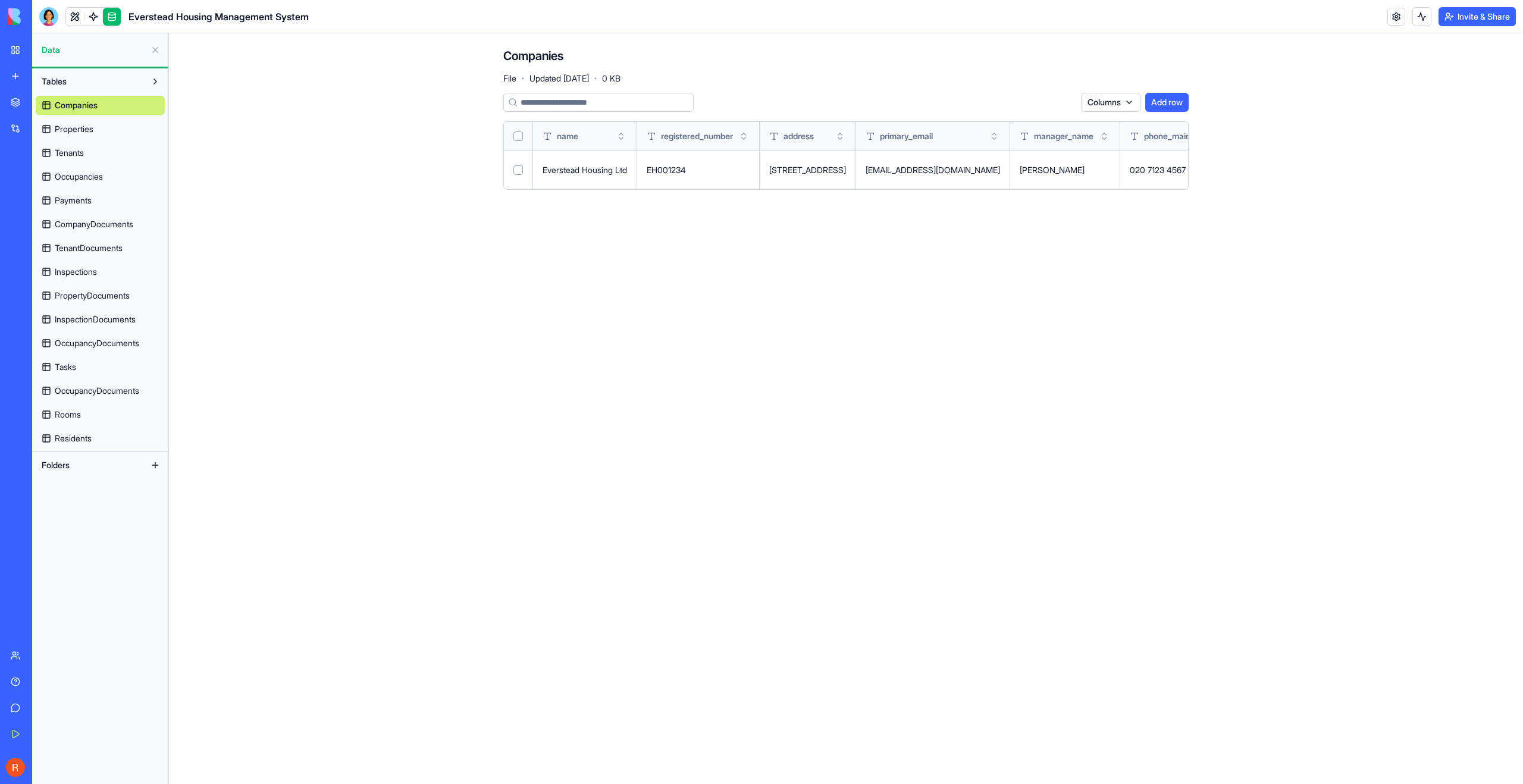
click at [1086, 173] on div "Sarah Johnson" at bounding box center [1065, 170] width 90 height 12
click at [81, 15] on link at bounding box center [75, 17] width 18 height 18
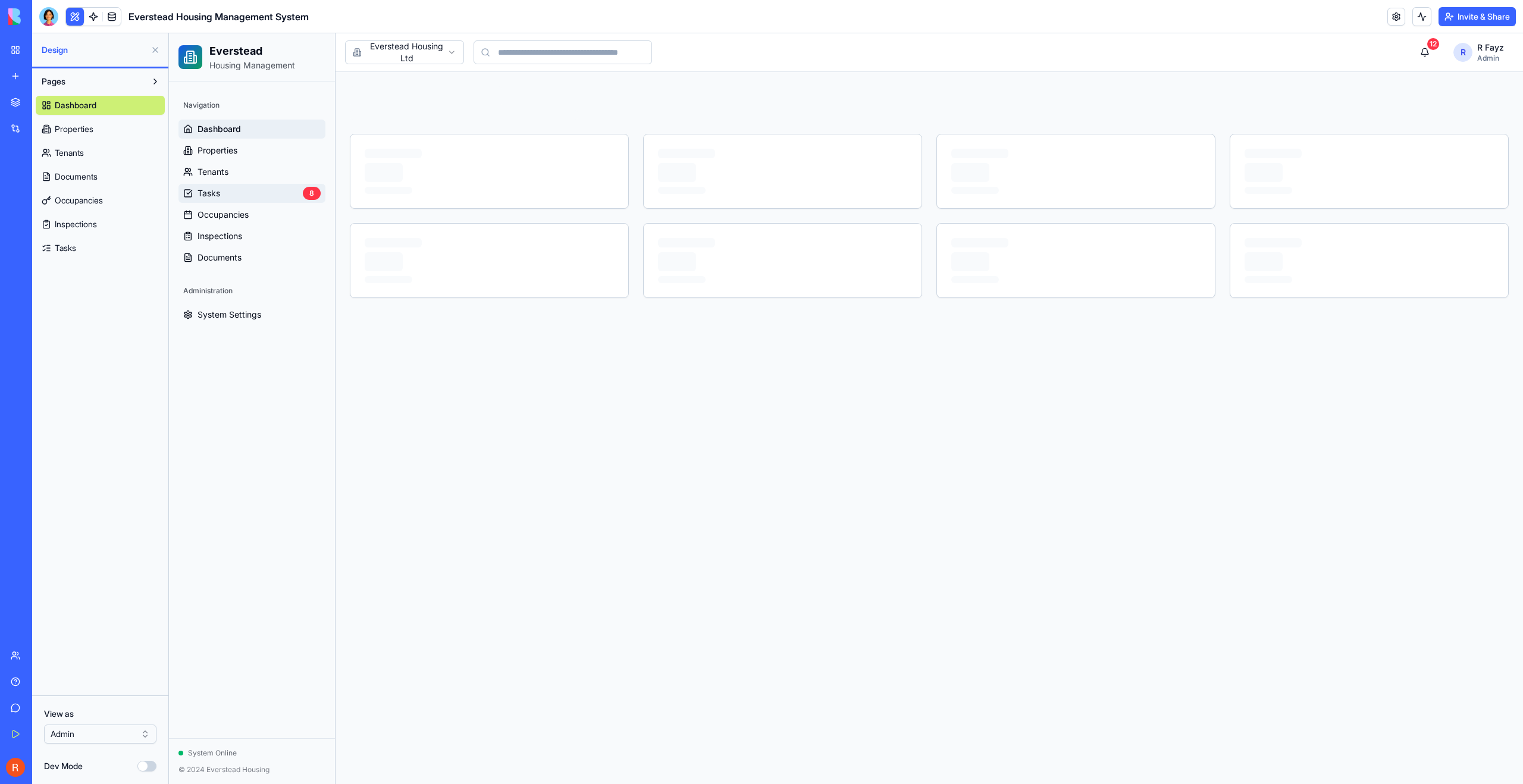
click at [224, 191] on link "Tasks 8" at bounding box center [252, 194] width 147 height 19
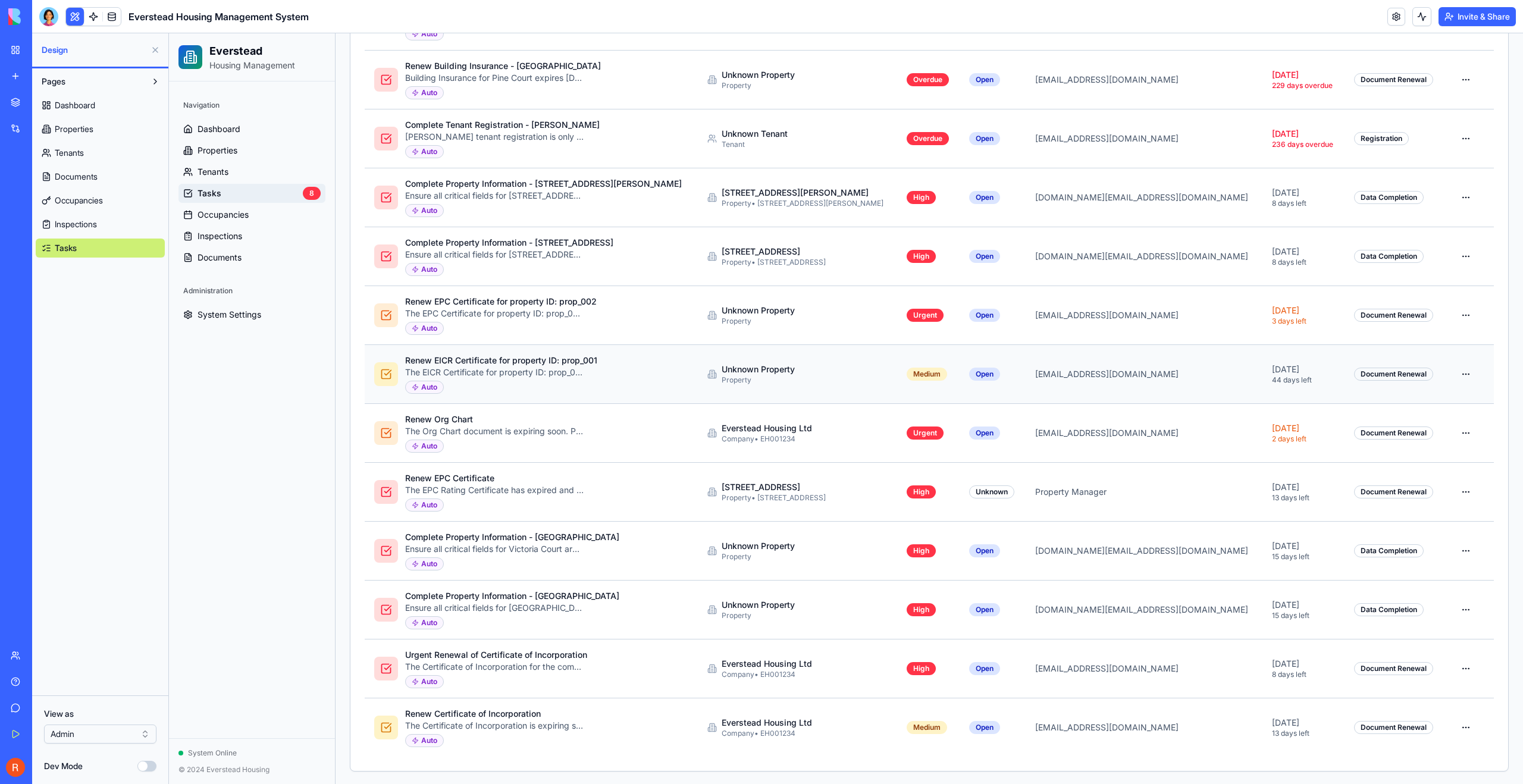
scroll to position [648, 0]
click at [543, 548] on div "Ensure all critical fields for Victoria Court are complete, including post code…" at bounding box center [494, 548] width 178 height 12
click at [525, 720] on div "The Certificate of Incorporation is expiring soon. Please renew and upload the …" at bounding box center [494, 724] width 178 height 12
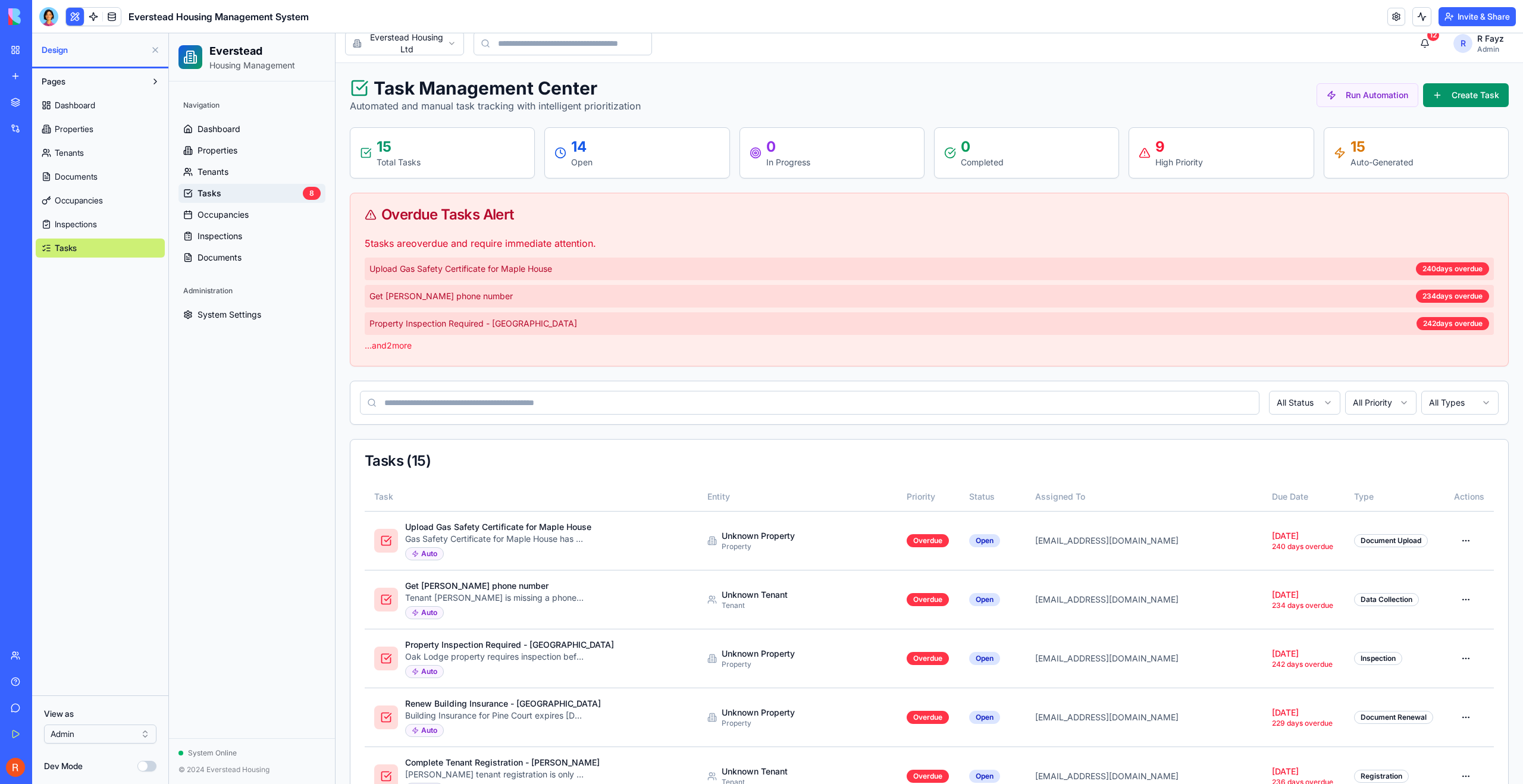
scroll to position [0, 0]
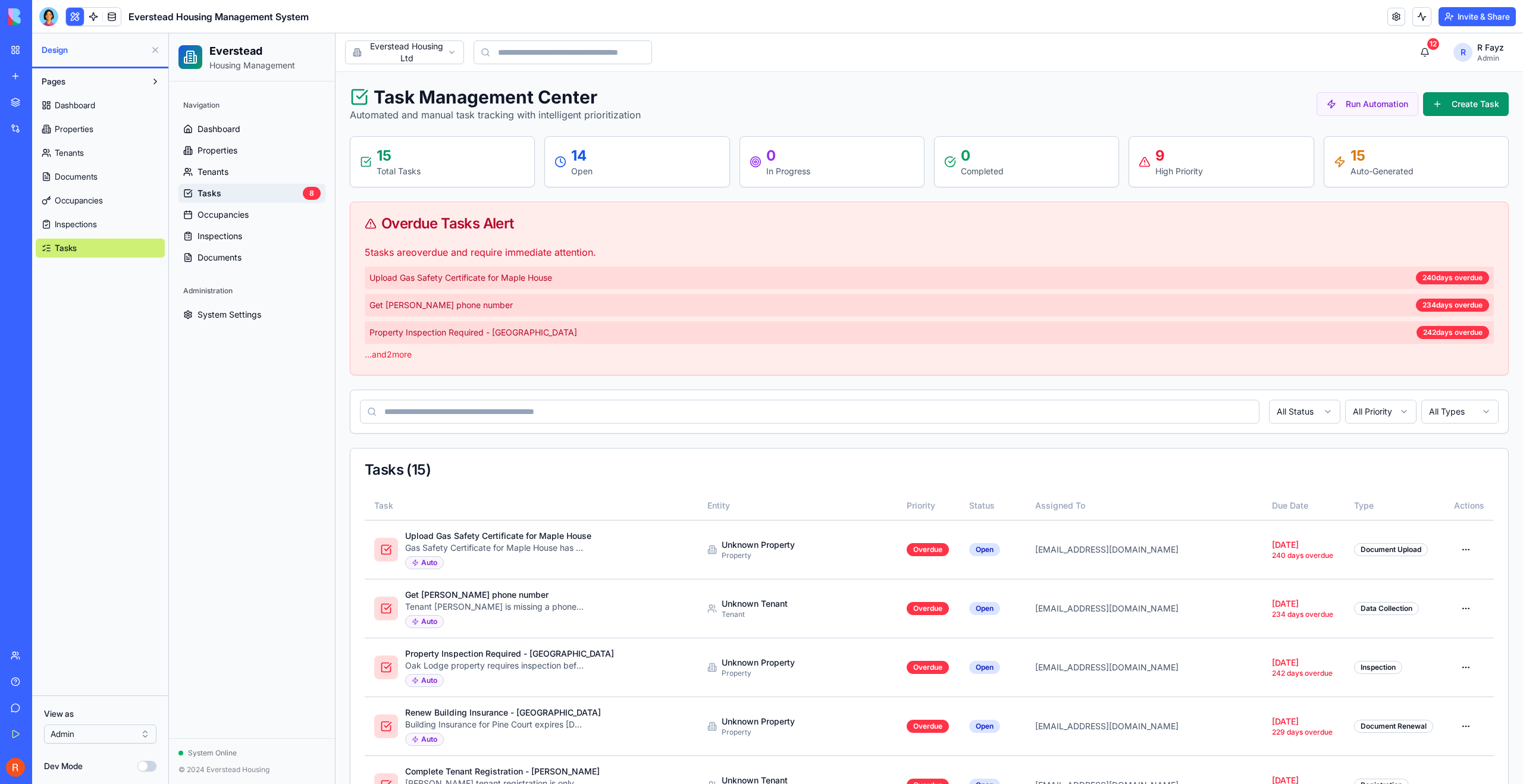
click at [246, 55] on h2 "Everstead" at bounding box center [252, 51] width 86 height 17
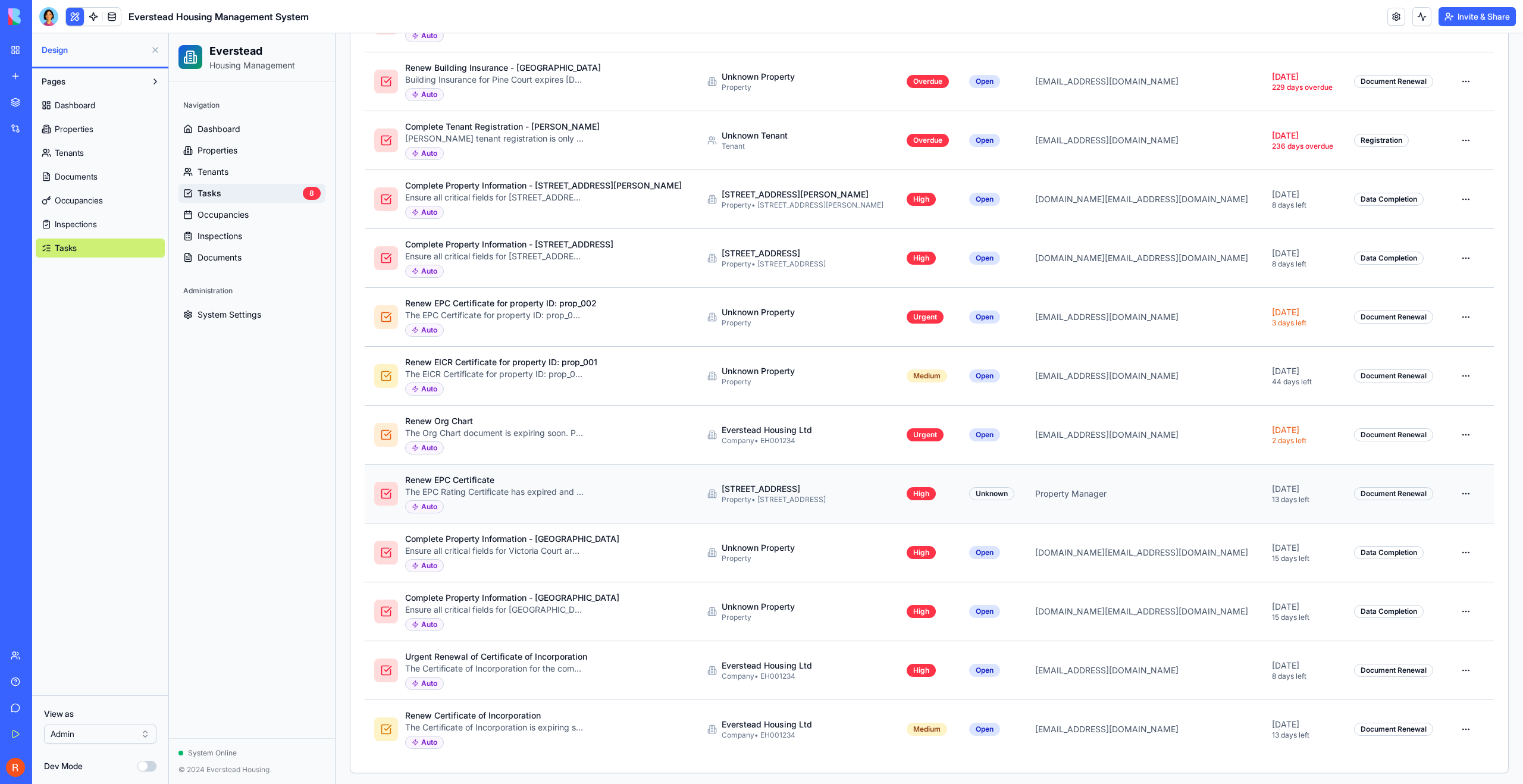
scroll to position [648, 0]
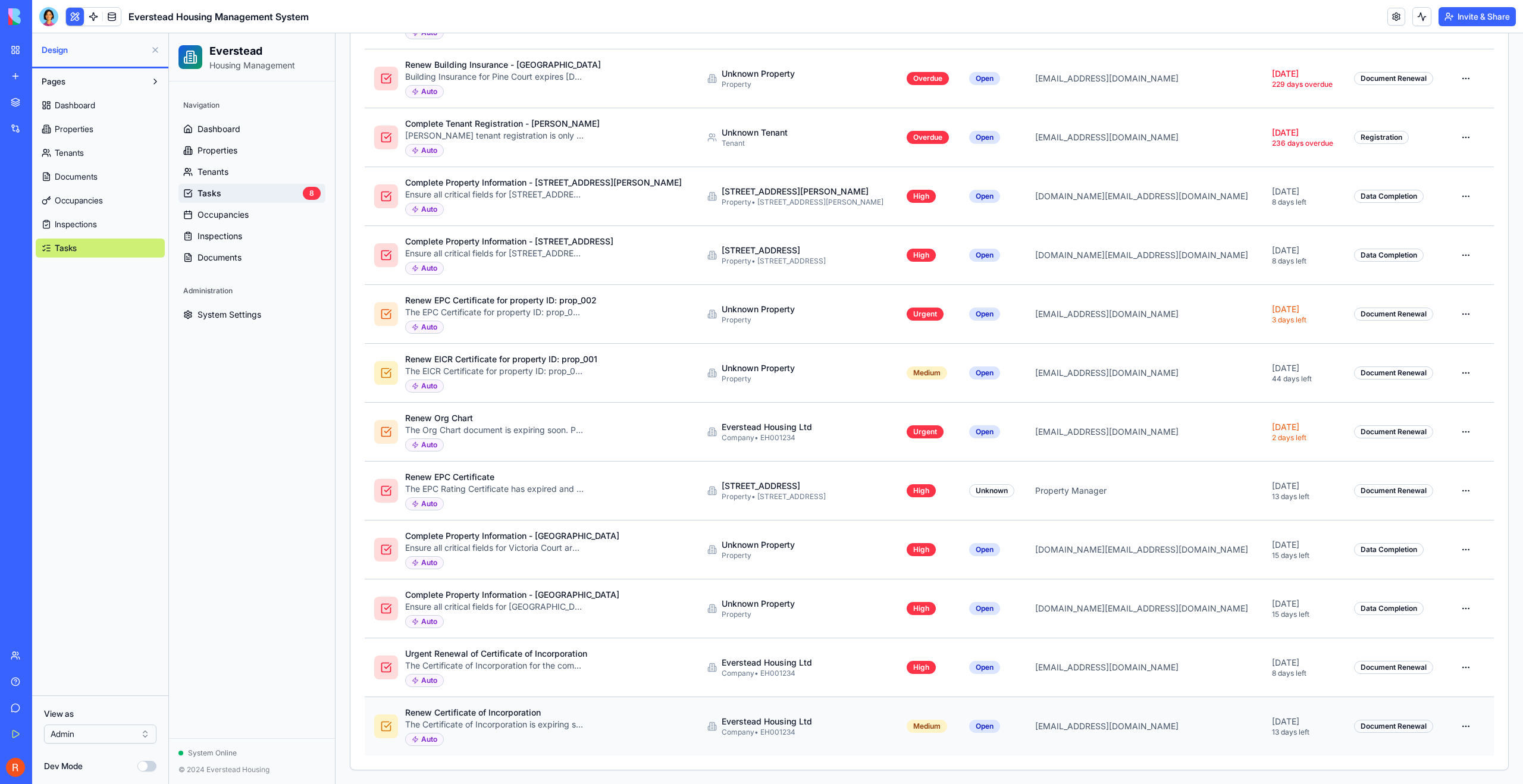
click at [475, 720] on div "The Certificate of Incorporation is expiring soon. Please renew and upload the …" at bounding box center [494, 724] width 178 height 12
click at [522, 557] on div "Auto" at bounding box center [512, 563] width 215 height 13
click at [1358, 551] on div "Data Completion" at bounding box center [1389, 549] width 69 height 13
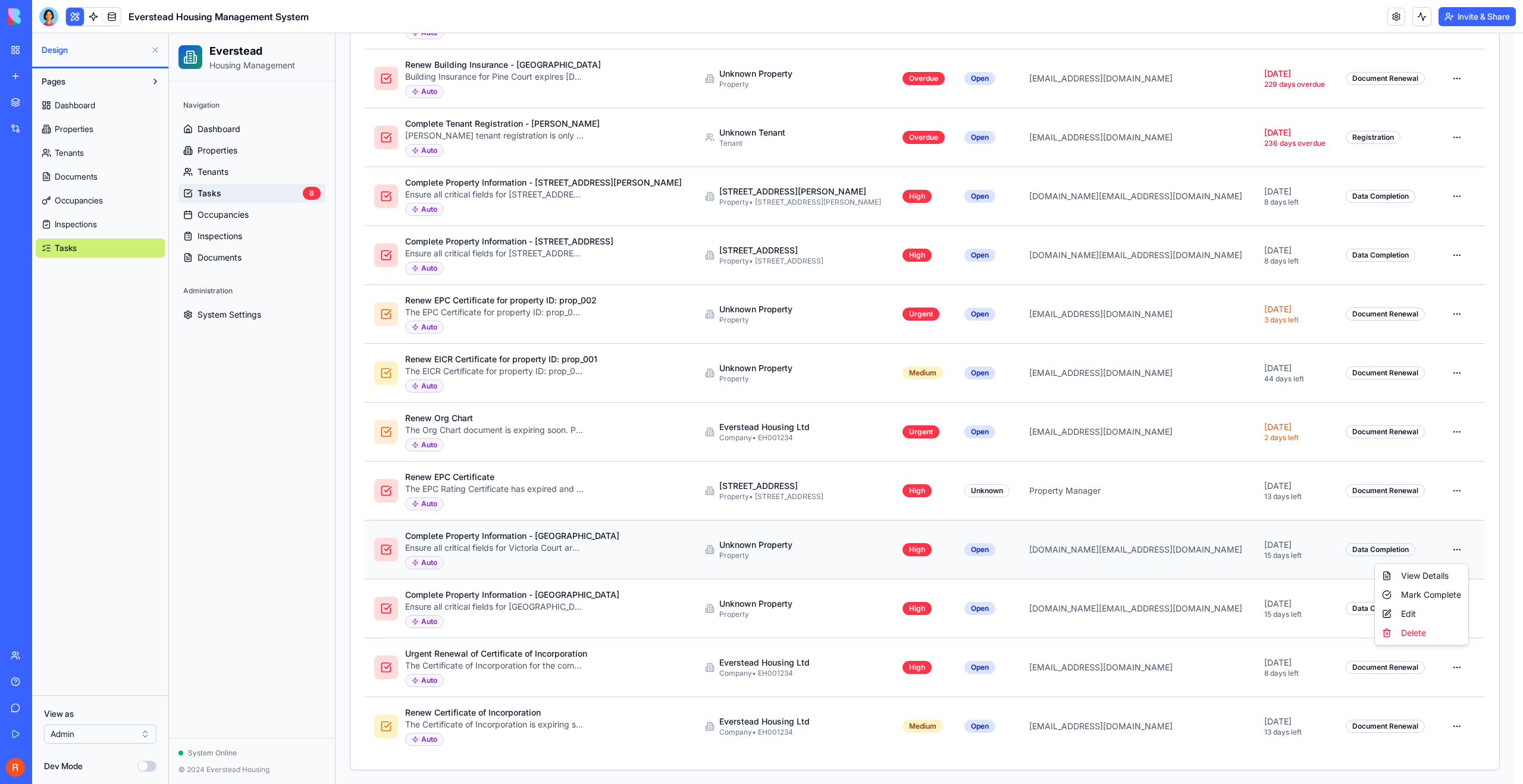
click at [1458, 553] on html "Everstead Housing Management Navigation Dashboard Properties Tenants Tasks 8 Oc…" at bounding box center [845, 85] width 1354 height 1399
click at [803, 561] on html "Everstead Housing Management Navigation Dashboard Properties Tenants Tasks 8 Oc…" at bounding box center [845, 85] width 1354 height 1399
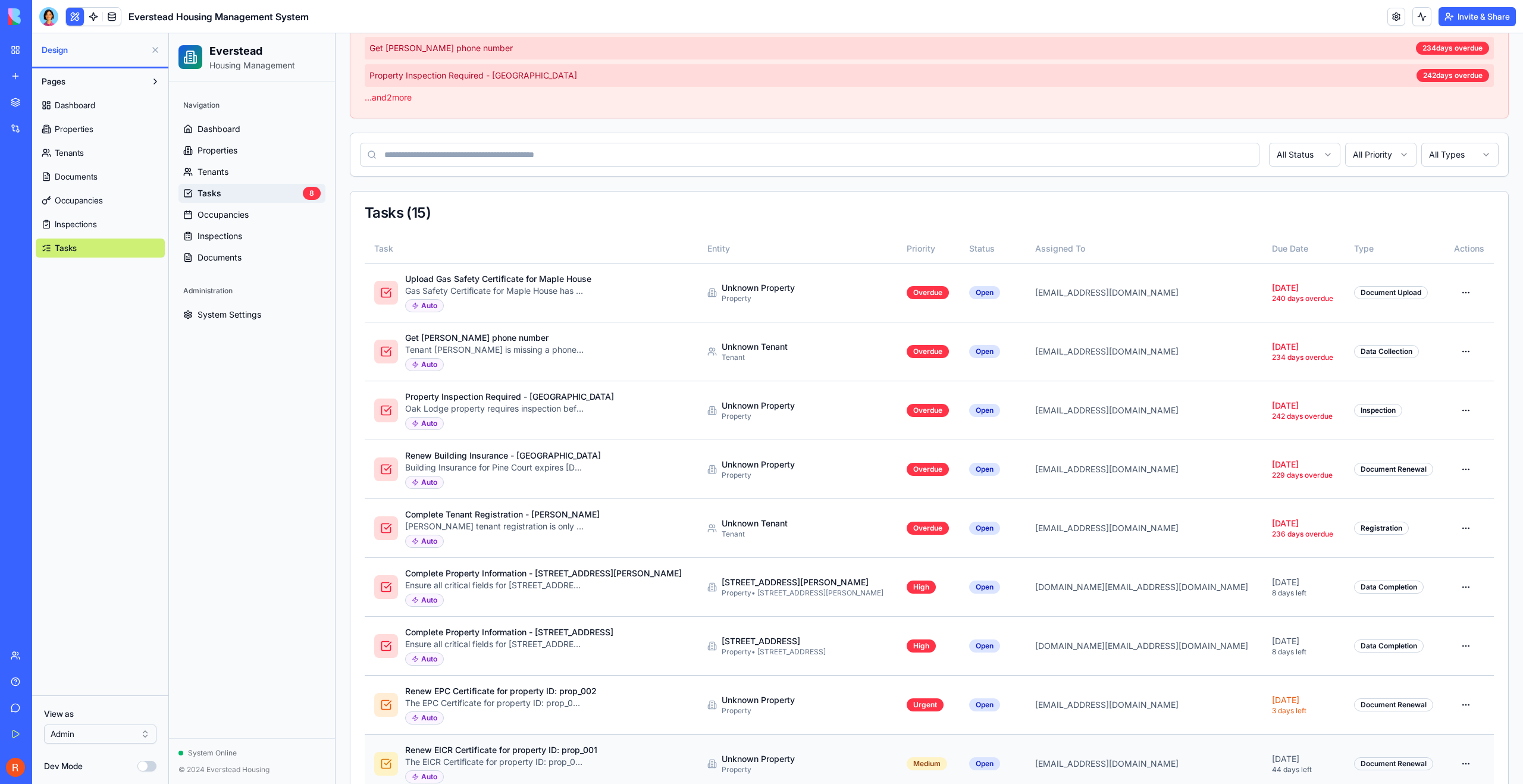
scroll to position [256, 0]
click at [749, 590] on div "Property • 101 anderton road B111LX" at bounding box center [803, 594] width 162 height 10
click at [732, 314] on td "Unknown Property Property" at bounding box center [797, 293] width 199 height 59
click at [747, 352] on div "Unknown Tenant" at bounding box center [755, 347] width 66 height 12
click at [754, 464] on div "Unknown Property" at bounding box center [758, 465] width 73 height 12
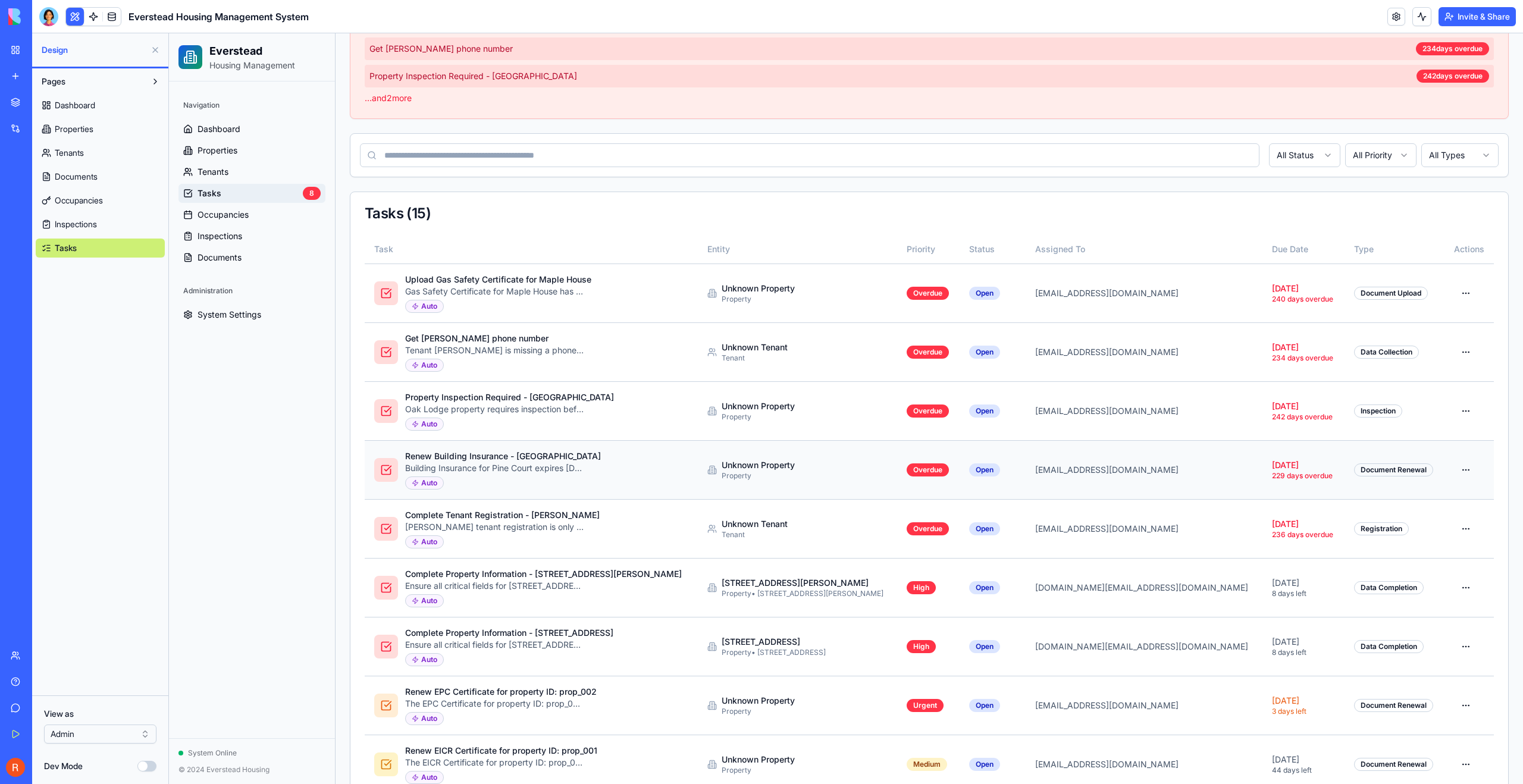
click at [480, 458] on div "Renew Building Insurance - Pine Court" at bounding box center [503, 456] width 196 height 12
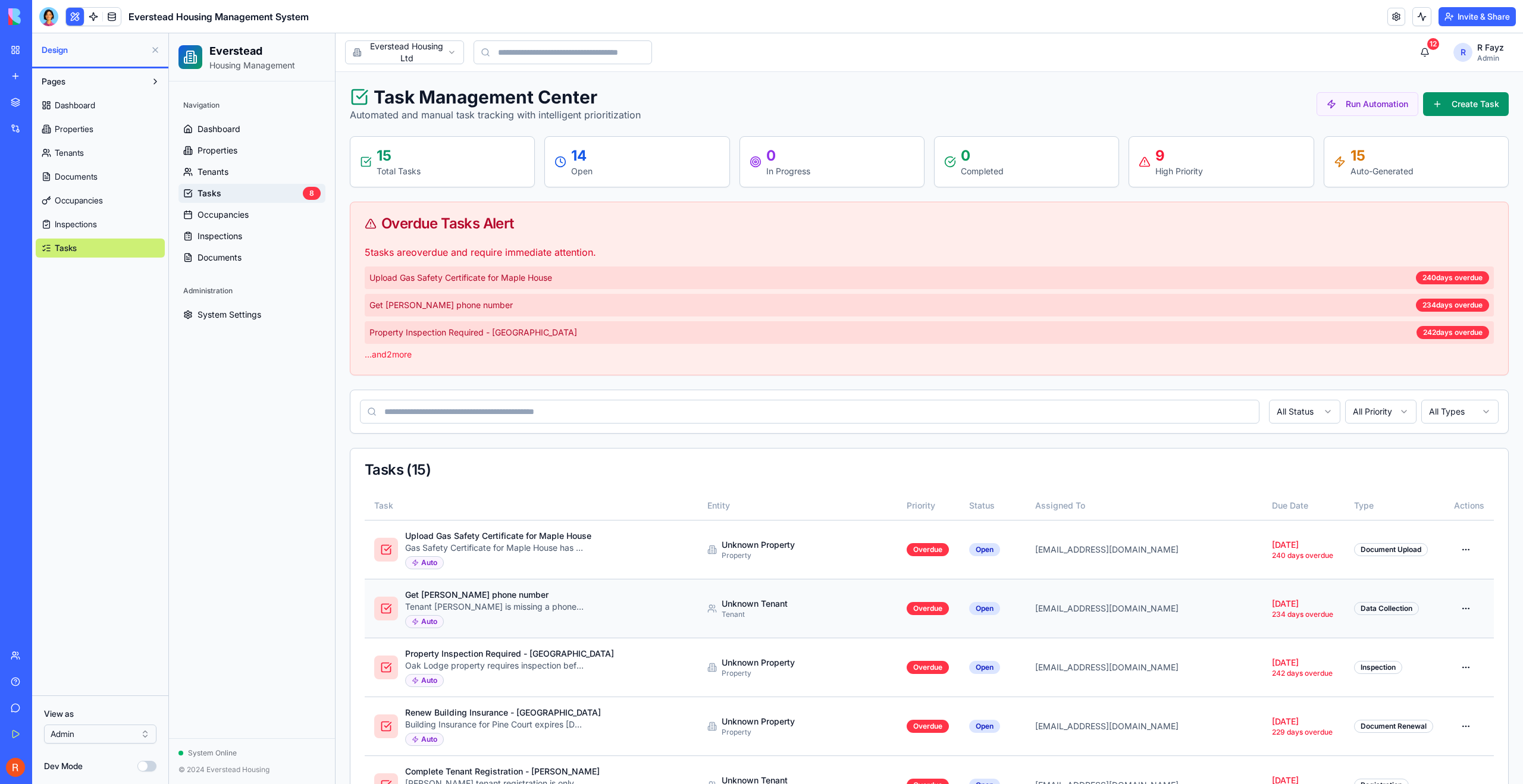
click at [499, 618] on div "Auto" at bounding box center [494, 622] width 178 height 13
click at [1455, 603] on html "Everstead Housing Management Navigation Dashboard Properties Tenants Tasks 8 Oc…" at bounding box center [845, 732] width 1354 height 1399
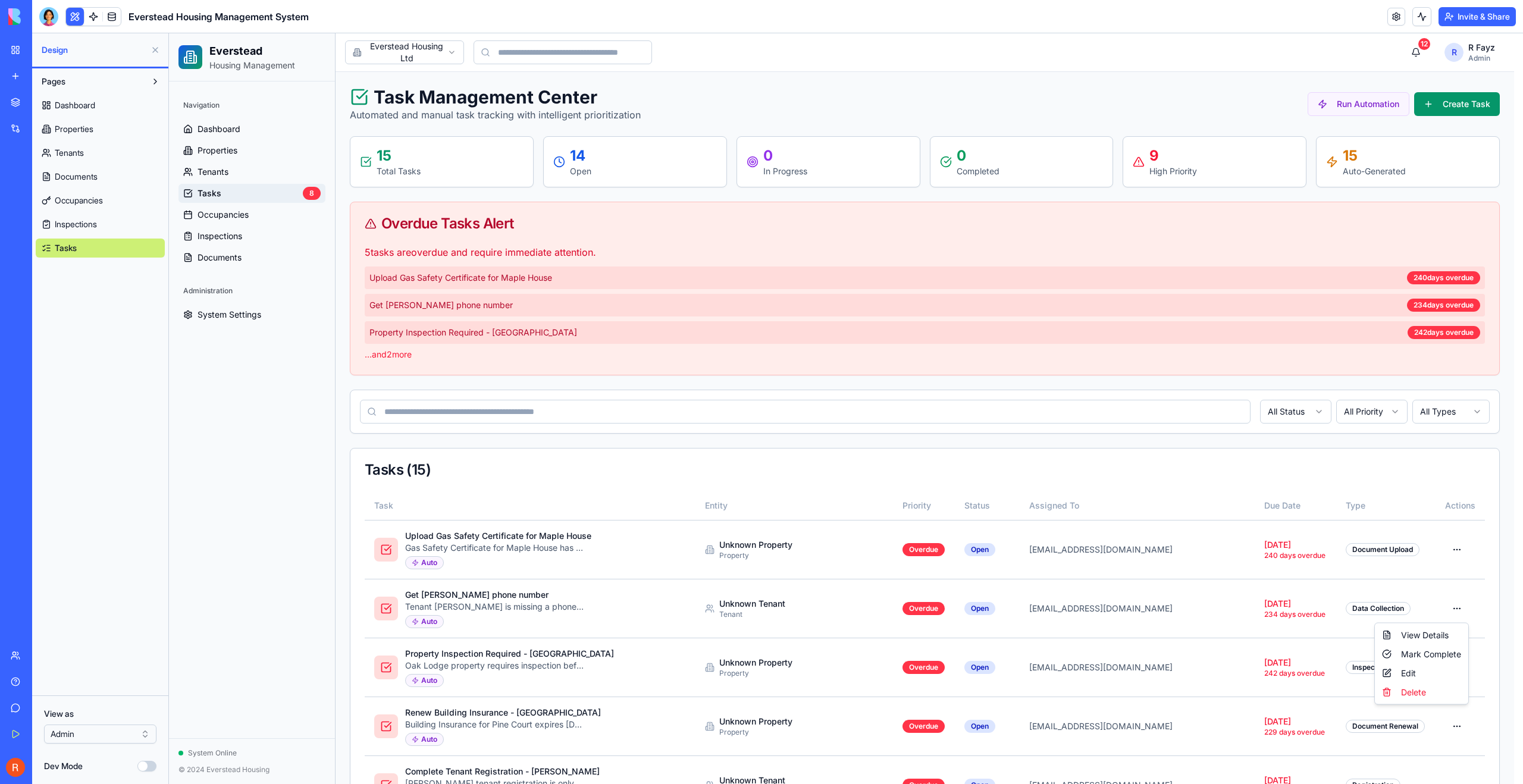
click at [1423, 604] on html "Everstead Housing Management Navigation Dashboard Properties Tenants Tasks 8 Oc…" at bounding box center [845, 732] width 1354 height 1399
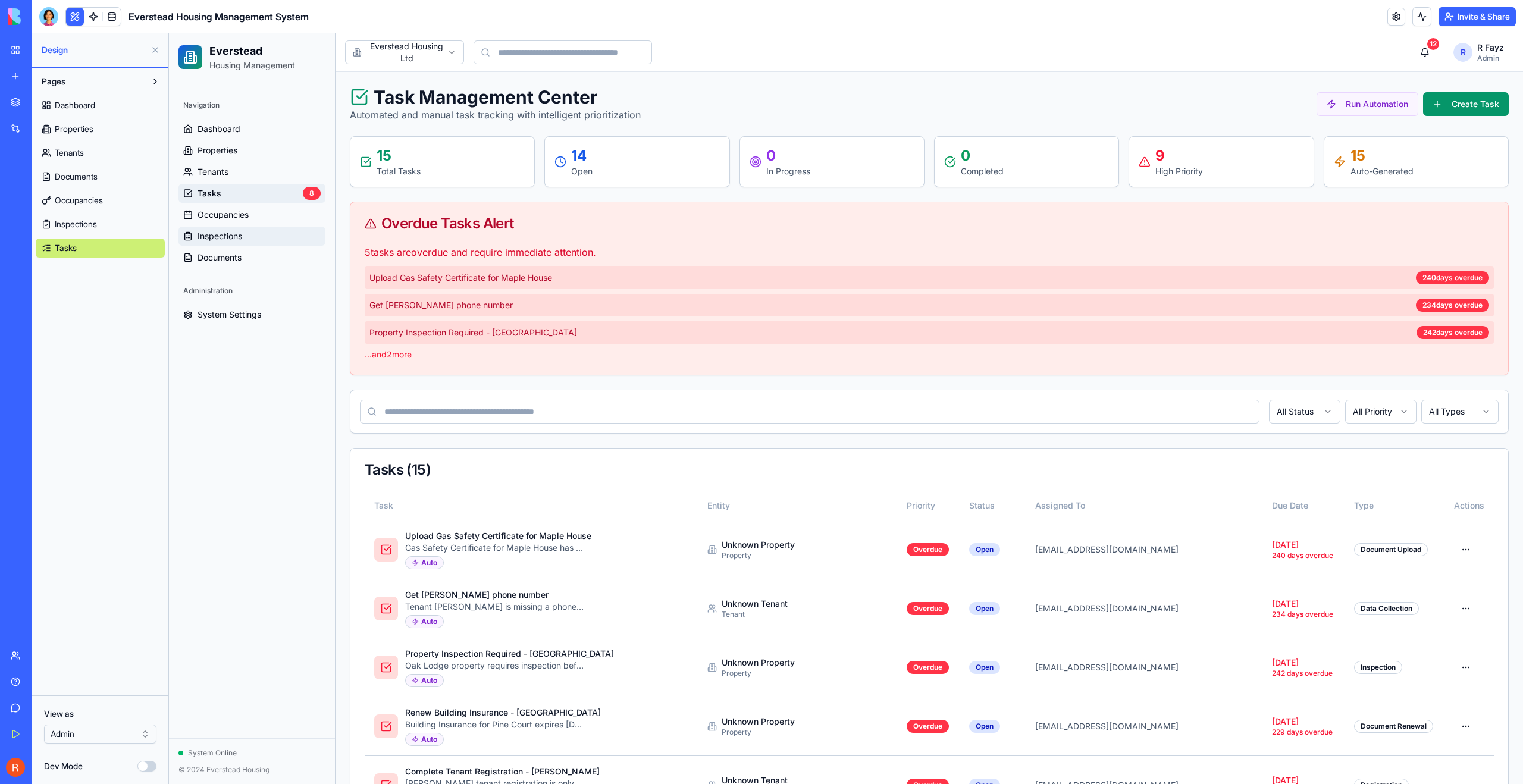
click at [207, 240] on span "Inspections" at bounding box center [219, 236] width 44 height 12
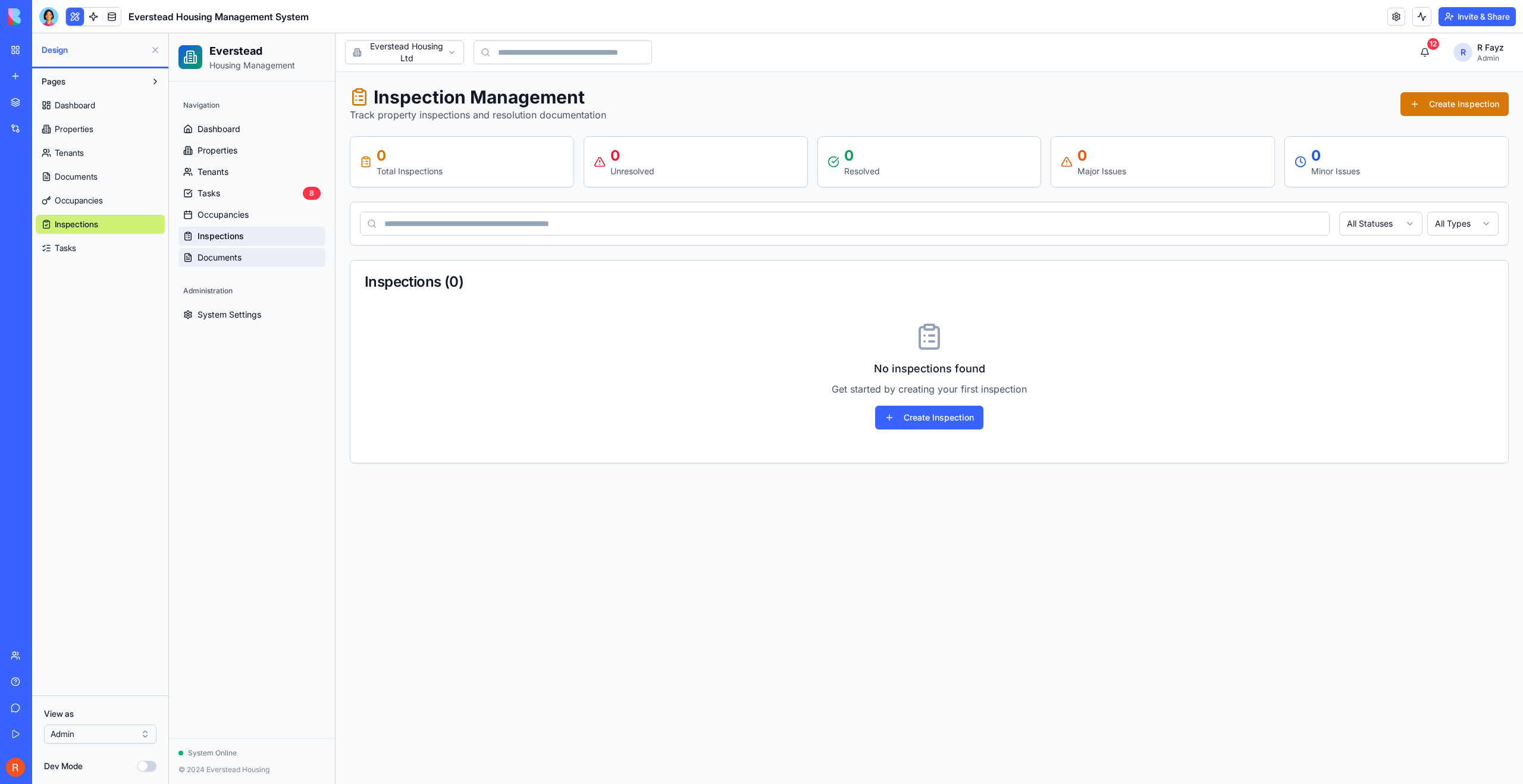
click at [212, 253] on span "Documents" at bounding box center [219, 257] width 44 height 12
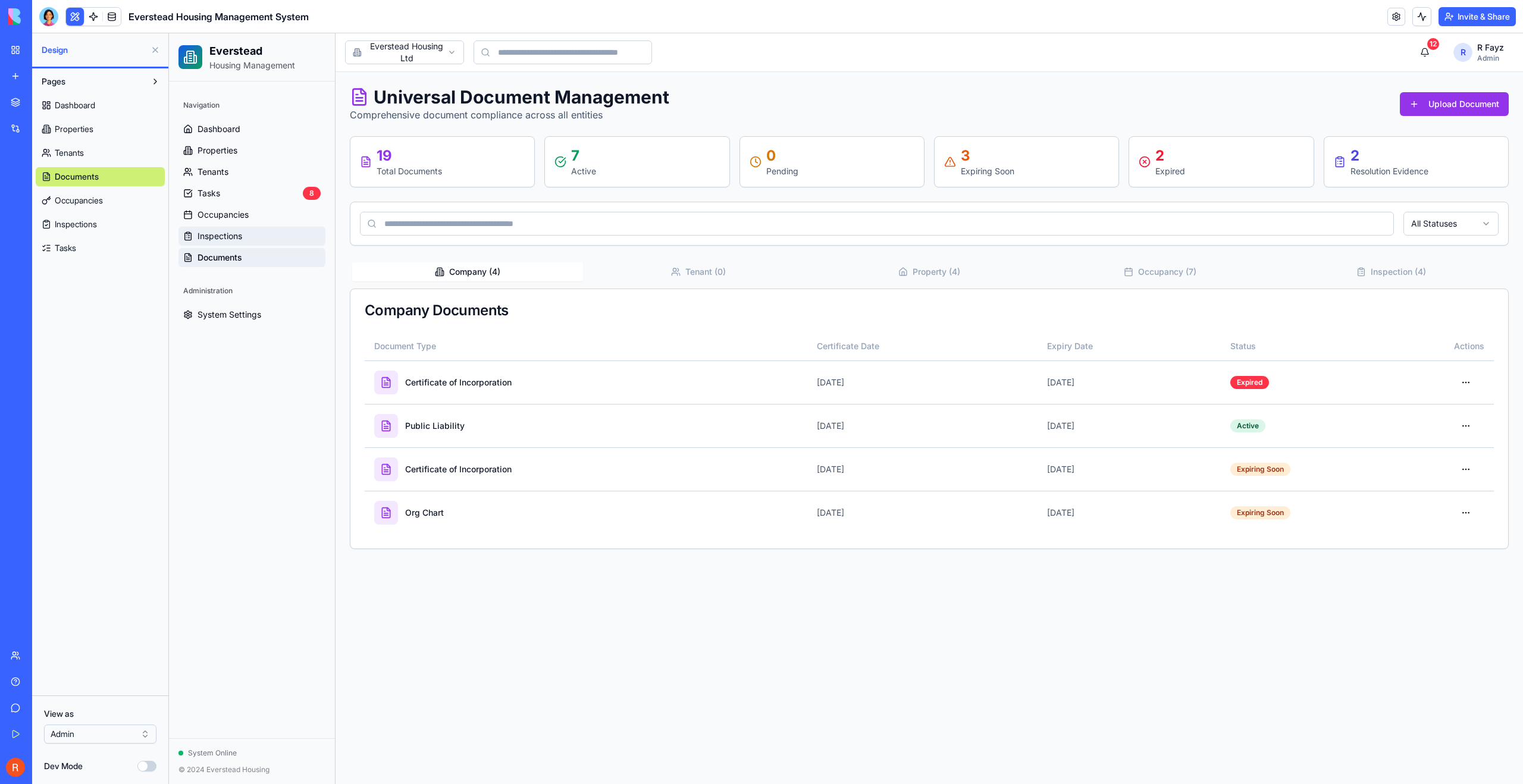
click at [216, 237] on span "Inspections" at bounding box center [219, 236] width 44 height 12
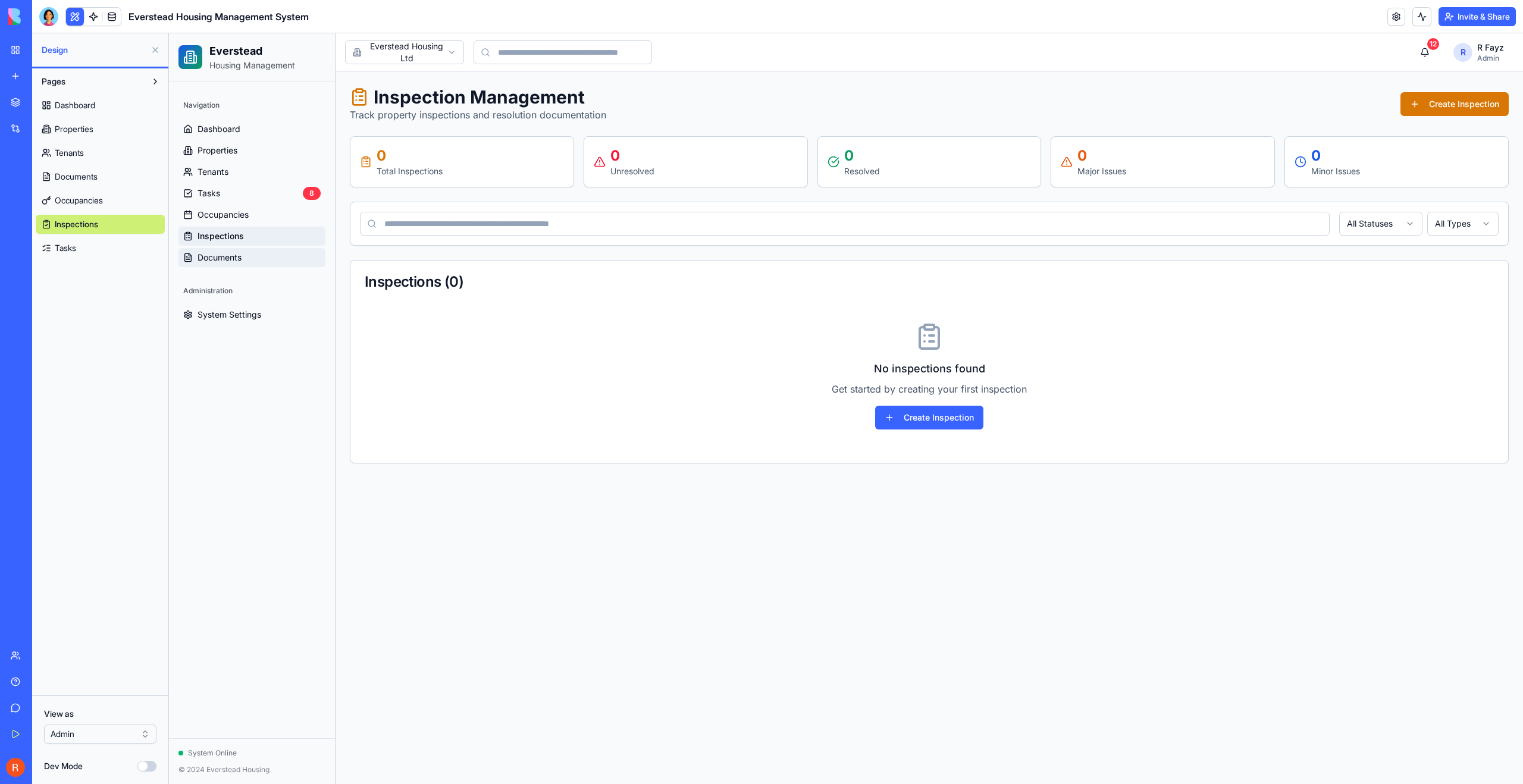
click at [217, 250] on link "Documents" at bounding box center [252, 258] width 147 height 19
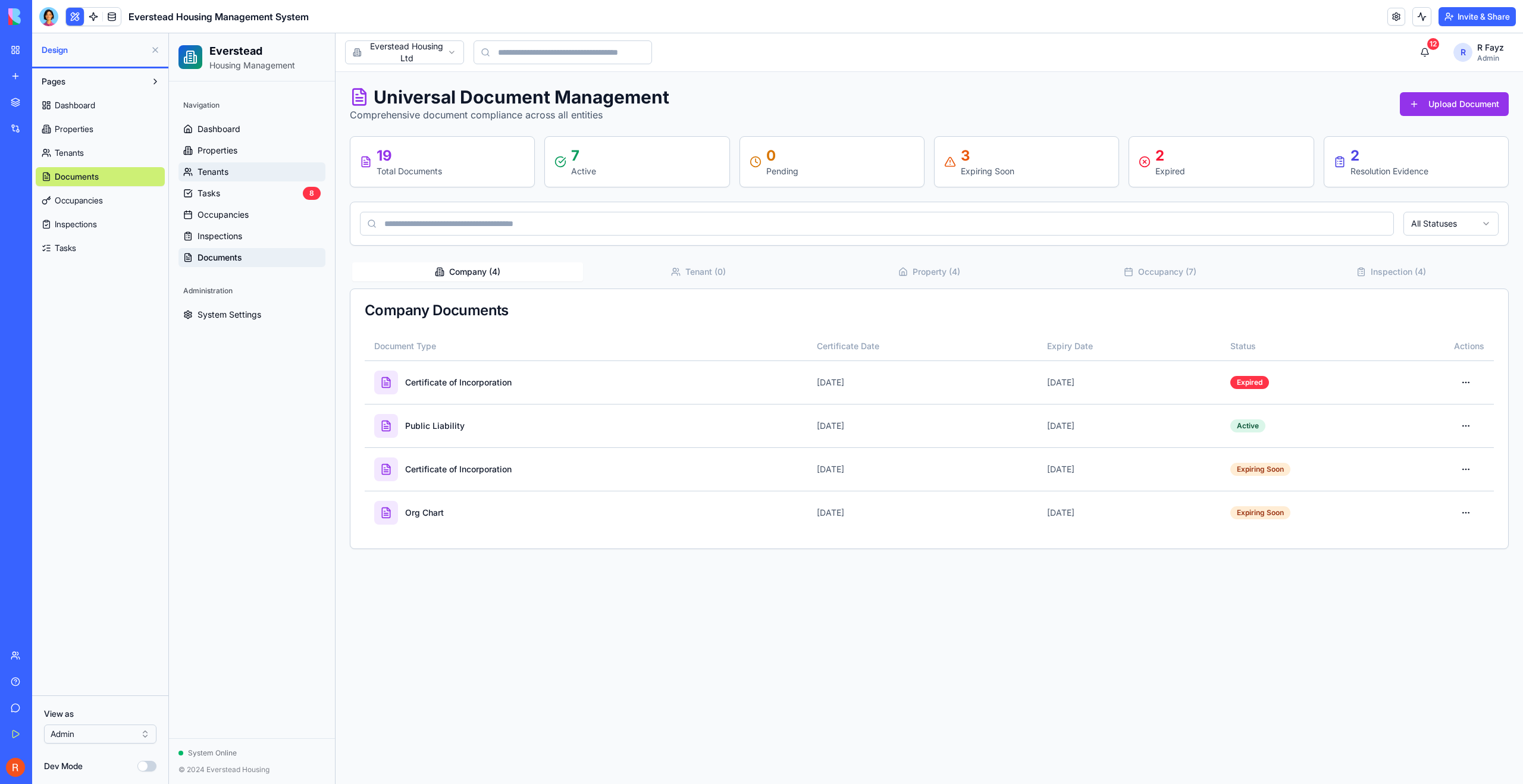
click at [204, 173] on span "Tenants" at bounding box center [213, 172] width 31 height 12
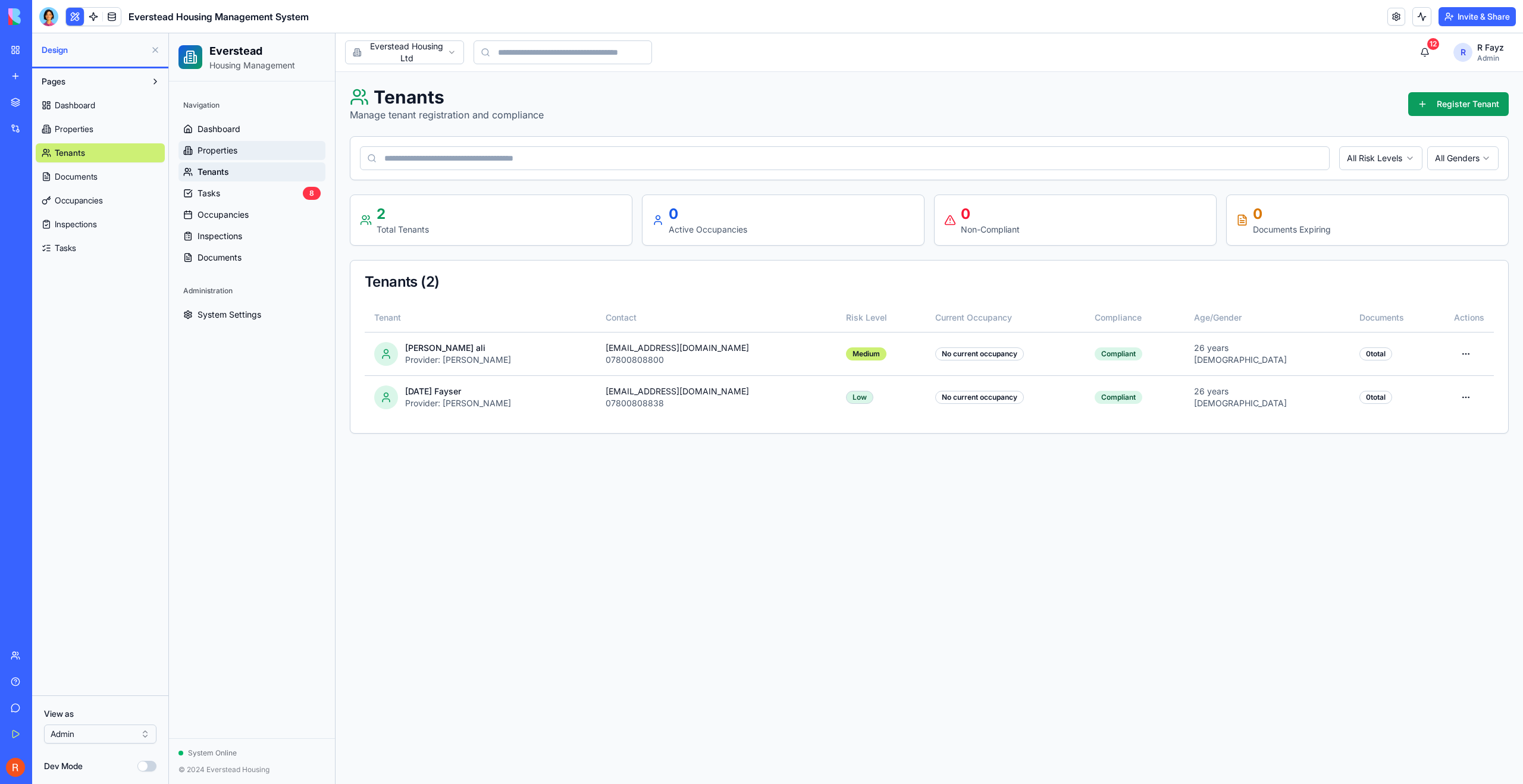
click at [215, 152] on span "Properties" at bounding box center [217, 150] width 40 height 12
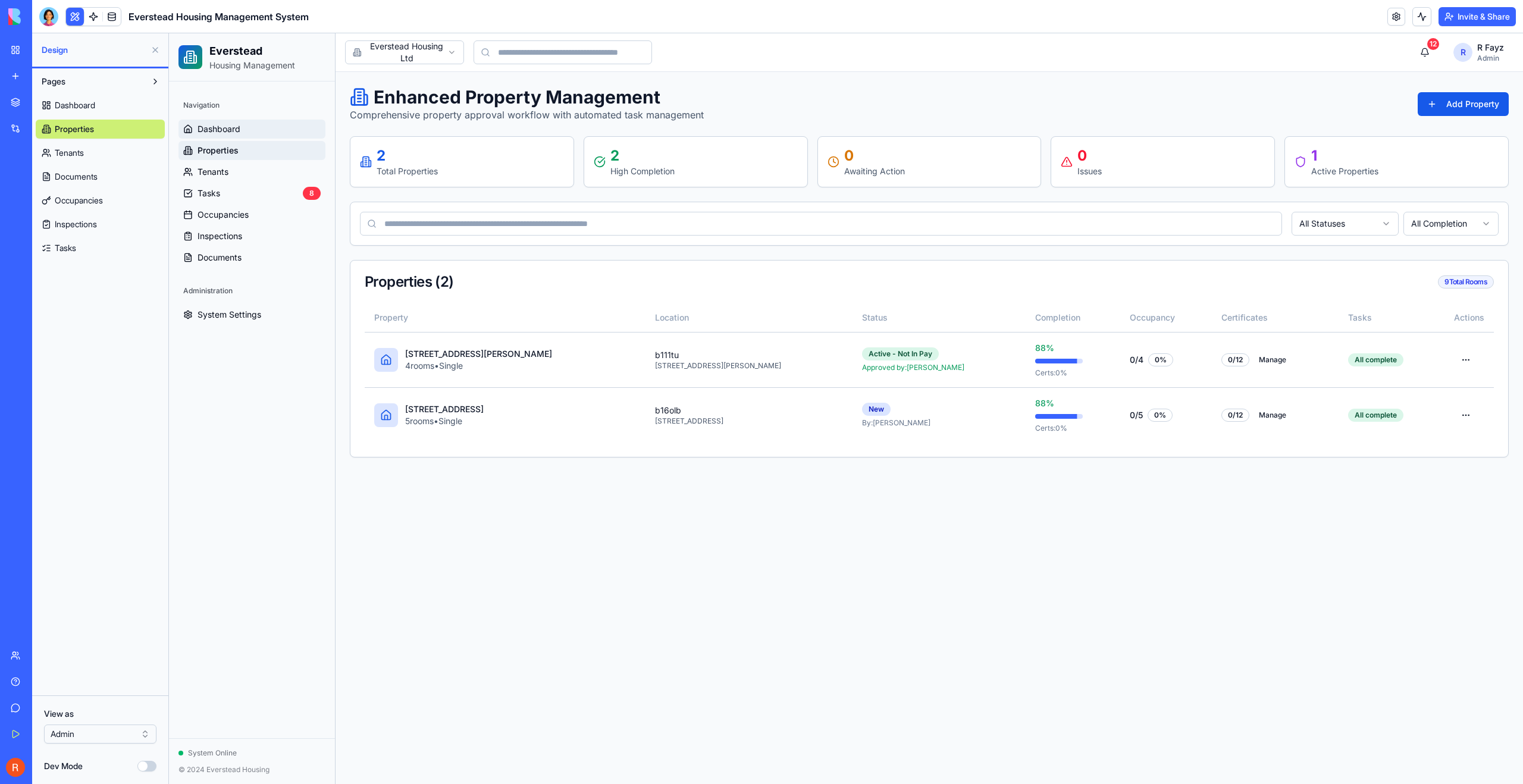
click at [212, 137] on link "Dashboard" at bounding box center [252, 129] width 147 height 19
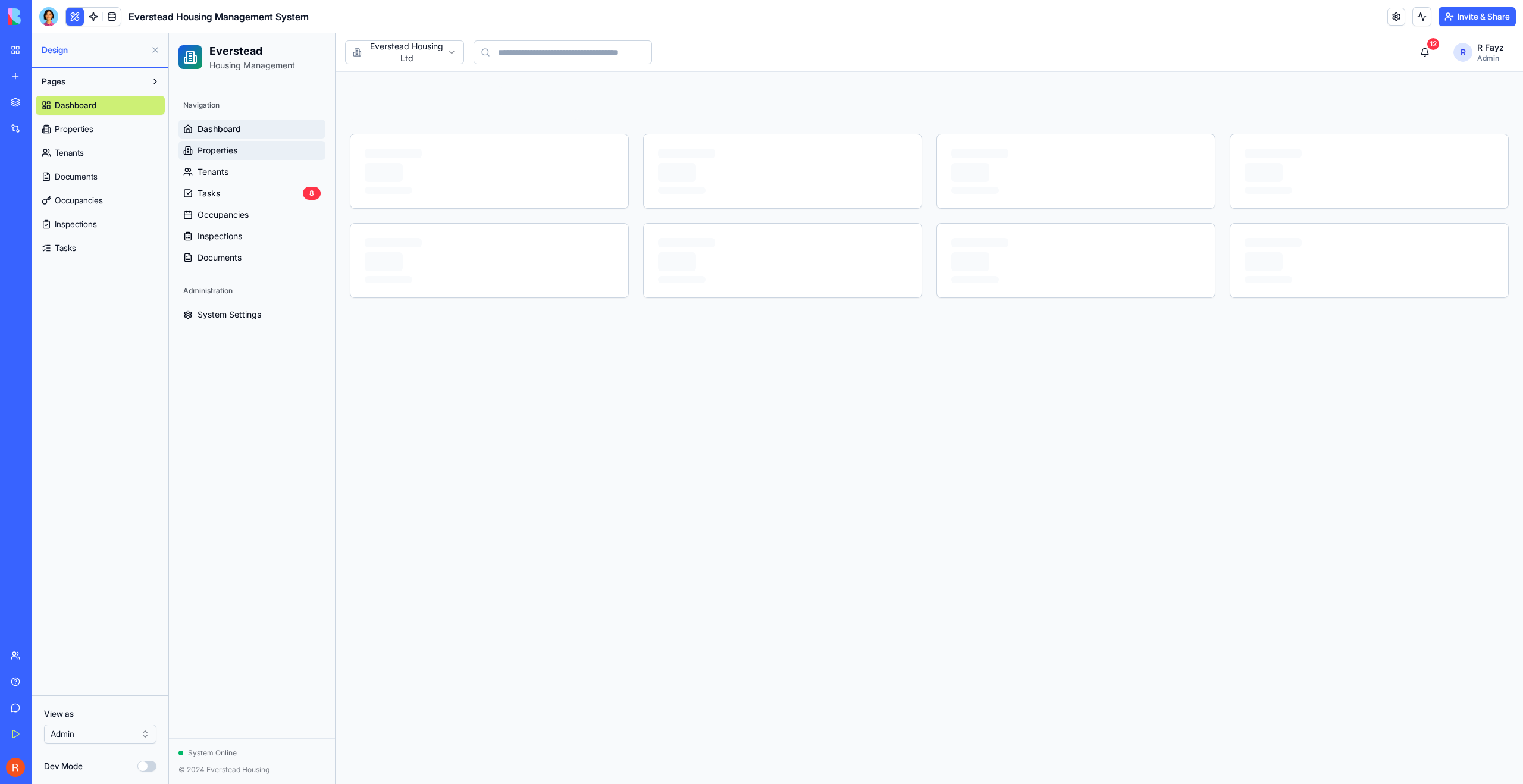
click at [219, 155] on span "Properties" at bounding box center [217, 150] width 40 height 12
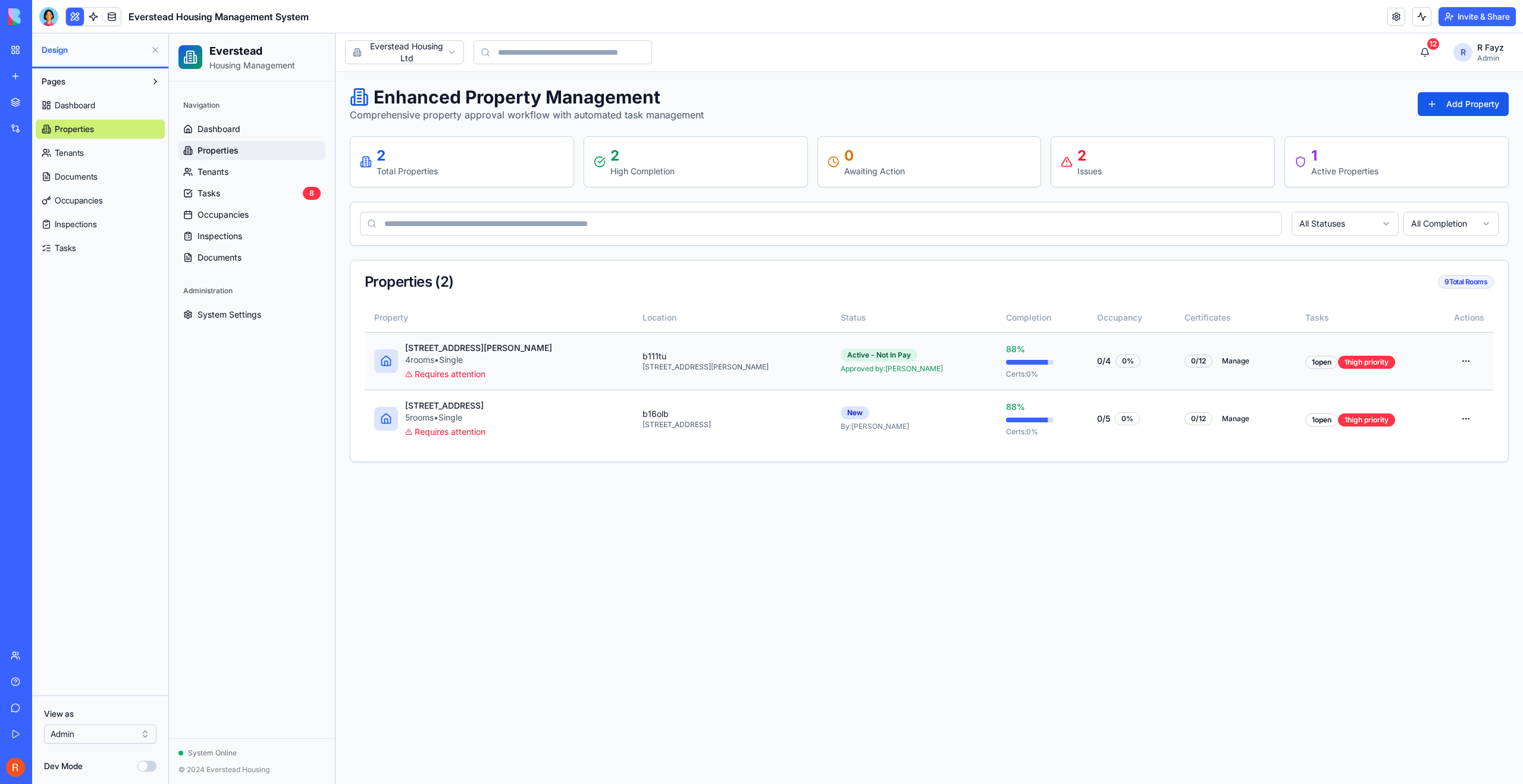
click at [444, 377] on span "Requires attention" at bounding box center [450, 374] width 71 height 12
click at [494, 377] on div "101 anderton road 4 room s • Single Requires attention" at bounding box center [499, 361] width 249 height 38
click at [494, 373] on div "101 anderton road 4 room s • Single Requires attention" at bounding box center [499, 361] width 249 height 38
click at [1463, 358] on html "Everstead Housing Management Navigation Dashboard Properties Tenants Tasks 8 Oc…" at bounding box center [845, 408] width 1354 height 751
click at [1404, 427] on div "Edit" at bounding box center [1418, 426] width 114 height 19
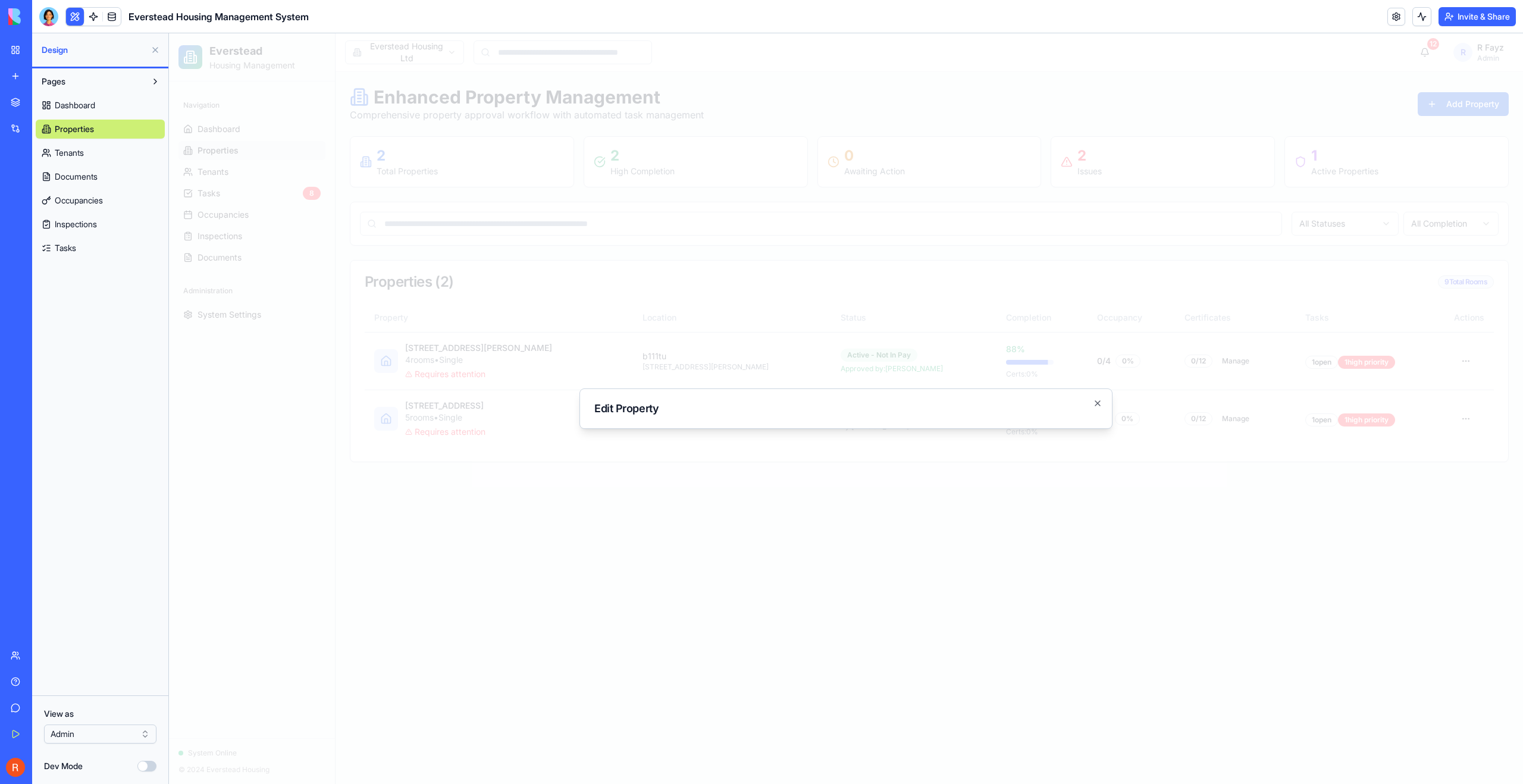
drag, startPoint x: 397, startPoint y: 557, endPoint x: 422, endPoint y: 584, distance: 36.8
click at [398, 557] on div at bounding box center [845, 408] width 1354 height 751
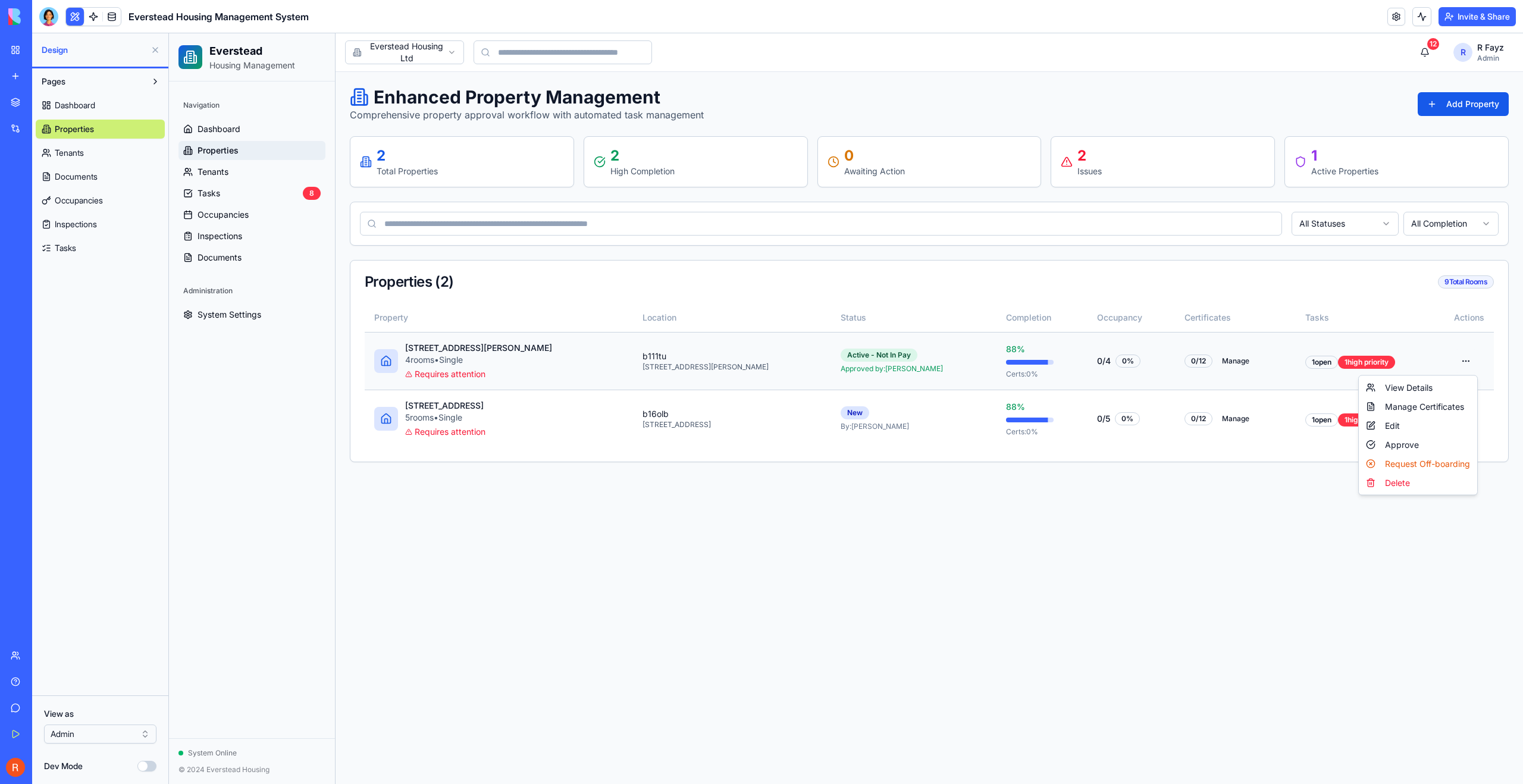
click at [1465, 362] on html "Everstead Housing Management Navigation Dashboard Properties Tenants Tasks 8 Oc…" at bounding box center [845, 408] width 1354 height 751
click at [1278, 578] on html "Everstead Housing Management Navigation Dashboard Properties Tenants Tasks 8 Oc…" at bounding box center [845, 408] width 1354 height 751
click at [213, 148] on span "Properties" at bounding box center [218, 150] width 41 height 12
click at [223, 212] on span "Occupancies" at bounding box center [223, 215] width 51 height 12
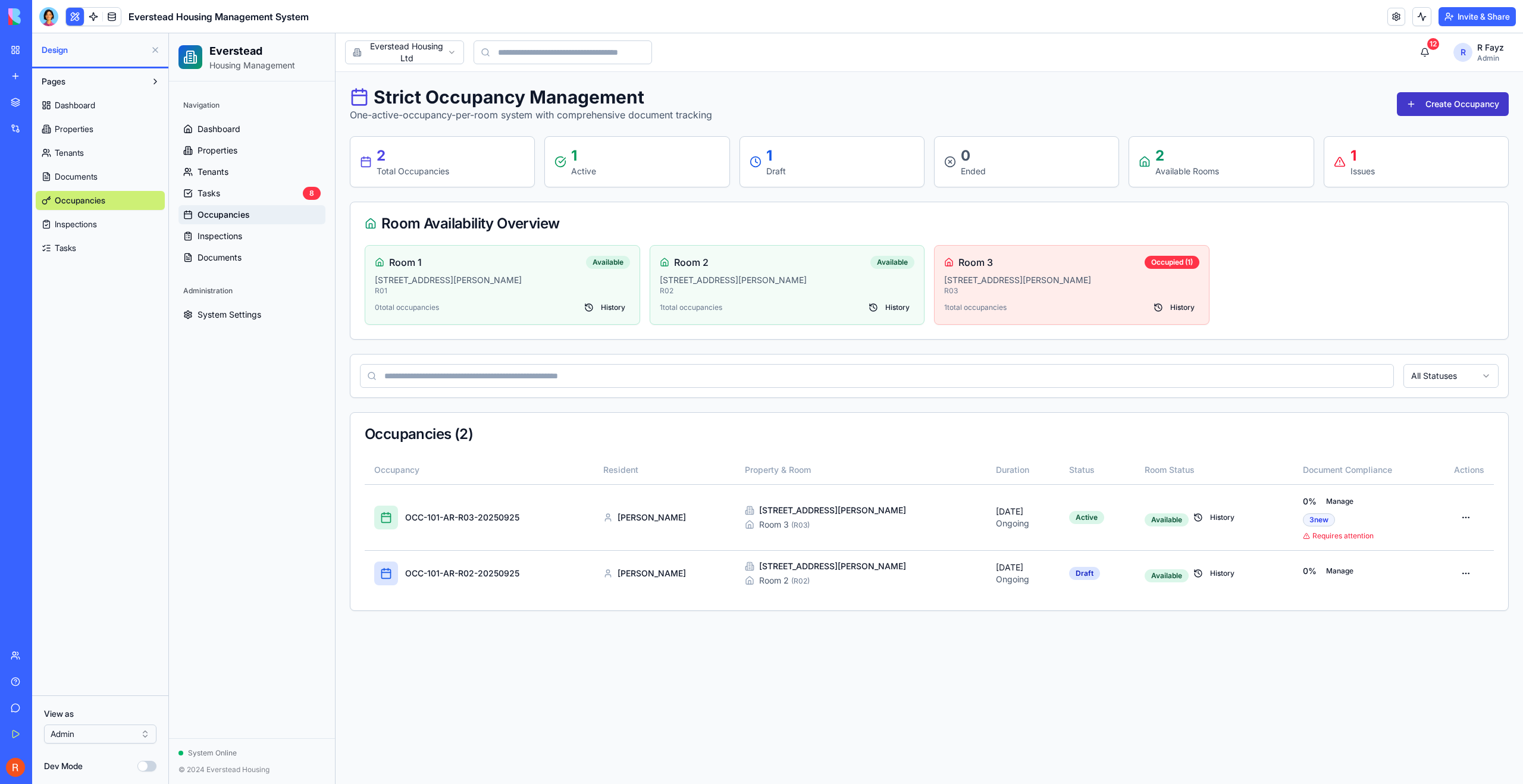
click at [1442, 106] on button "Create Occupancy" at bounding box center [1453, 104] width 112 height 24
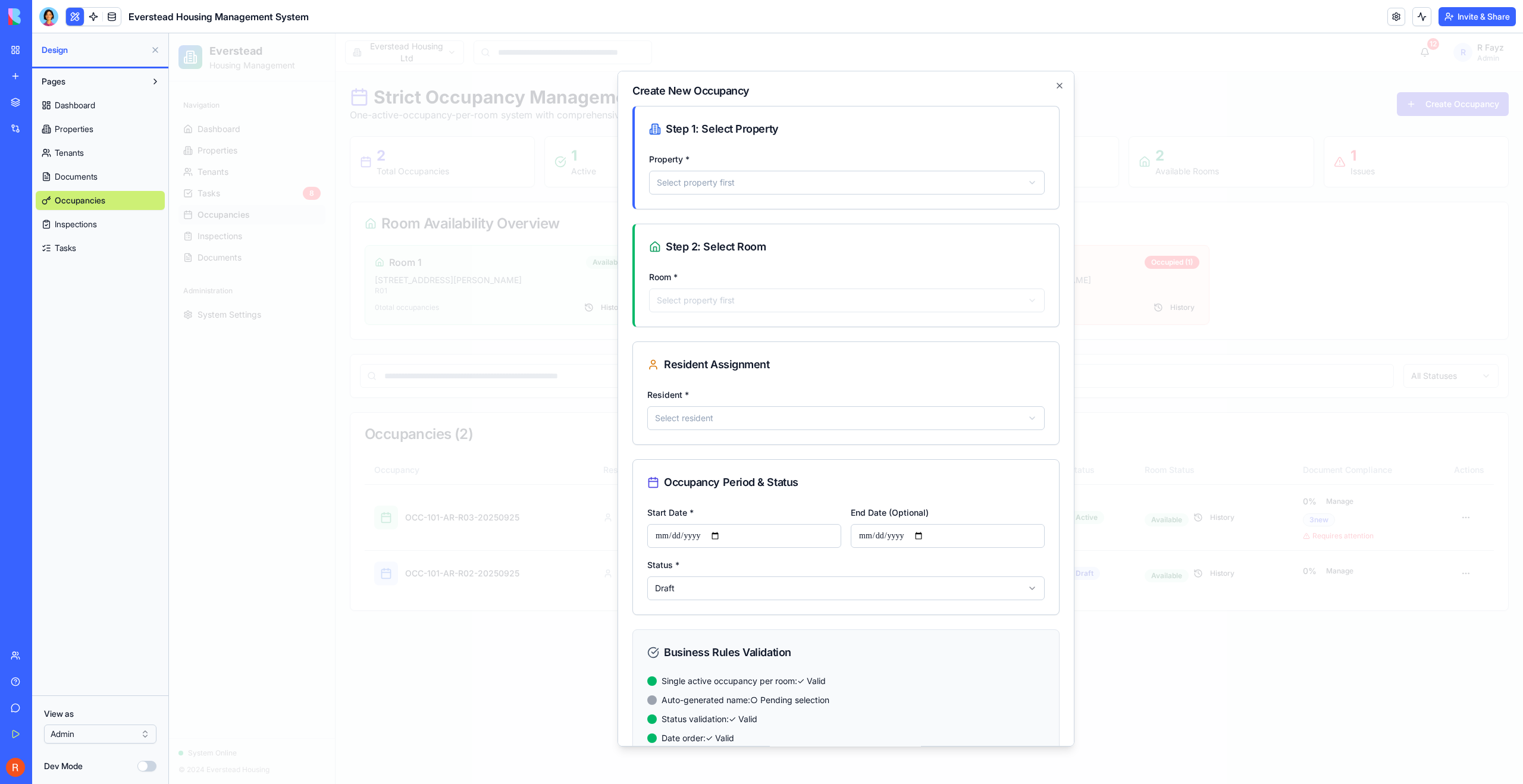
click at [767, 181] on body "Everstead Housing Management Navigation Dashboard Properties Tenants Tasks 8 Oc…" at bounding box center [845, 408] width 1354 height 751
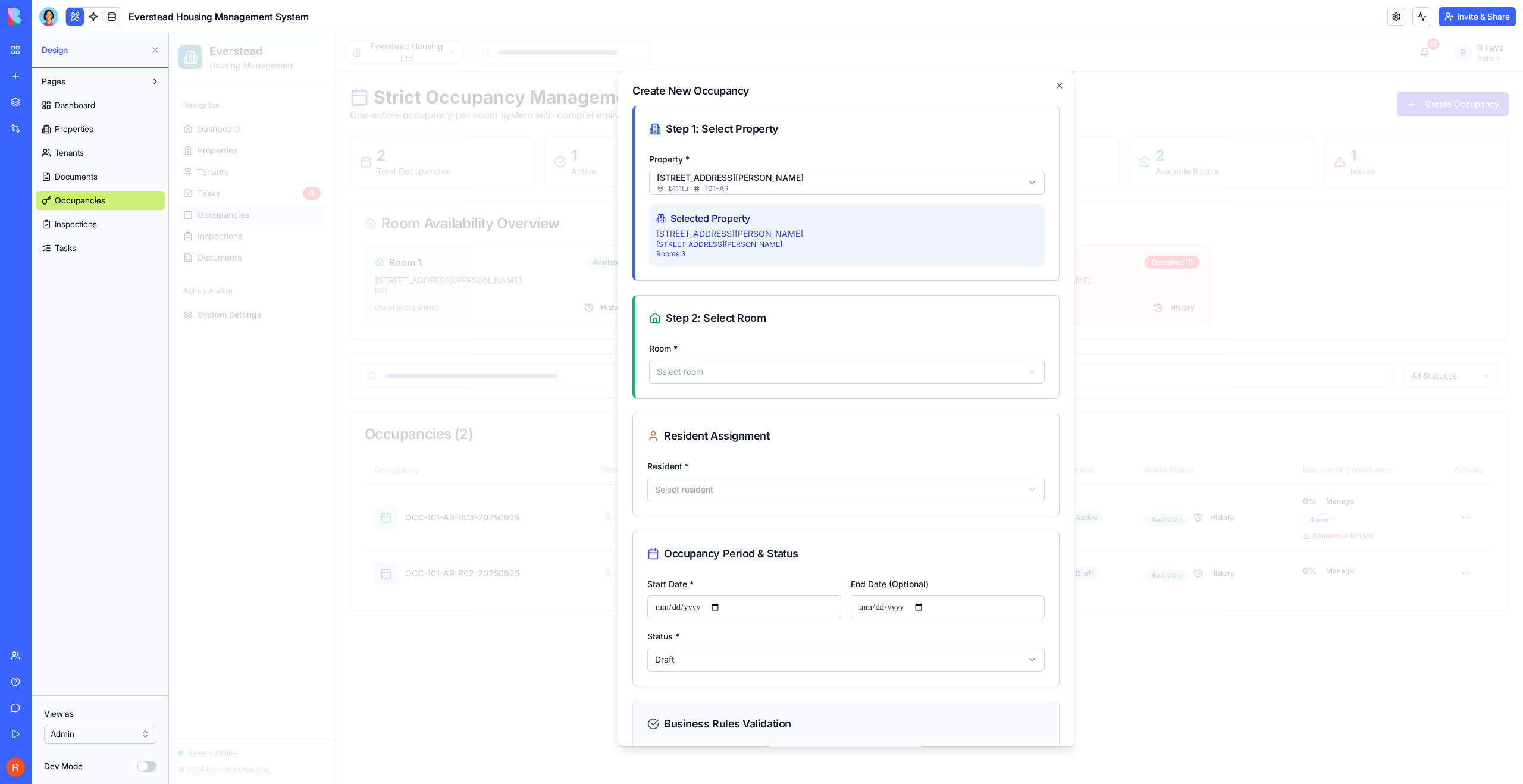
click at [739, 371] on body "Everstead Housing Management Navigation Dashboard Properties Tenants Tasks 8 Oc…" at bounding box center [845, 408] width 1354 height 751
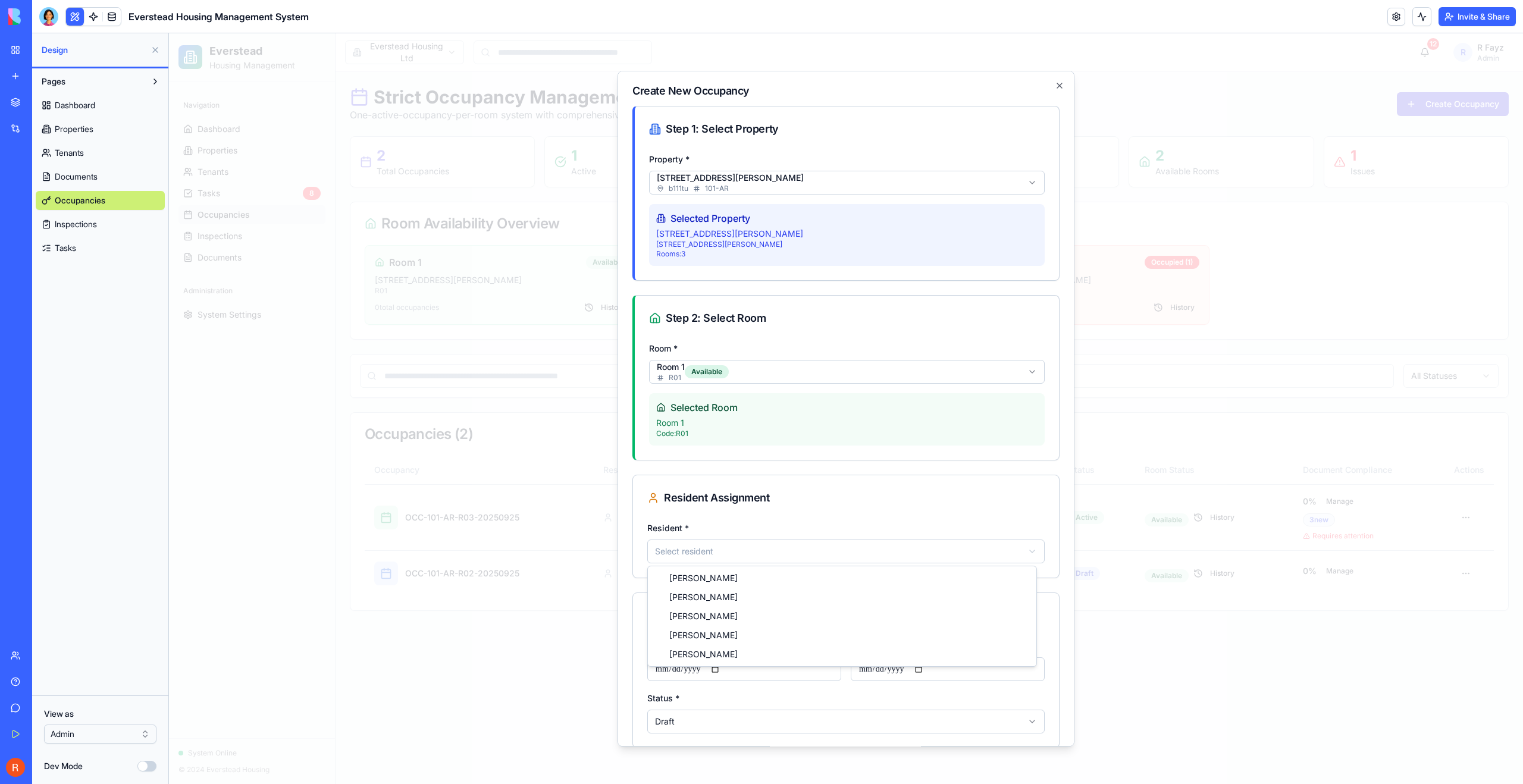
click at [743, 556] on body "Everstead Housing Management Navigation Dashboard Properties Tenants Tasks 8 Oc…" at bounding box center [845, 408] width 1354 height 751
select select "******"
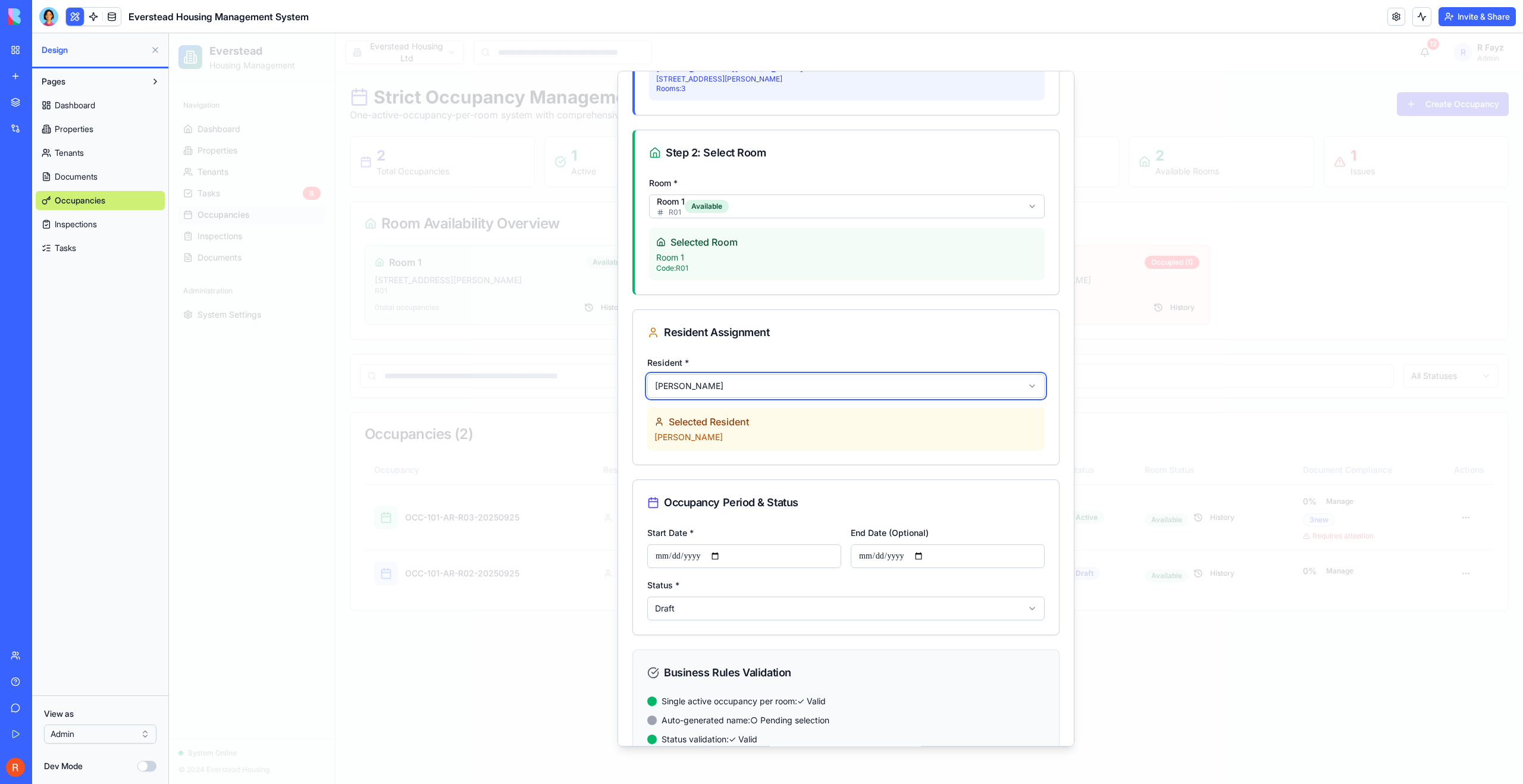
scroll to position [251, 0]
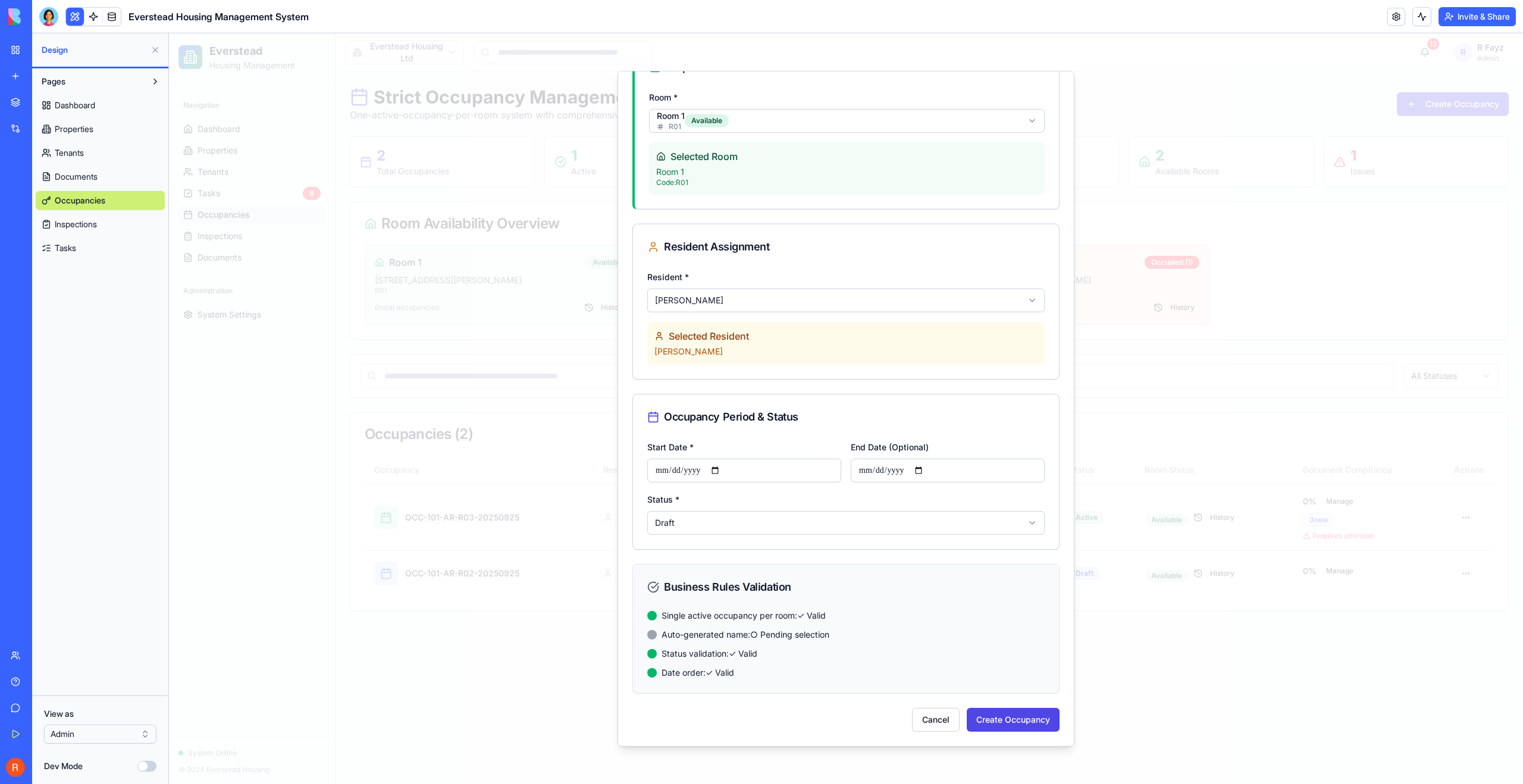
click at [728, 471] on input "Start Date *" at bounding box center [745, 471] width 194 height 24
type input "**********"
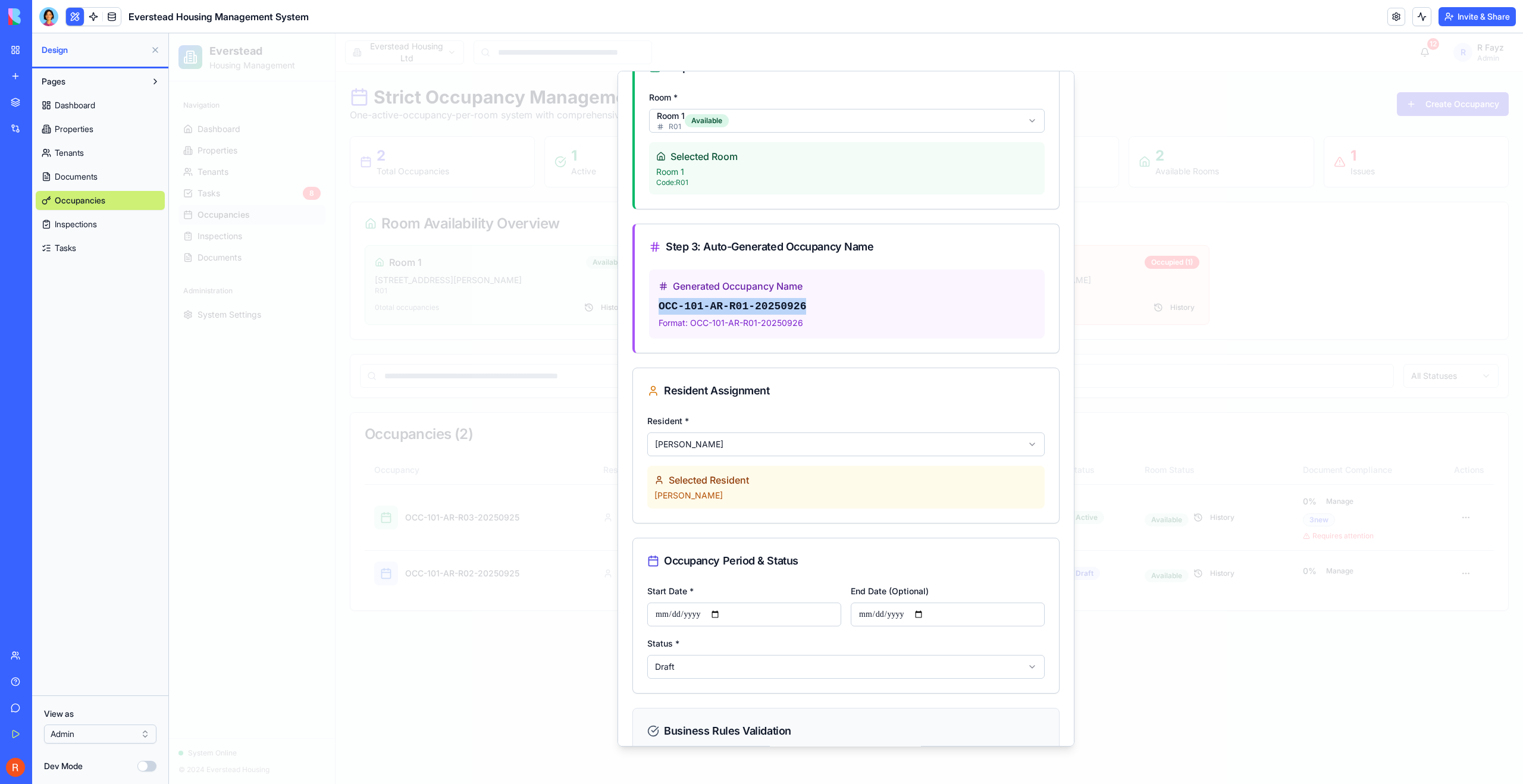
drag, startPoint x: 659, startPoint y: 305, endPoint x: 827, endPoint y: 305, distance: 168.0
click at [827, 305] on div "OCC-101-AR-R01-20250926" at bounding box center [847, 307] width 377 height 17
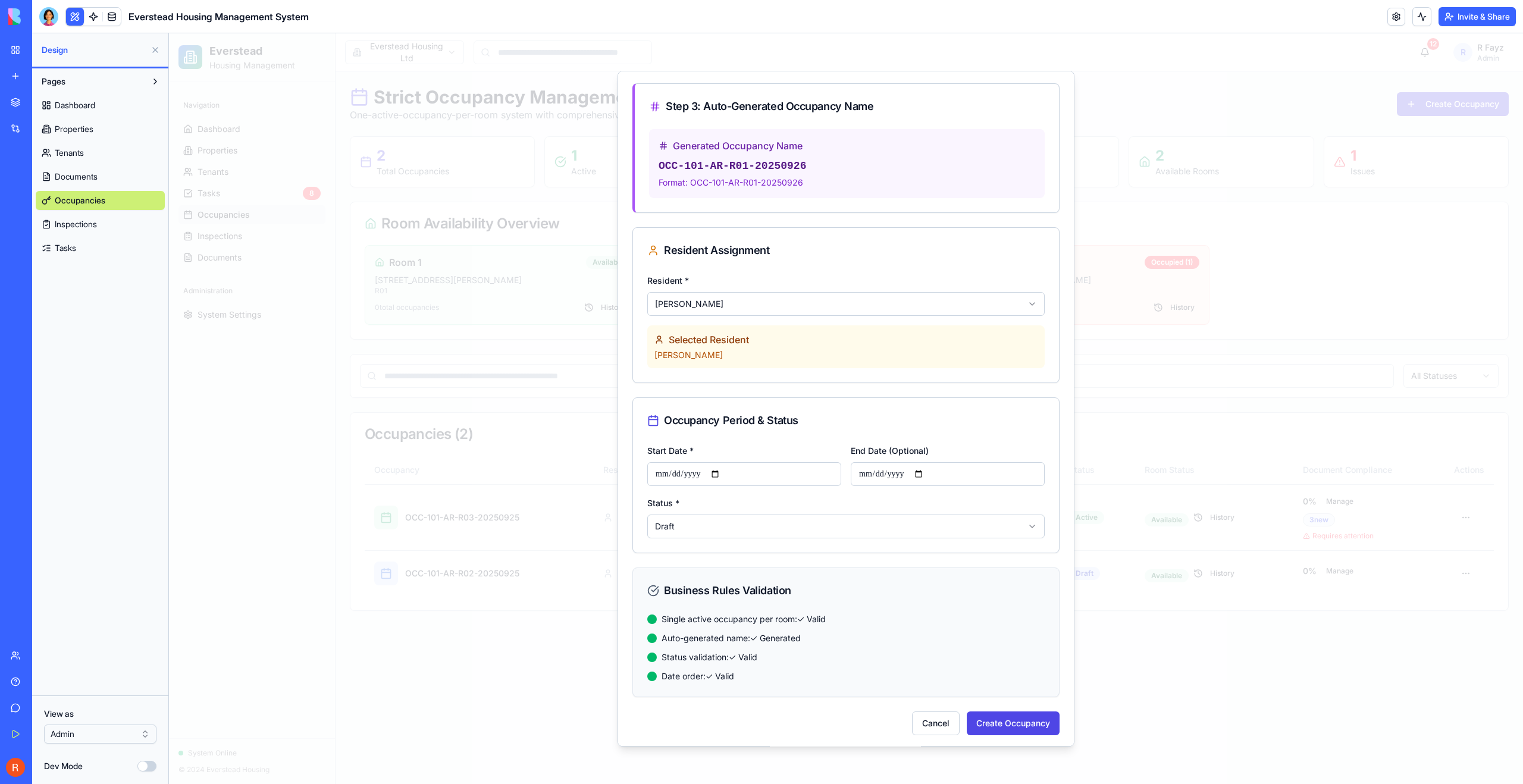
scroll to position [395, 0]
click at [985, 721] on button "Create Occupancy" at bounding box center [1013, 720] width 93 height 24
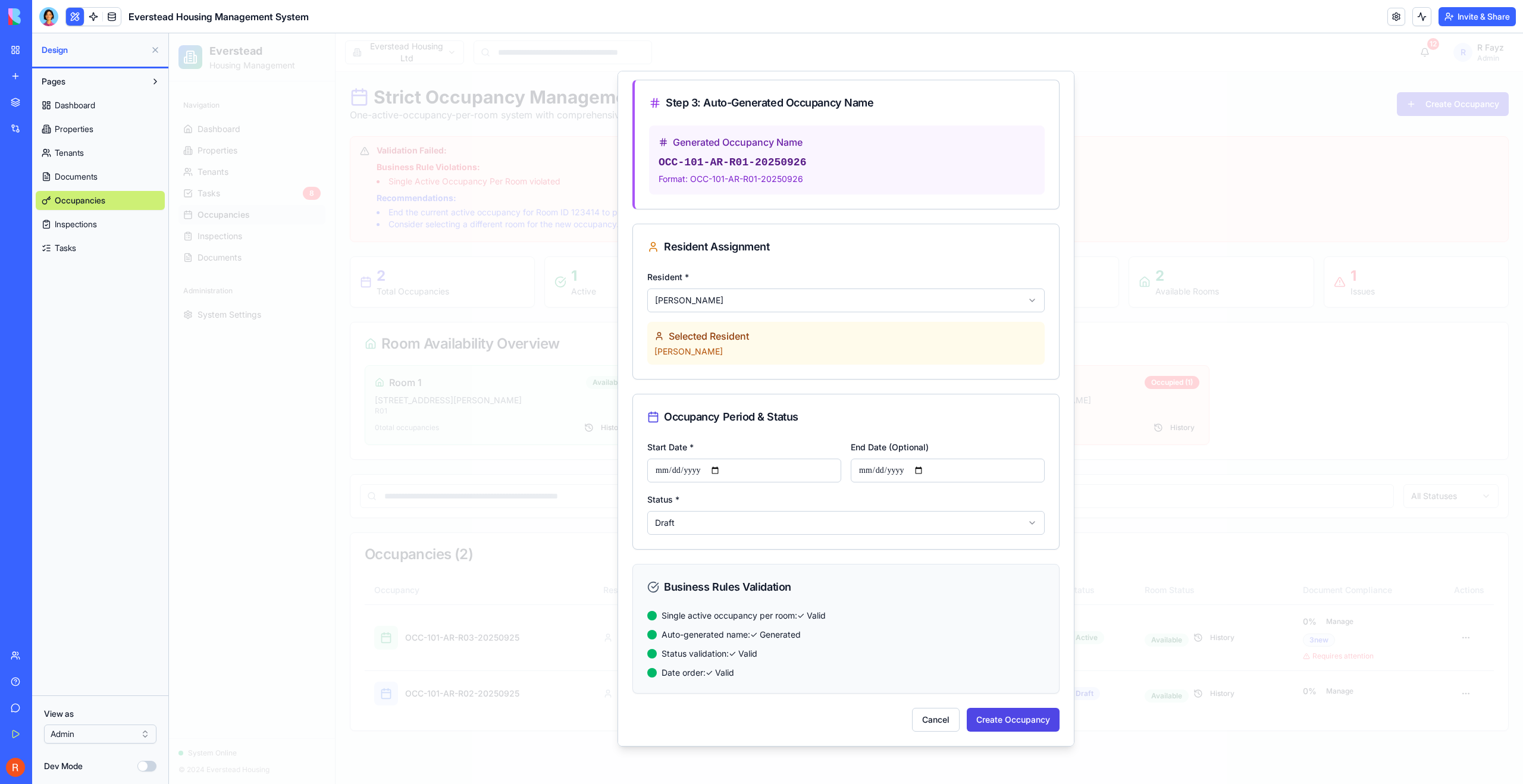
click at [823, 298] on body "Everstead Housing Management Navigation Dashboard Properties Tenants Tasks 8 Oc…" at bounding box center [845, 408] width 1354 height 751
click at [812, 272] on body "Everstead Housing Management Navigation Dashboard Properties Tenants Tasks 8 Oc…" at bounding box center [845, 408] width 1354 height 751
click at [925, 724] on button "Cancel" at bounding box center [936, 720] width 48 height 24
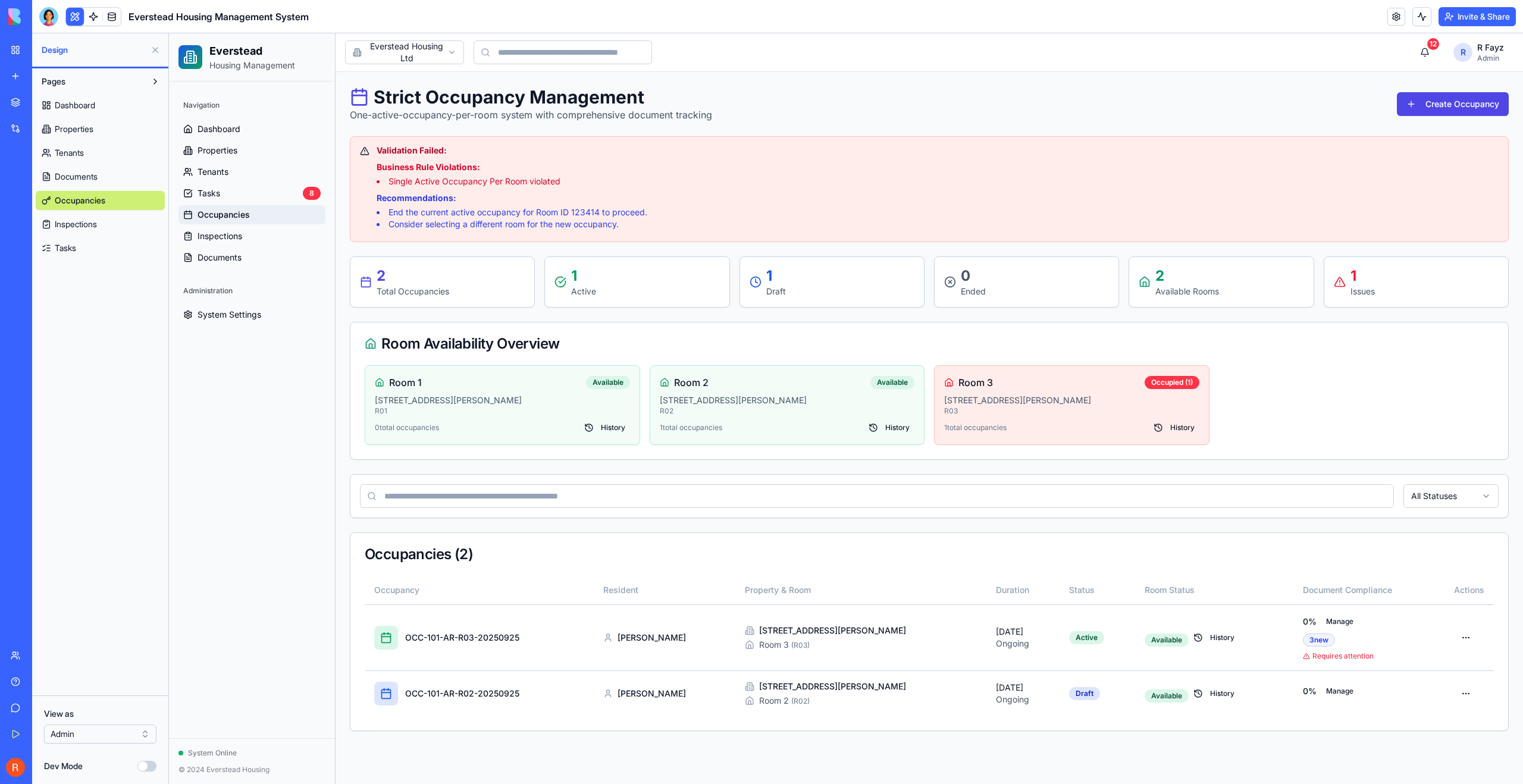
click at [373, 279] on div "2 Total Occupancies" at bounding box center [442, 281] width 165 height 31
drag, startPoint x: 385, startPoint y: 217, endPoint x: 661, endPoint y: 207, distance: 276.2
click at [661, 207] on li "End the current active occupancy for Room ID 123414 to proceed." at bounding box center [937, 212] width 1122 height 12
click at [1467, 686] on html "Everstead Housing Management Navigation Dashboard Properties Tenants Tasks 8 Oc…" at bounding box center [845, 408] width 1354 height 751
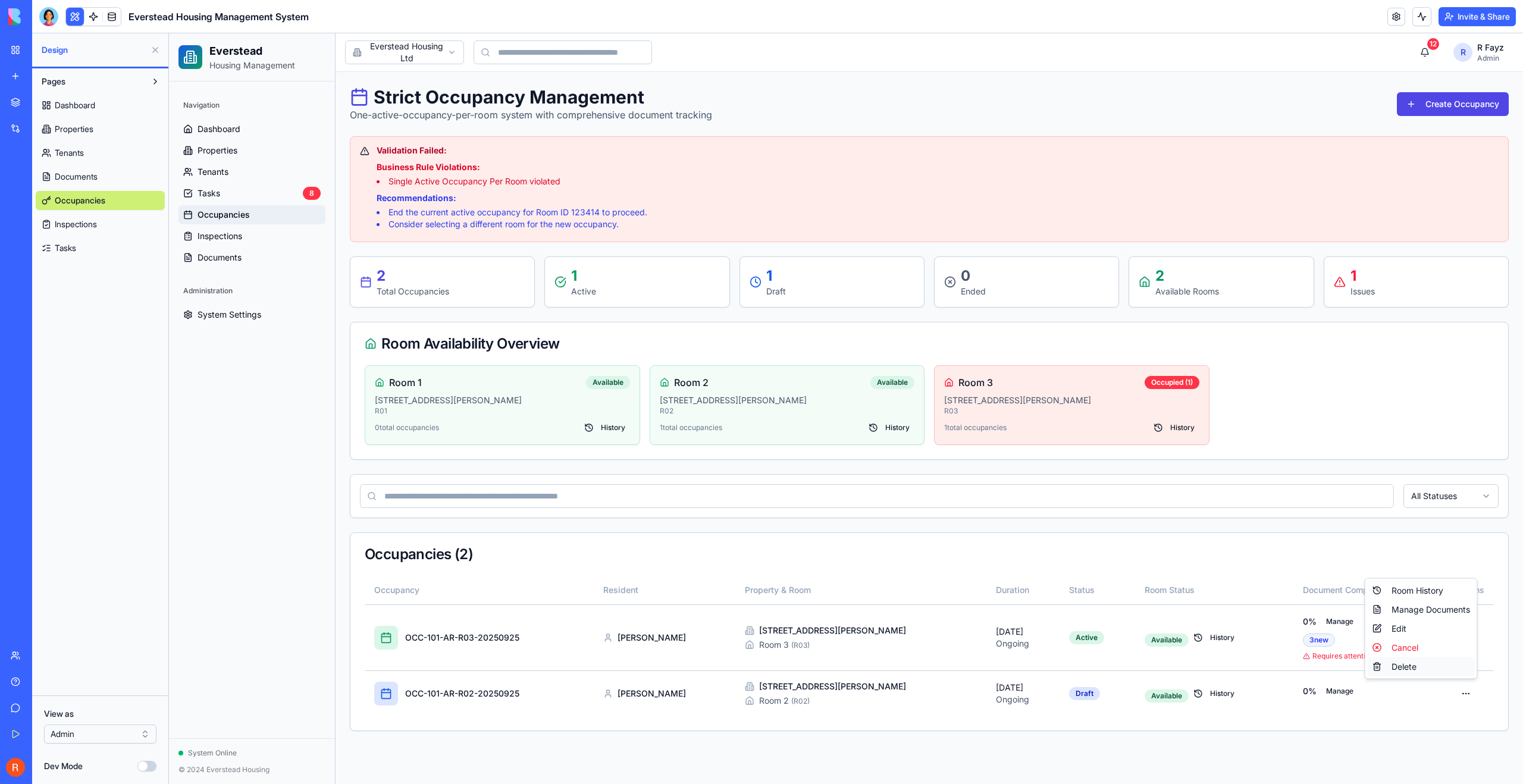
click at [1435, 670] on div "Delete" at bounding box center [1421, 667] width 107 height 19
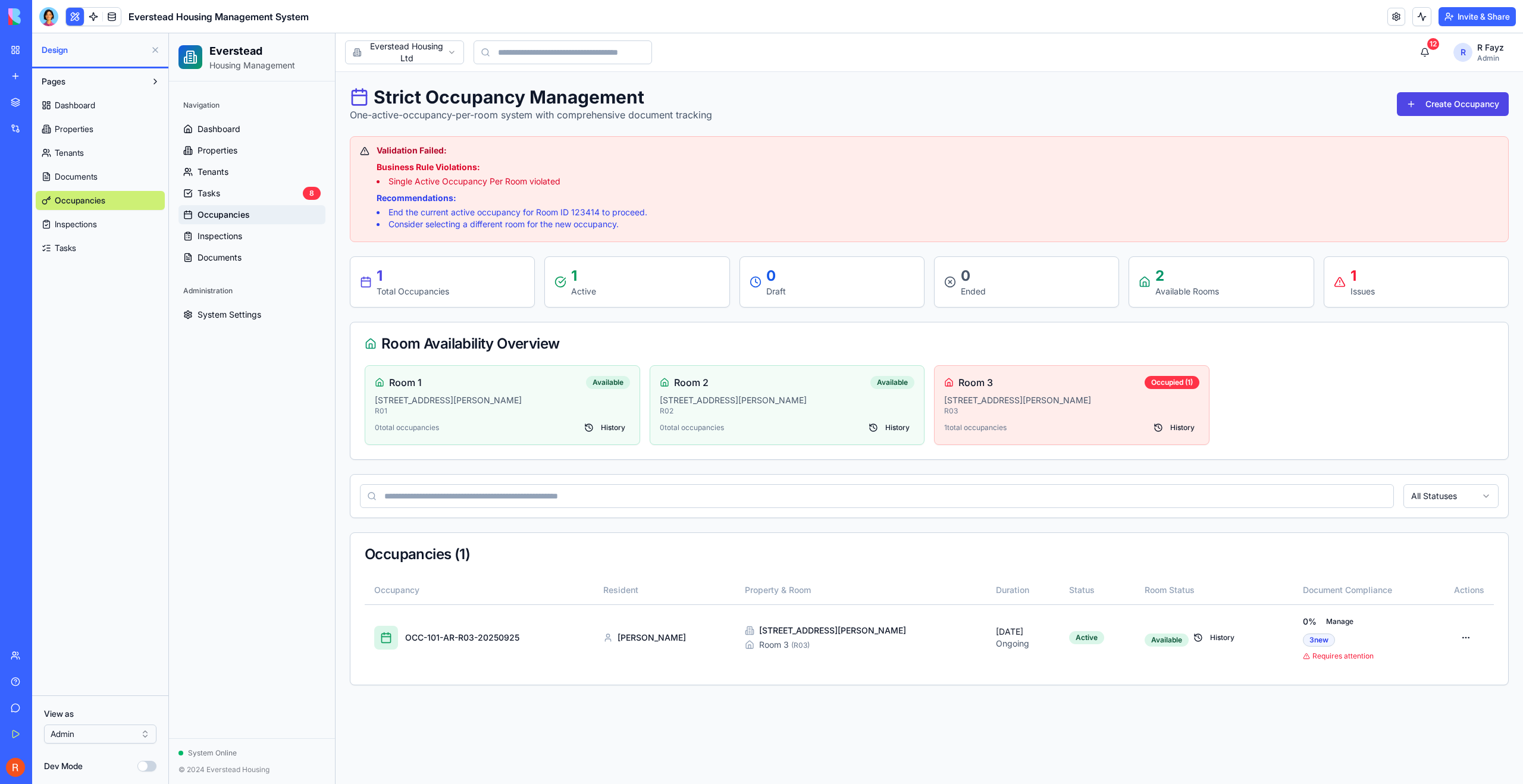
click at [73, 229] on span "Inspections" at bounding box center [76, 224] width 42 height 12
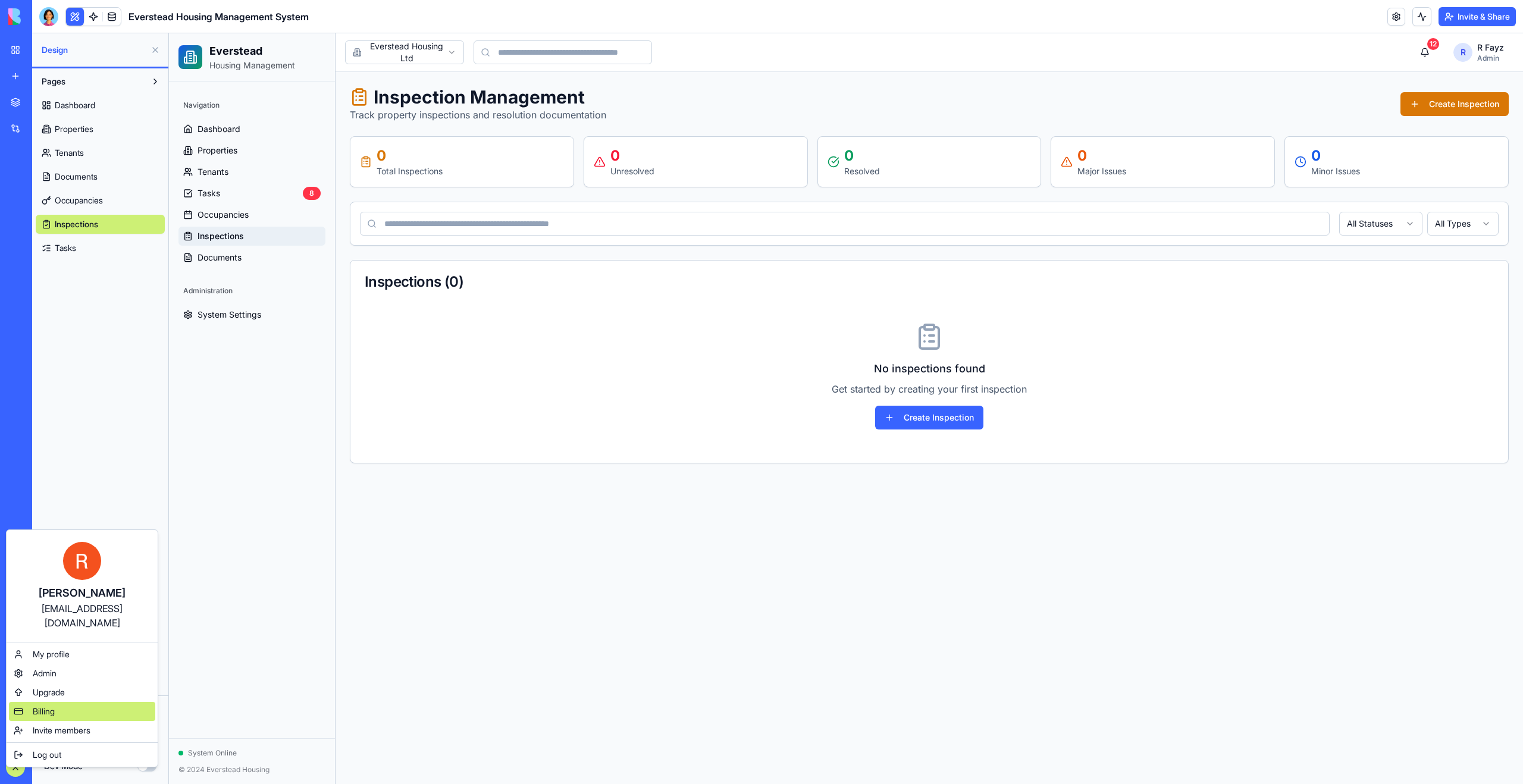
click at [78, 702] on div "Billing" at bounding box center [81, 711] width 146 height 19
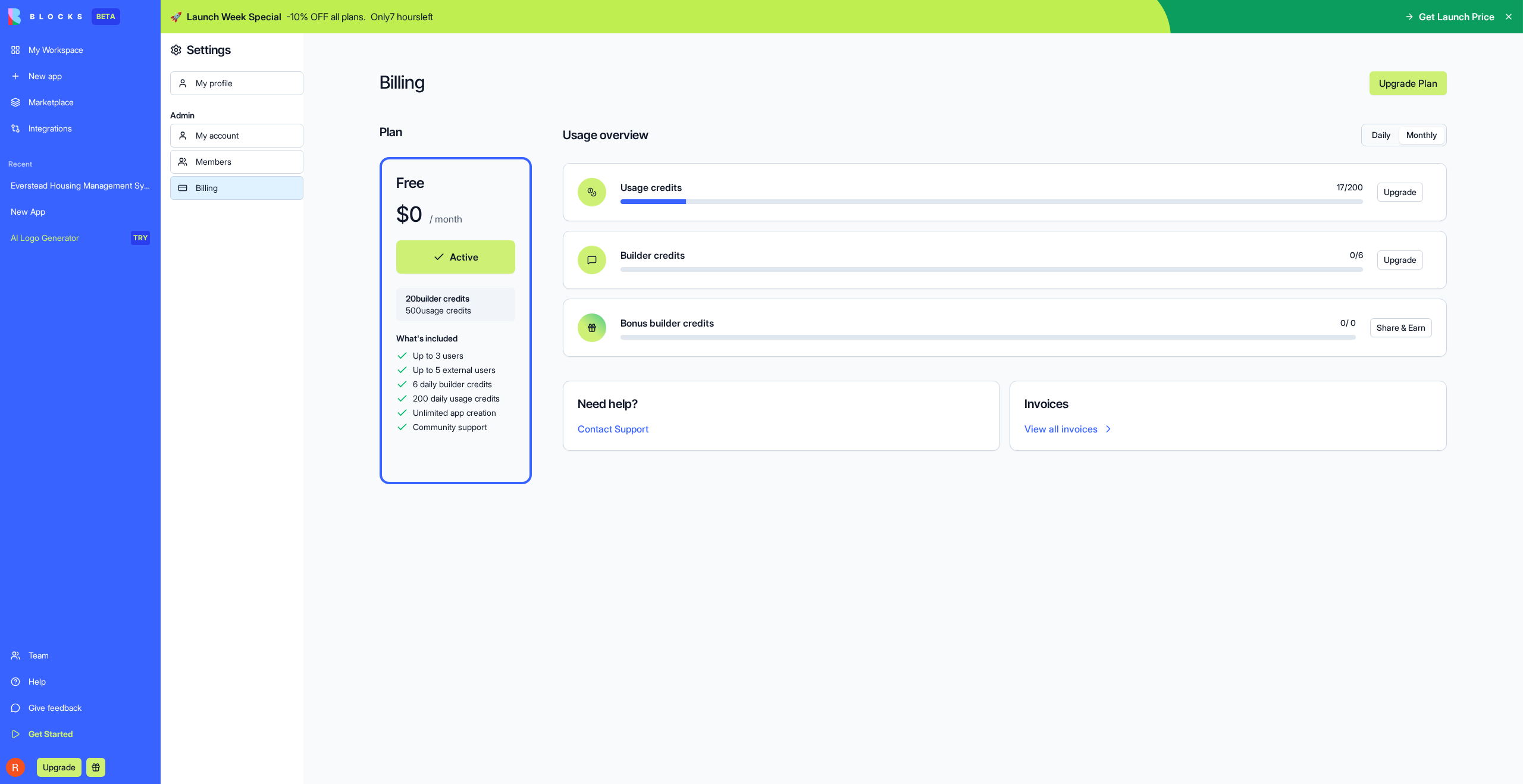
click at [1418, 140] on button "Monthly" at bounding box center [1422, 135] width 45 height 17
click at [1382, 139] on button "Daily" at bounding box center [1382, 135] width 35 height 17
click at [1419, 136] on button "Monthly" at bounding box center [1422, 135] width 45 height 17
click at [1380, 137] on button "Daily" at bounding box center [1382, 135] width 35 height 17
click at [1423, 135] on button "Monthly" at bounding box center [1422, 135] width 45 height 17
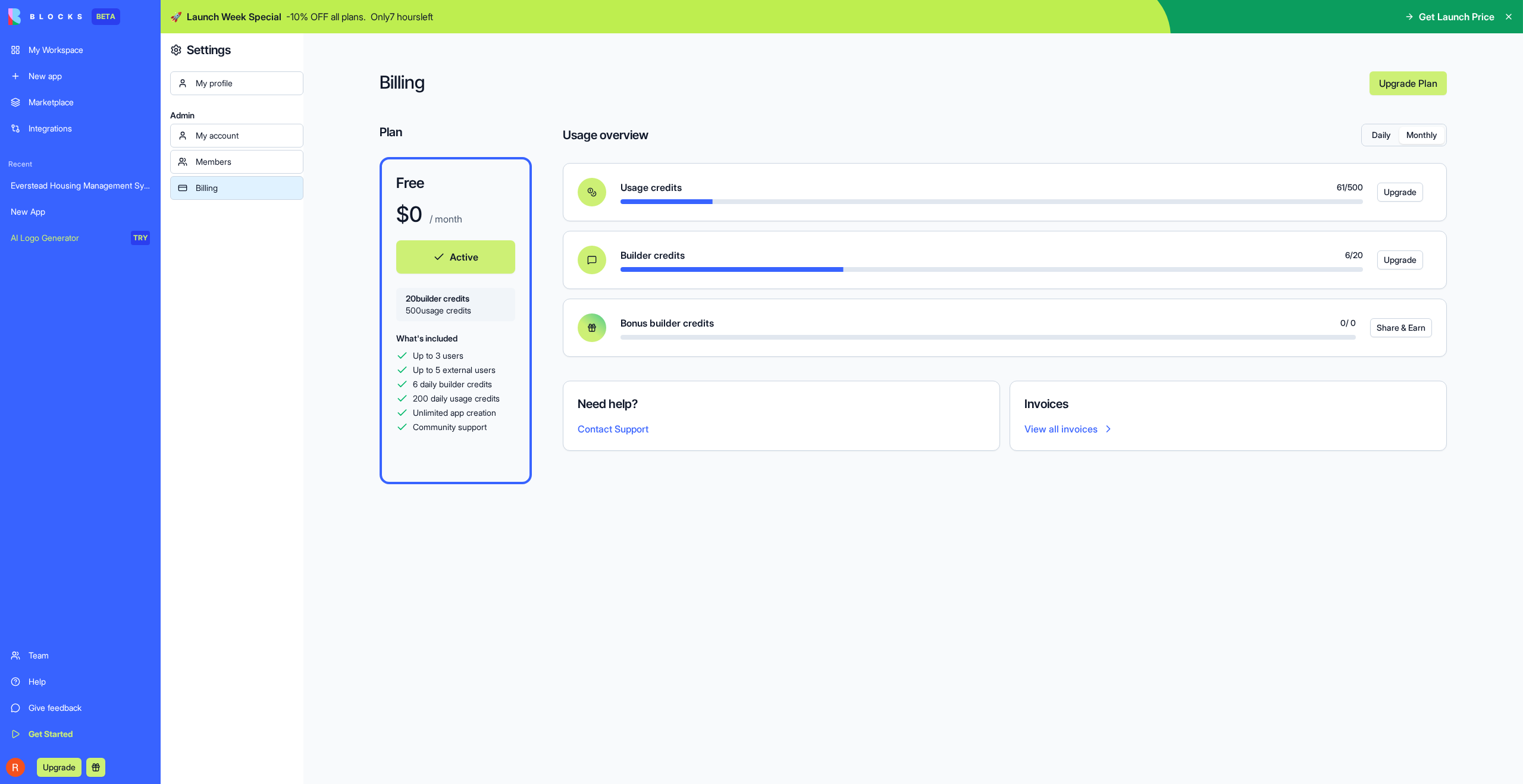
click at [1381, 136] on button "Daily" at bounding box center [1382, 135] width 35 height 17
click at [1419, 17] on span "Get Launch Price" at bounding box center [1457, 17] width 76 height 15
click at [1409, 17] on icon at bounding box center [1411, 16] width 3 height 6
click at [1417, 94] on link "Upgrade Plan" at bounding box center [1408, 84] width 77 height 24
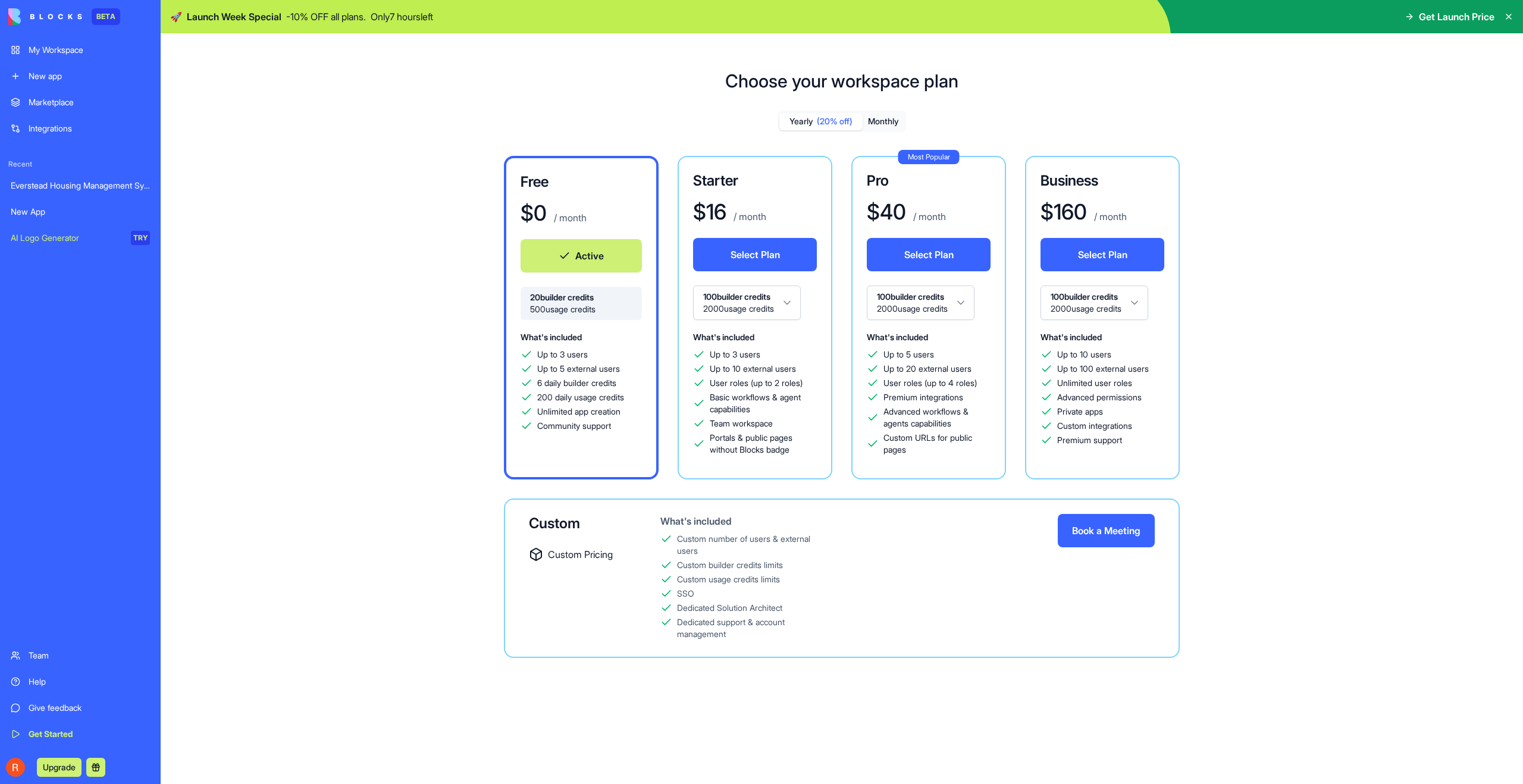
click at [767, 308] on html "BETA My Workspace New app Marketplace Integrations Recent Everstead Housing Man…" at bounding box center [762, 392] width 1523 height 784
click at [924, 295] on html "BETA My Workspace New app Marketplace Integrations Recent Everstead Housing Man…" at bounding box center [762, 392] width 1523 height 784
click at [1083, 305] on html "BETA My Workspace New app Marketplace Integrations Recent Everstead Housing Man…" at bounding box center [762, 392] width 1523 height 784
click at [72, 194] on link "Everstead Housing Management System" at bounding box center [80, 186] width 153 height 24
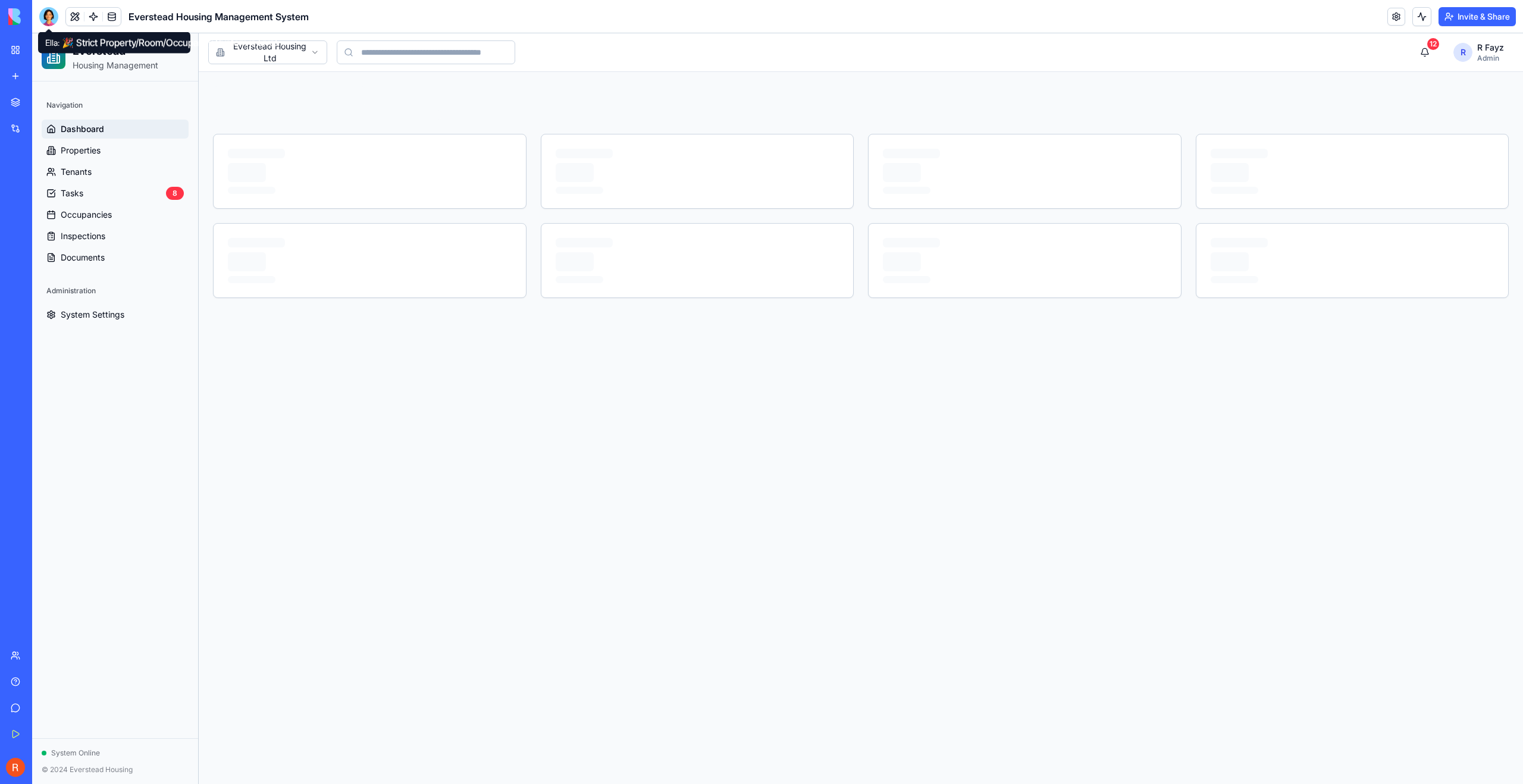
click at [512, 492] on main "Toggle sidebar Everstead Housing Ltd 12 R R Fayz Admin Everstead Housing Ltd" at bounding box center [861, 408] width 1325 height 751
click at [54, 20] on div at bounding box center [49, 17] width 19 height 19
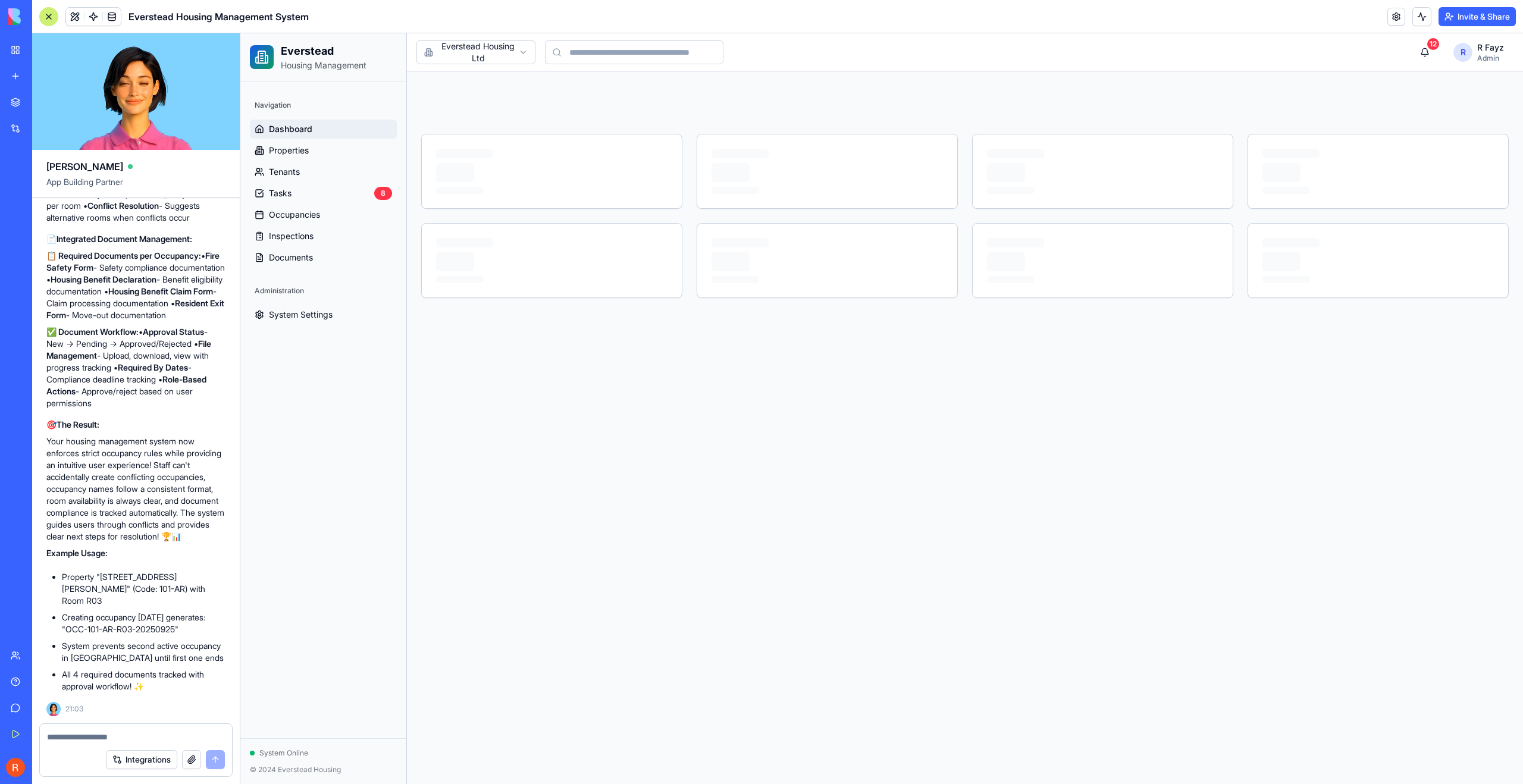
click at [54, 20] on div at bounding box center [49, 17] width 19 height 19
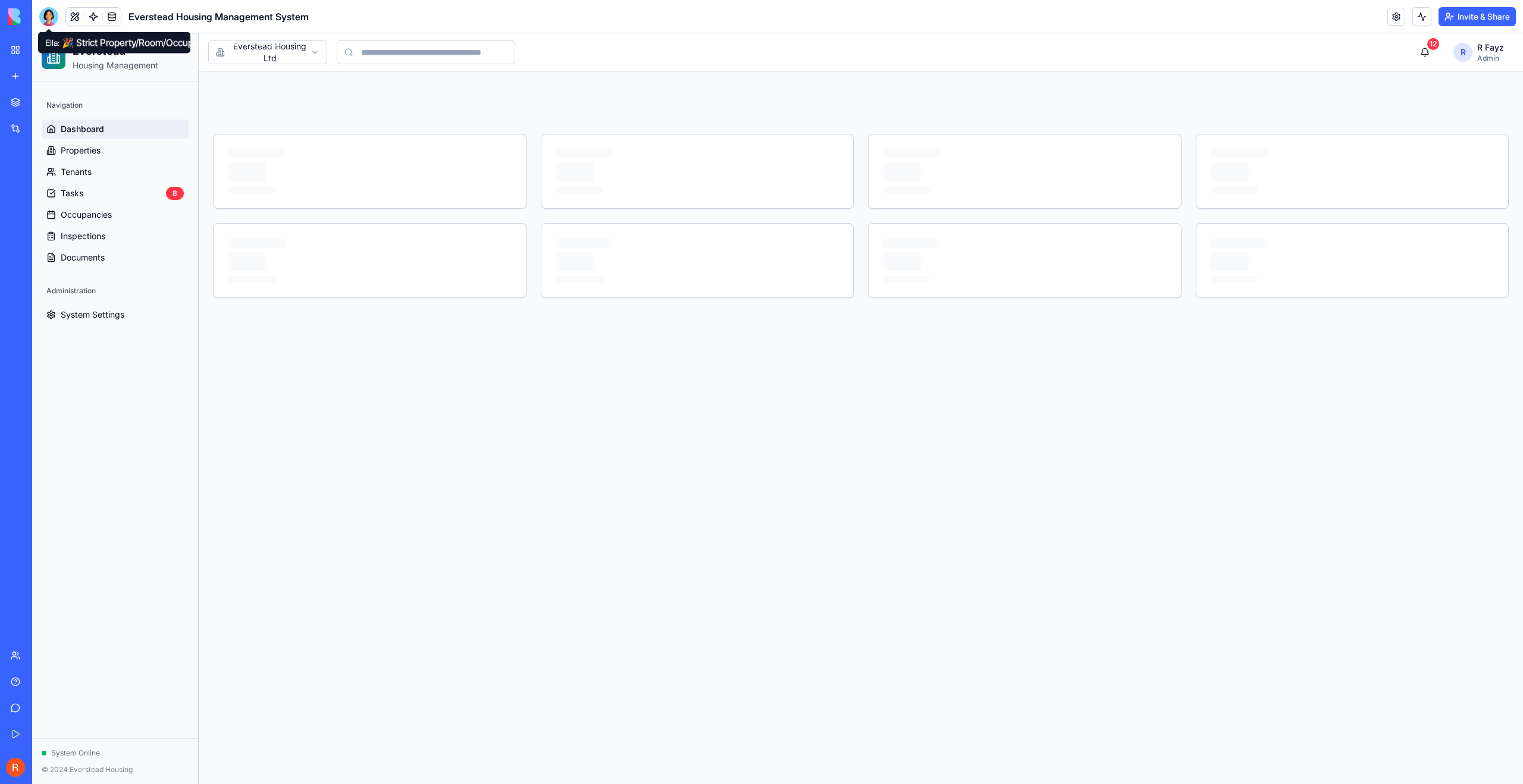
click at [53, 15] on div at bounding box center [49, 17] width 19 height 19
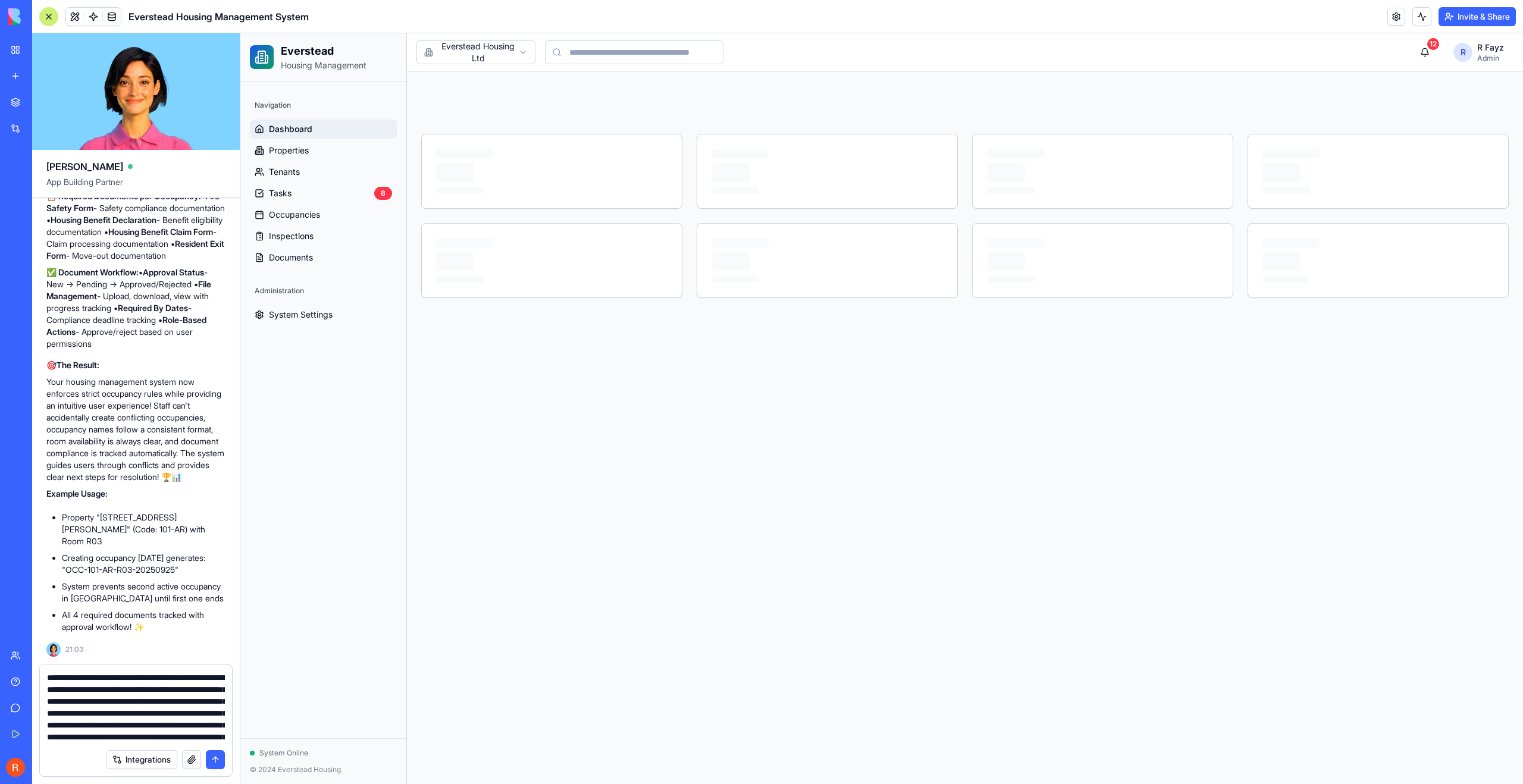
scroll to position [142, 0]
type textarea "**********"
drag, startPoint x: 213, startPoint y: 762, endPoint x: 130, endPoint y: 661, distance: 130.7
click at [213, 762] on button "submit" at bounding box center [215, 760] width 19 height 19
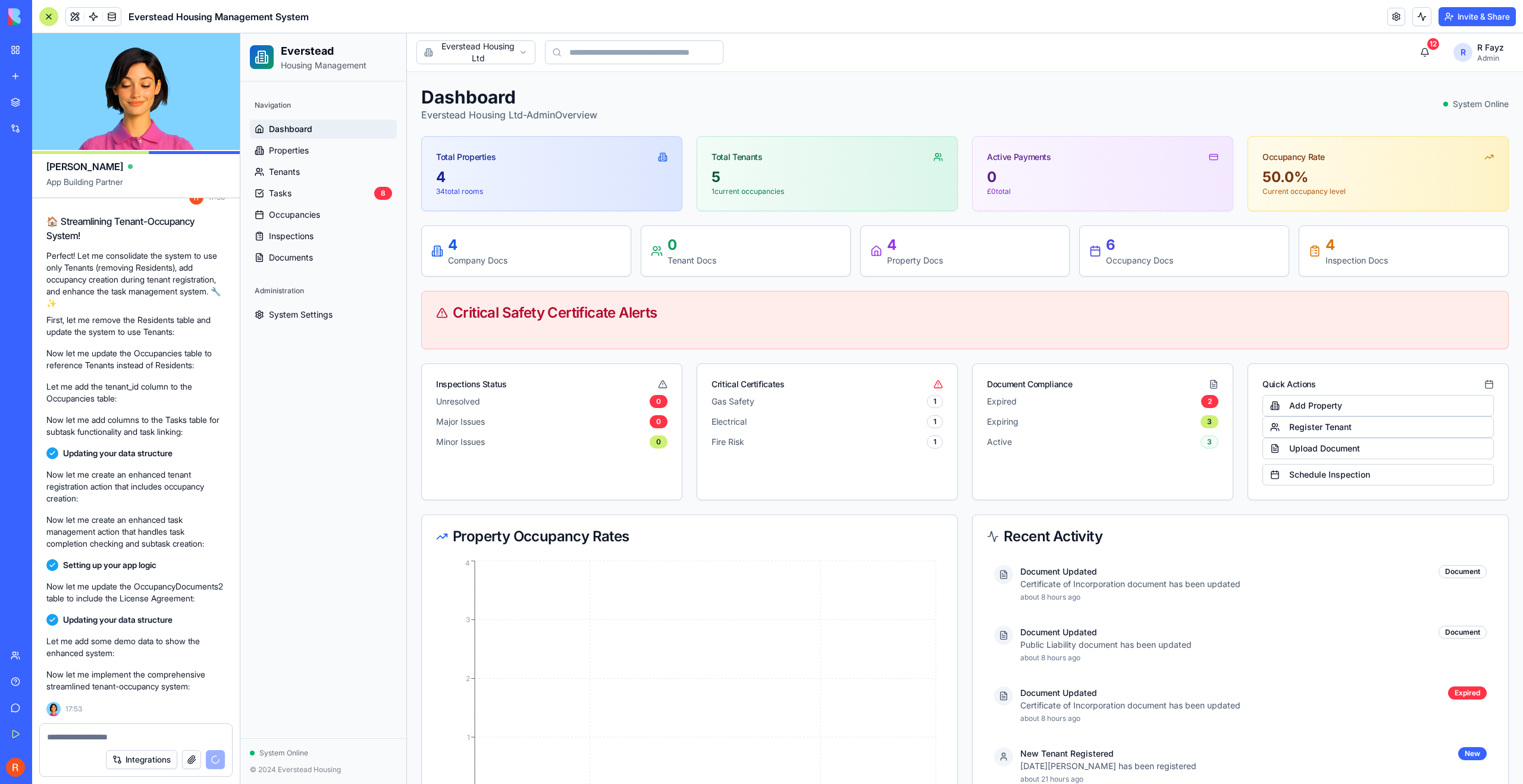
scroll to position [13299, 0]
